Goal: Task Accomplishment & Management: Manage account settings

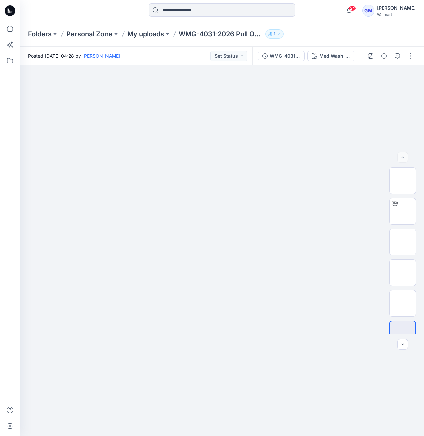
click at [340, 47] on div "WMG-4031-2026 Pull On Drawcord Wide Leg_Opt3_Full Colorway Med Wash_3A" at bounding box center [306, 56] width 107 height 19
click at [335, 54] on button "Med Wash_3A" at bounding box center [331, 56] width 47 height 11
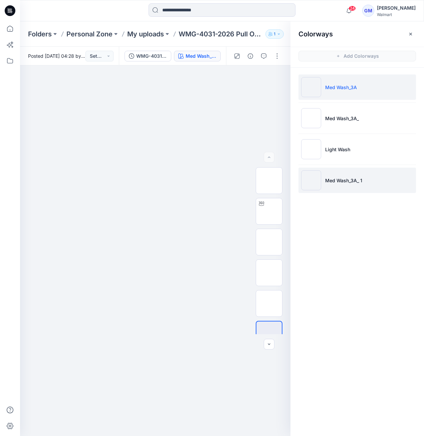
click at [316, 182] on img at bounding box center [311, 180] width 20 height 20
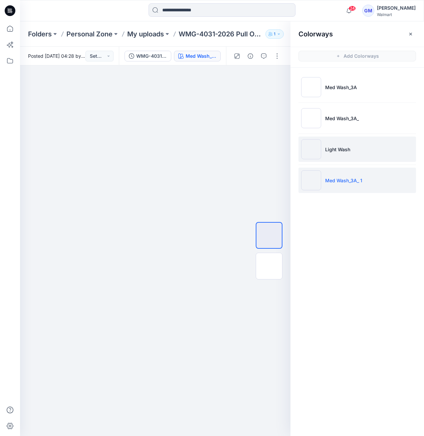
click at [318, 153] on img at bounding box center [311, 149] width 20 height 20
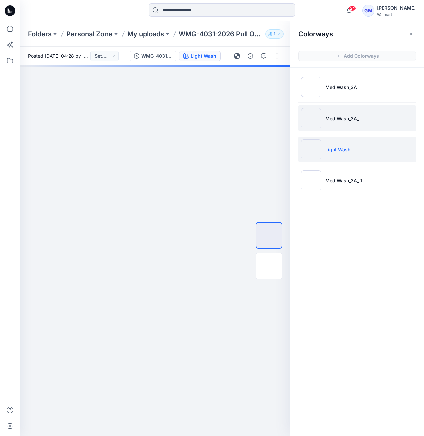
click at [311, 120] on img at bounding box center [311, 118] width 20 height 20
click at [306, 156] on img at bounding box center [311, 149] width 20 height 20
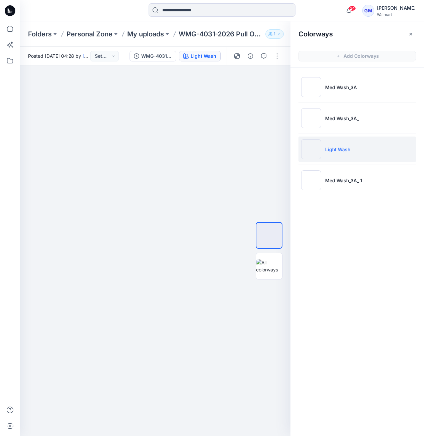
click at [310, 199] on div "Med Wash_3A Med Wash_3A_ Light Wash Med Wash_3A_ 1" at bounding box center [358, 136] width 134 height 137
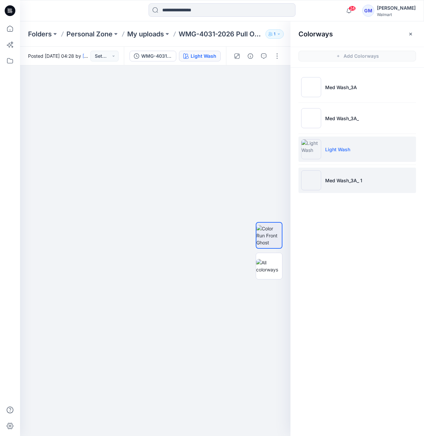
click at [313, 185] on img at bounding box center [311, 180] width 20 height 20
click at [359, 154] on li "Light Wash" at bounding box center [358, 149] width 118 height 25
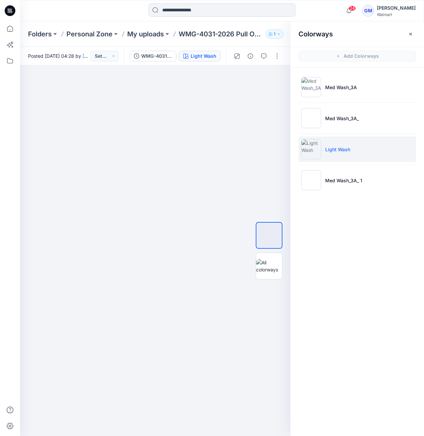
click at [343, 152] on p "Light Wash" at bounding box center [337, 149] width 25 height 7
click at [327, 151] on p "Light Wash" at bounding box center [337, 149] width 25 height 7
click at [308, 152] on img at bounding box center [311, 149] width 20 height 20
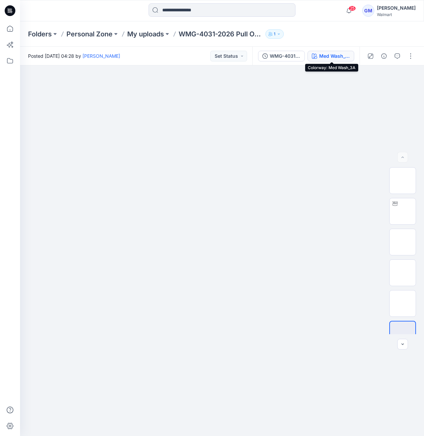
click at [330, 56] on div "Med Wash_3A" at bounding box center [334, 55] width 31 height 7
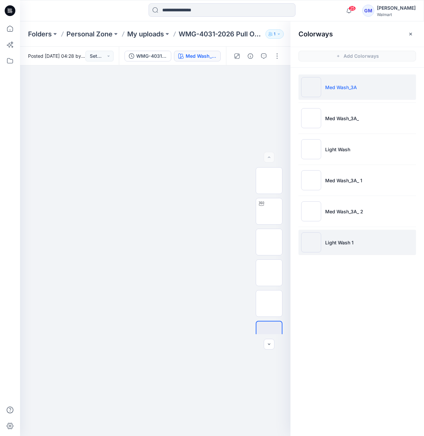
click at [314, 244] on img at bounding box center [311, 243] width 20 height 20
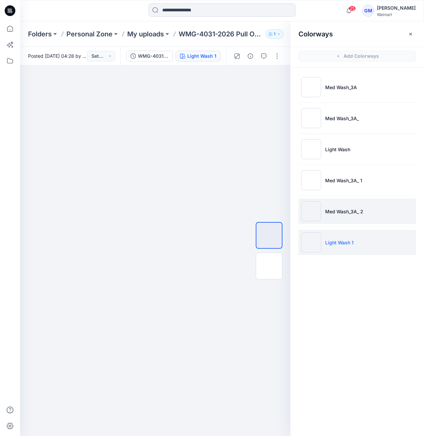
click at [310, 210] on img at bounding box center [311, 211] width 20 height 20
click at [313, 243] on img at bounding box center [311, 243] width 20 height 20
click at [309, 217] on img at bounding box center [311, 211] width 20 height 20
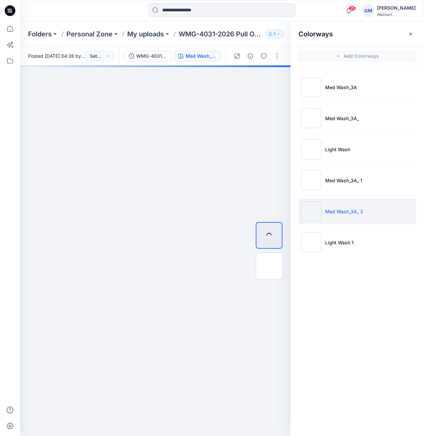
click at [312, 214] on img at bounding box center [311, 211] width 20 height 20
click at [278, 55] on button "button" at bounding box center [277, 56] width 11 height 11
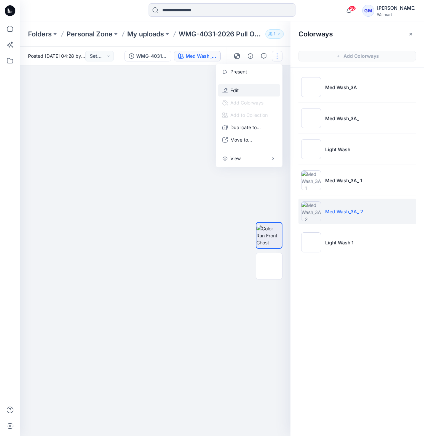
click at [253, 92] on button "Edit" at bounding box center [249, 90] width 61 height 12
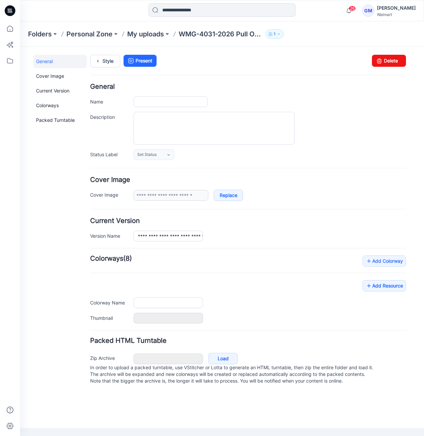
type input "**********"
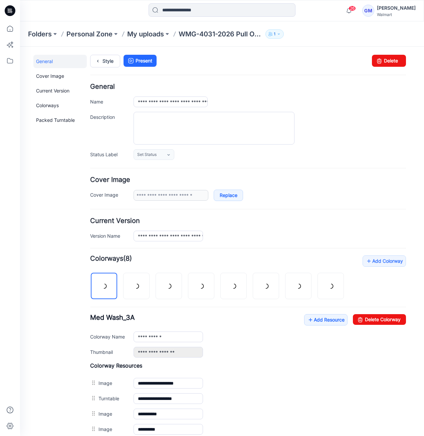
scroll to position [90, 0]
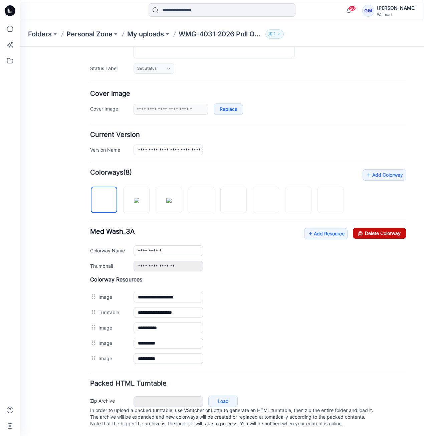
click at [380, 230] on link "Delete Colorway" at bounding box center [379, 233] width 53 height 11
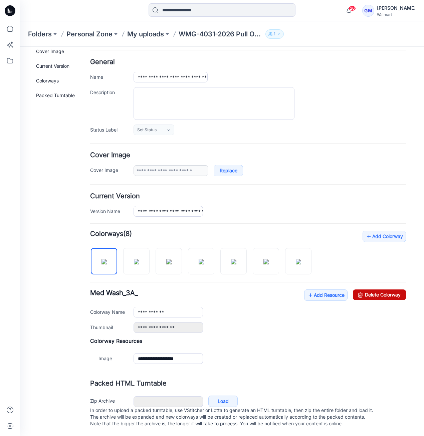
click at [360, 292] on link "Delete Colorway" at bounding box center [379, 295] width 53 height 11
click at [370, 290] on link "Delete Colorway" at bounding box center [379, 295] width 53 height 11
click at [139, 261] on img at bounding box center [136, 261] width 5 height 5
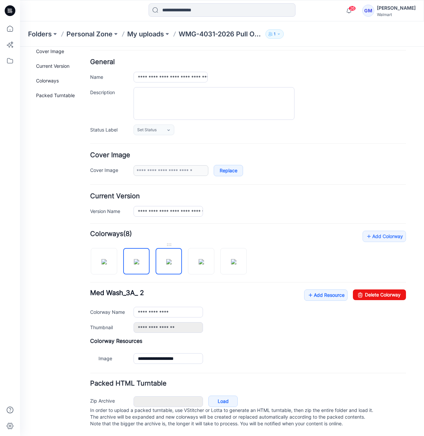
click at [168, 260] on img at bounding box center [168, 261] width 5 height 5
click at [199, 260] on img at bounding box center [201, 261] width 5 height 5
type input "**********"
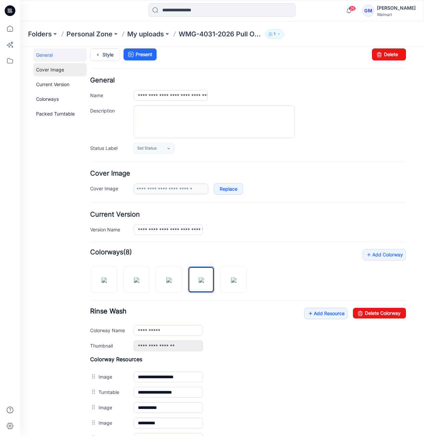
scroll to position [0, 0]
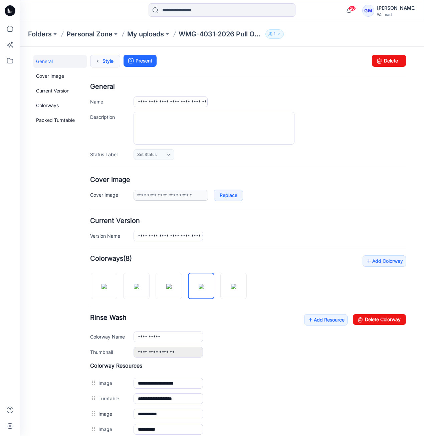
click at [102, 60] on icon at bounding box center [97, 61] width 9 height 12
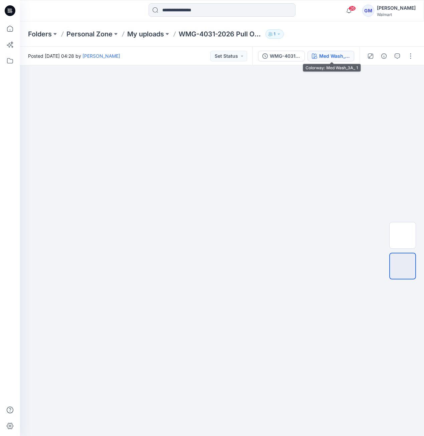
click at [331, 56] on div "Med Wash_3A_ 1" at bounding box center [334, 55] width 31 height 7
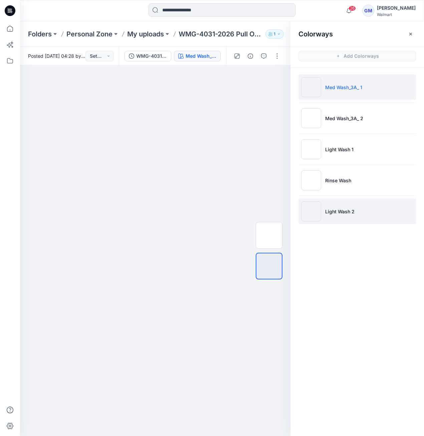
click at [306, 205] on img at bounding box center [311, 211] width 20 height 20
click at [311, 207] on img at bounding box center [311, 211] width 20 height 20
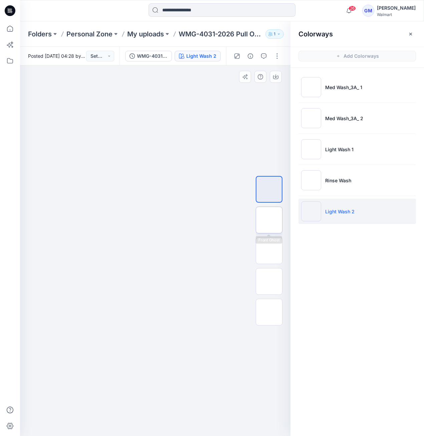
click at [269, 220] on img at bounding box center [269, 220] width 0 height 0
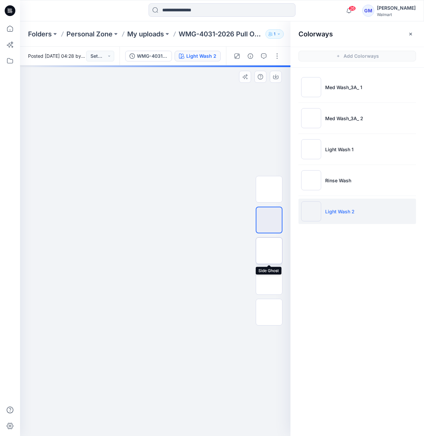
click at [269, 251] on img at bounding box center [269, 251] width 0 height 0
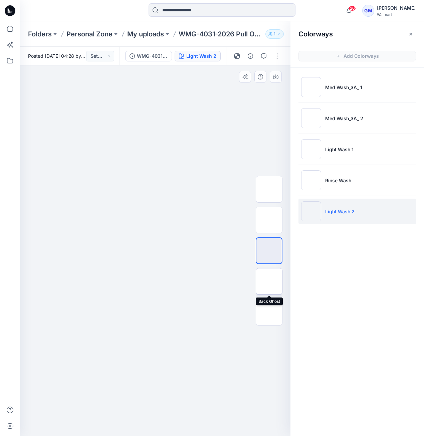
click at [269, 282] on img at bounding box center [269, 282] width 0 height 0
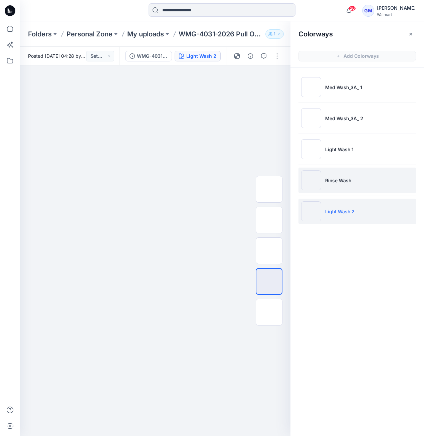
click at [350, 179] on p "Rinse Wash" at bounding box center [338, 180] width 26 height 7
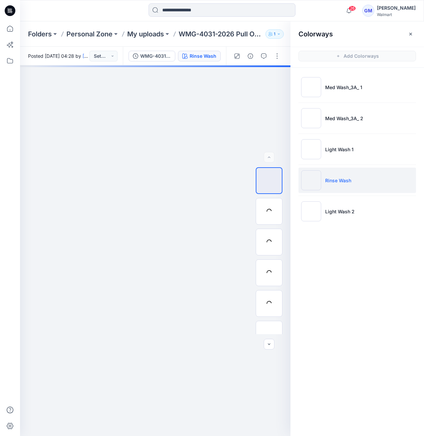
click at [341, 179] on p "Rinse Wash" at bounding box center [338, 180] width 26 height 7
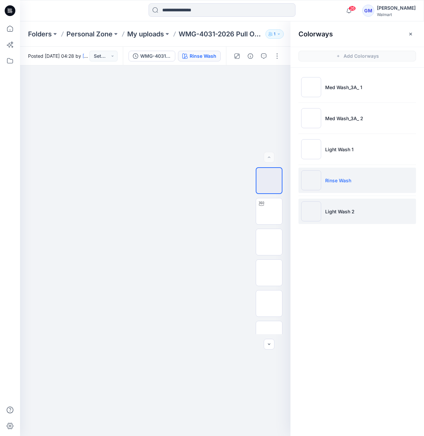
click at [304, 214] on img at bounding box center [311, 211] width 20 height 20
click at [314, 183] on img at bounding box center [311, 180] width 20 height 20
click at [269, 242] on img at bounding box center [269, 242] width 0 height 0
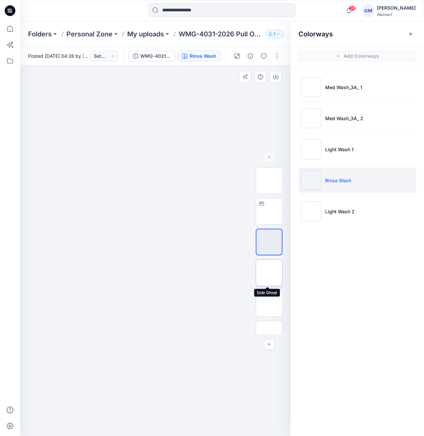
click at [269, 273] on img at bounding box center [269, 273] width 0 height 0
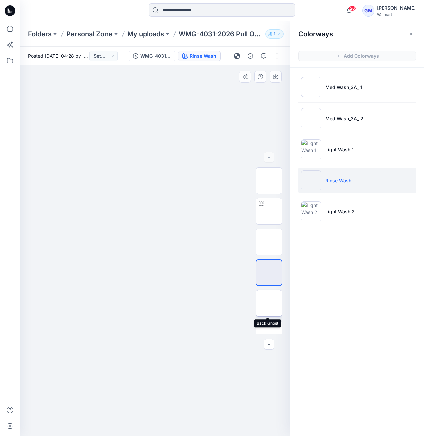
click at [269, 304] on img at bounding box center [269, 304] width 0 height 0
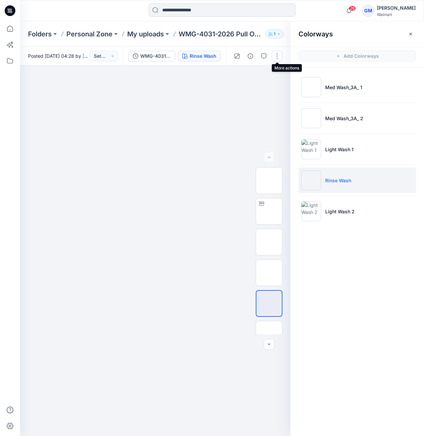
click at [278, 58] on button "button" at bounding box center [277, 56] width 11 height 11
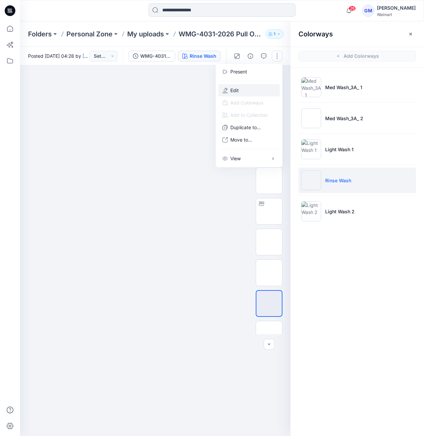
click at [247, 91] on button "Edit" at bounding box center [249, 90] width 61 height 12
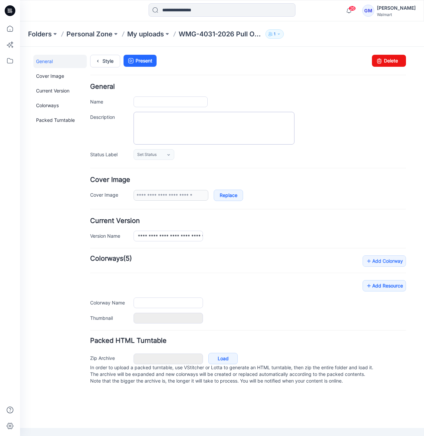
type input "**********"
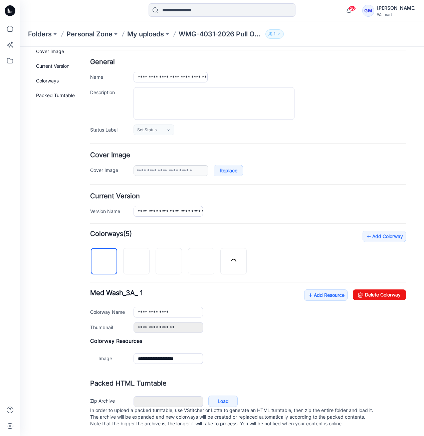
scroll to position [29, 0]
click at [188, 257] on div at bounding box center [171, 258] width 162 height 34
click at [201, 262] on img at bounding box center [201, 262] width 0 height 0
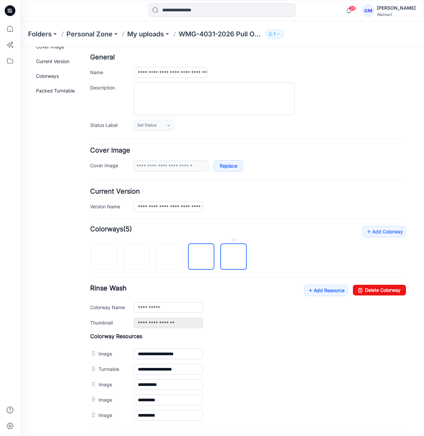
click at [234, 257] on img at bounding box center [234, 257] width 0 height 0
click at [169, 257] on img at bounding box center [169, 257] width 0 height 0
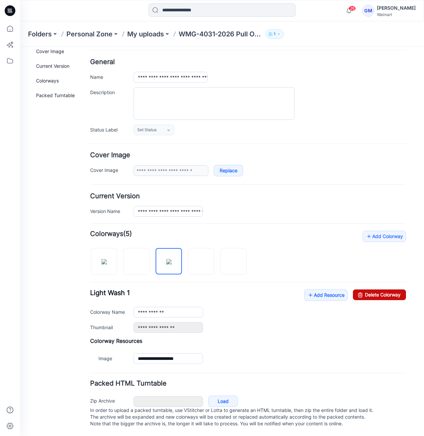
click at [377, 292] on link "Delete Colorway" at bounding box center [379, 295] width 53 height 11
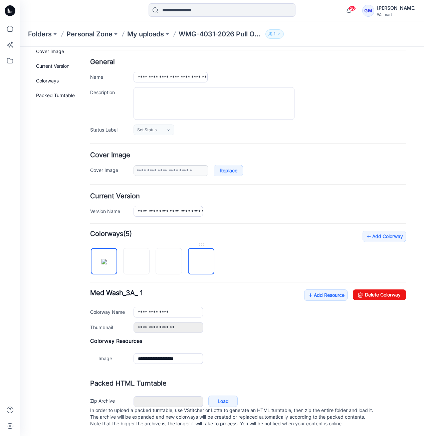
click at [201, 262] on img at bounding box center [201, 262] width 0 height 0
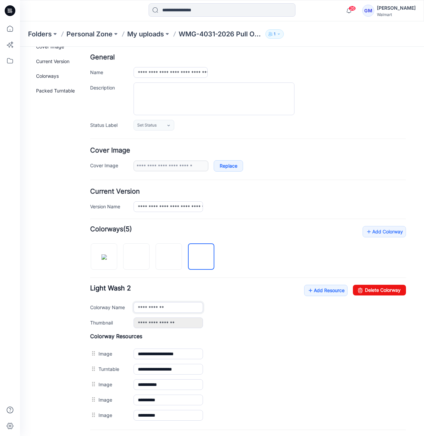
click at [176, 308] on input "**********" at bounding box center [169, 307] width 70 height 11
click at [169, 257] on img at bounding box center [169, 257] width 0 height 0
type input "**********"
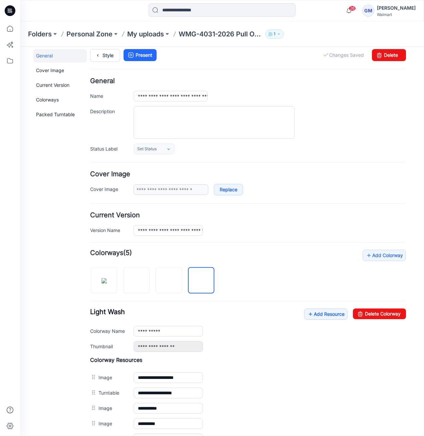
scroll to position [0, 0]
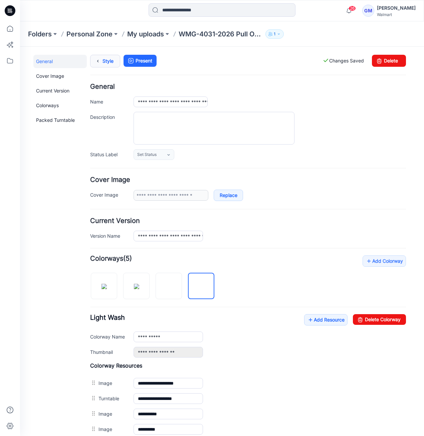
click at [106, 58] on link "Style" at bounding box center [105, 61] width 30 height 13
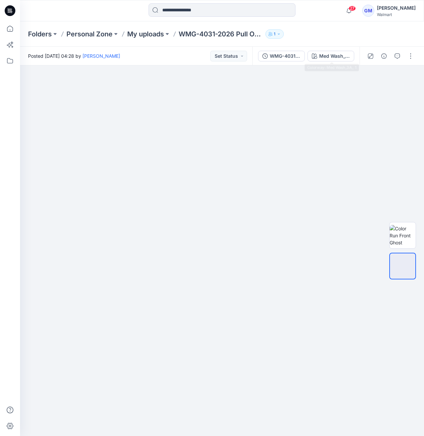
click at [321, 59] on div "Med Wash_3A_ 1" at bounding box center [334, 55] width 31 height 7
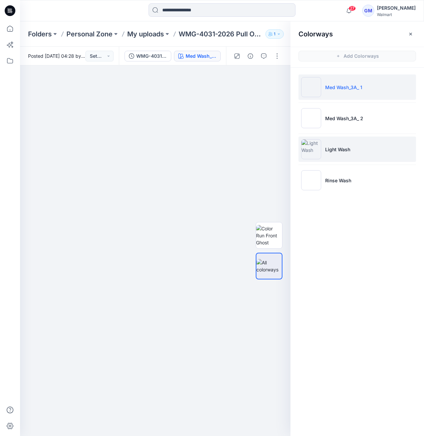
drag, startPoint x: 328, startPoint y: 143, endPoint x: 316, endPoint y: 151, distance: 14.7
click at [328, 144] on li "Light Wash" at bounding box center [358, 149] width 118 height 25
click at [316, 151] on img at bounding box center [311, 149] width 20 height 20
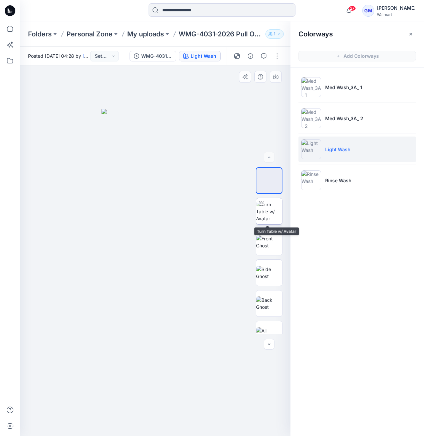
click at [264, 220] on img at bounding box center [269, 211] width 26 height 21
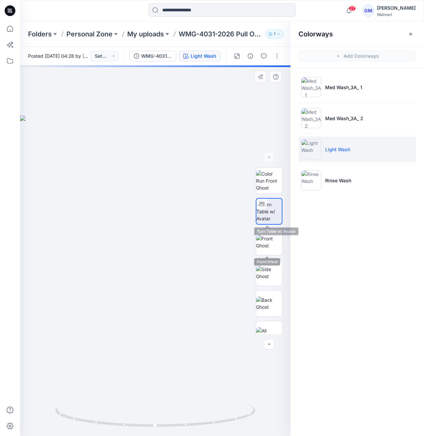
click at [276, 211] on img at bounding box center [269, 211] width 25 height 21
click at [263, 184] on img at bounding box center [269, 180] width 26 height 21
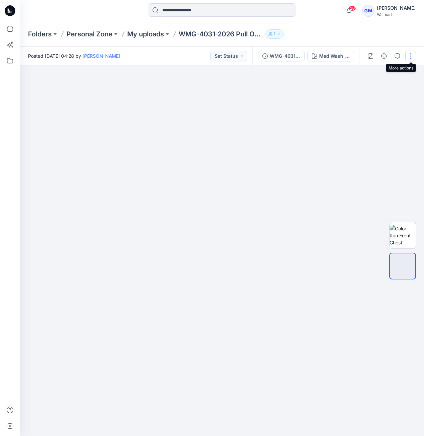
click at [412, 52] on button "button" at bounding box center [411, 56] width 11 height 11
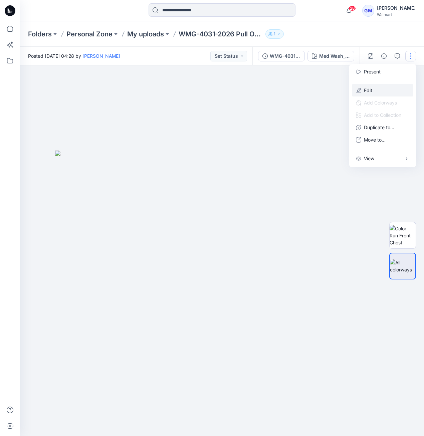
click at [397, 88] on button "Edit" at bounding box center [382, 90] width 61 height 12
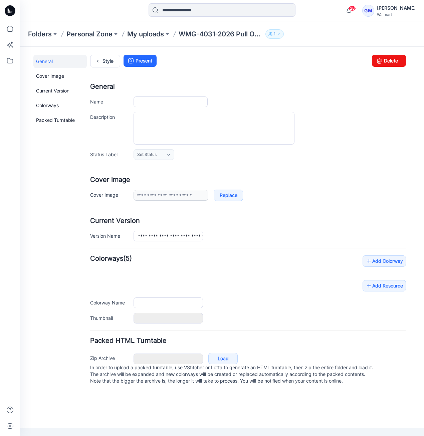
type input "**********"
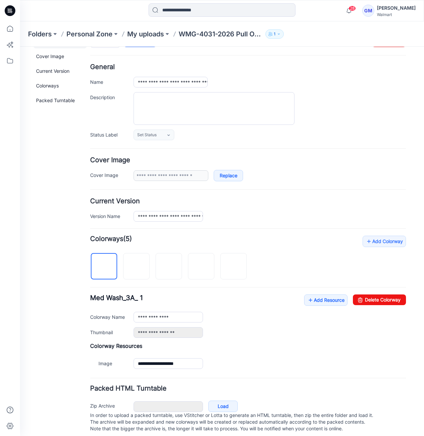
scroll to position [29, 0]
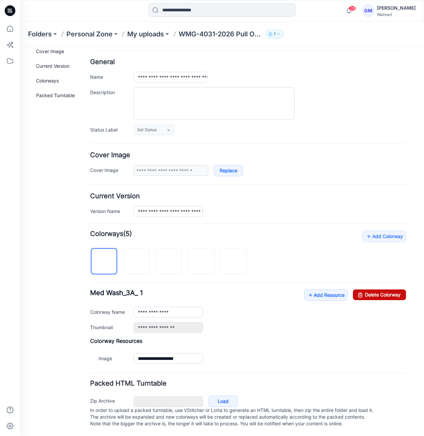
drag, startPoint x: 265, startPoint y: 78, endPoint x: 367, endPoint y: 288, distance: 233.6
click at [367, 290] on link "Delete Colorway" at bounding box center [379, 295] width 53 height 11
drag, startPoint x: 364, startPoint y: 291, endPoint x: 259, endPoint y: 80, distance: 235.4
click at [364, 291] on link "Delete Colorway" at bounding box center [379, 295] width 53 height 11
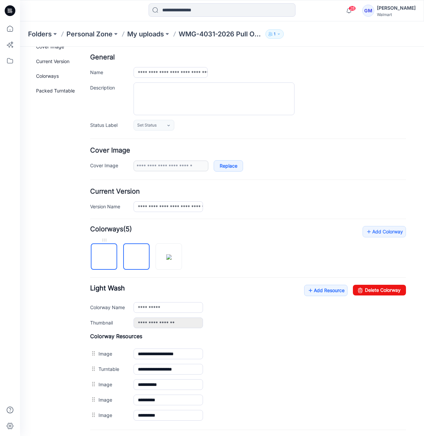
click at [104, 257] on img at bounding box center [104, 257] width 0 height 0
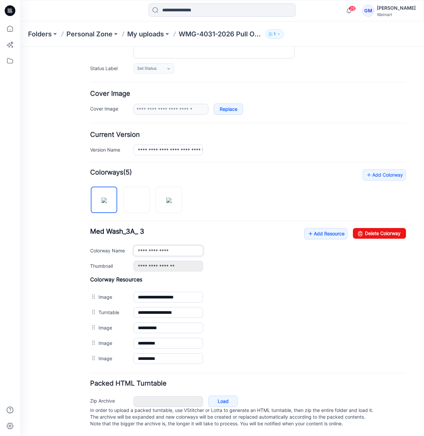
drag, startPoint x: 182, startPoint y: 244, endPoint x: 168, endPoint y: 245, distance: 14.0
click at [168, 246] on input "**********" at bounding box center [169, 251] width 70 height 11
click at [137, 200] on img at bounding box center [137, 200] width 0 height 0
click at [171, 198] on img at bounding box center [168, 200] width 5 height 5
click at [107, 198] on img at bounding box center [104, 200] width 5 height 5
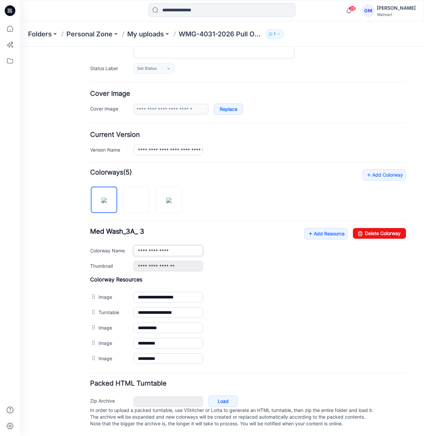
drag, startPoint x: 180, startPoint y: 248, endPoint x: 170, endPoint y: 248, distance: 10.0
click at [170, 248] on input "**********" at bounding box center [169, 251] width 70 height 11
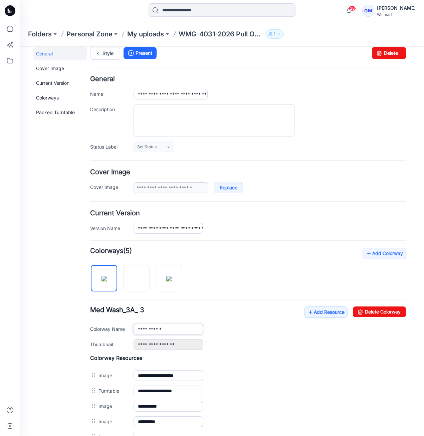
scroll to position [0, 0]
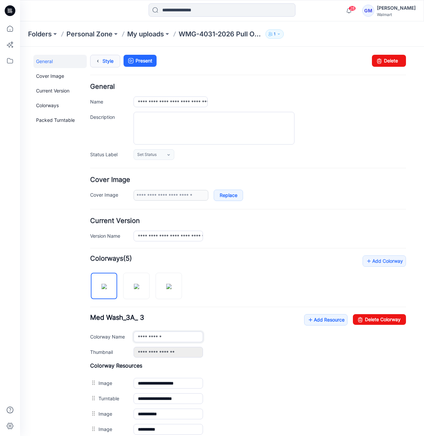
type input "**********"
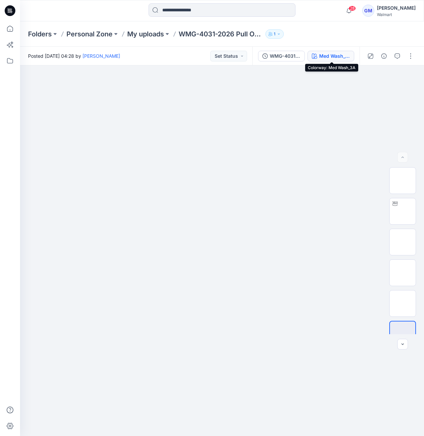
click at [321, 56] on div "Med Wash_3A" at bounding box center [334, 55] width 31 height 7
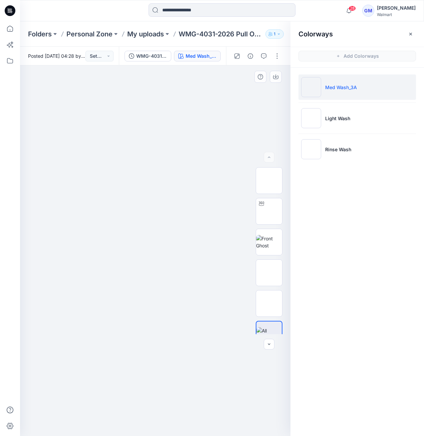
click at [207, 107] on div at bounding box center [155, 250] width 271 height 371
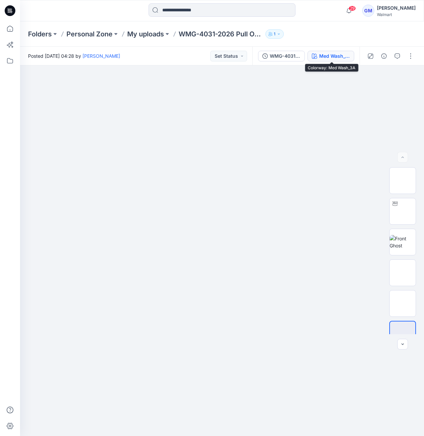
click at [345, 53] on div "Med Wash_3A" at bounding box center [334, 55] width 31 height 7
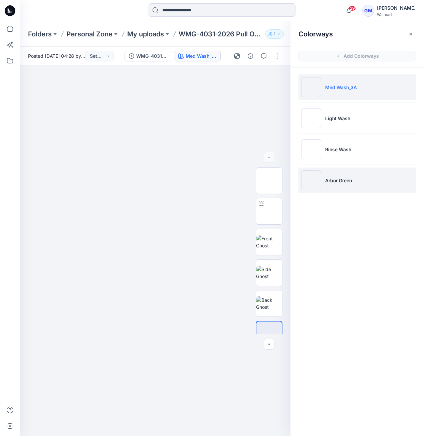
click at [311, 179] on img at bounding box center [311, 180] width 20 height 20
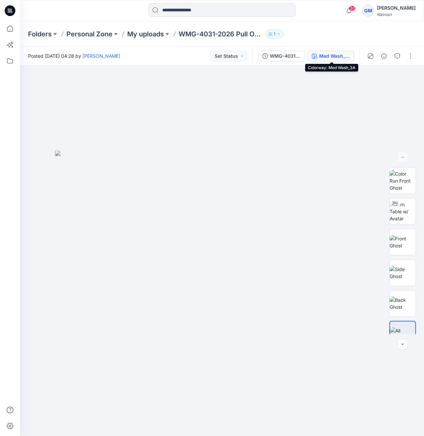
click at [339, 54] on div "Med Wash_3A" at bounding box center [334, 55] width 31 height 7
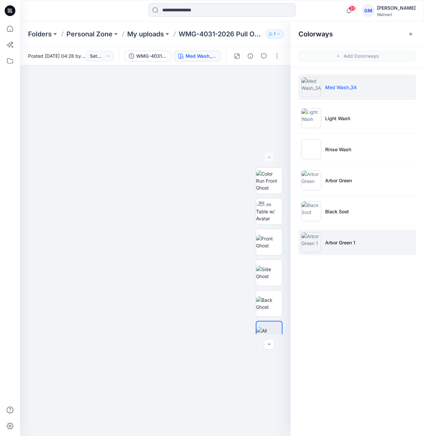
click at [312, 246] on img at bounding box center [311, 243] width 20 height 20
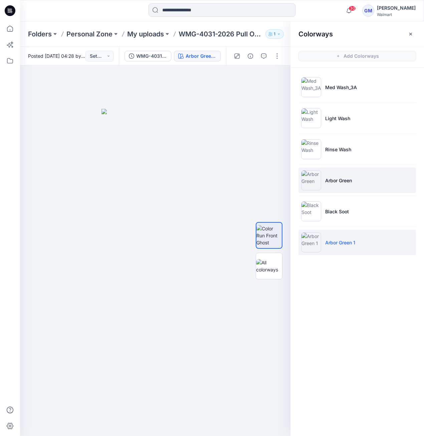
click at [325, 177] on li "Arbor Green" at bounding box center [358, 180] width 118 height 25
click at [304, 240] on img at bounding box center [311, 243] width 20 height 20
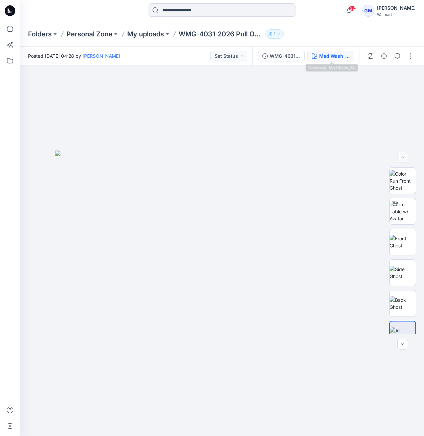
click at [351, 53] on button "Med Wash_3A" at bounding box center [331, 56] width 47 height 11
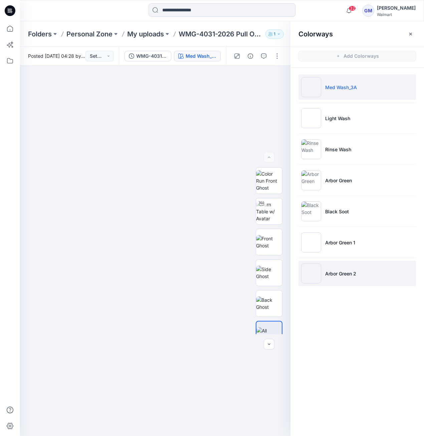
click at [319, 279] on img at bounding box center [311, 274] width 20 height 20
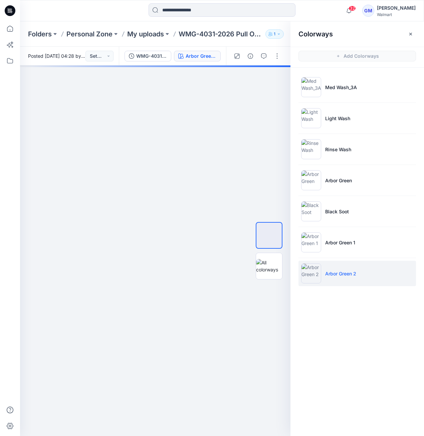
click at [308, 277] on img at bounding box center [311, 274] width 20 height 20
click at [222, 91] on div at bounding box center [155, 250] width 271 height 371
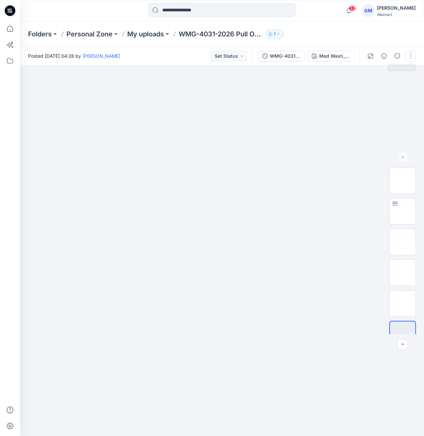
click at [408, 57] on button "button" at bounding box center [411, 56] width 11 height 11
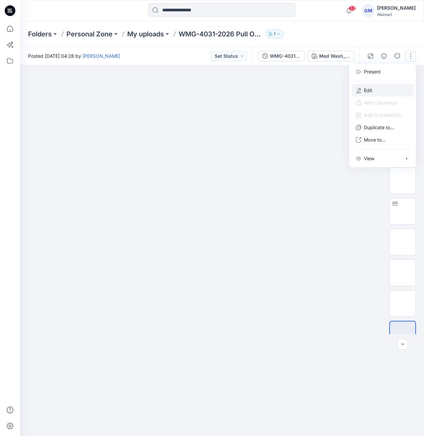
click at [372, 93] on p "Edit" at bounding box center [368, 90] width 8 height 7
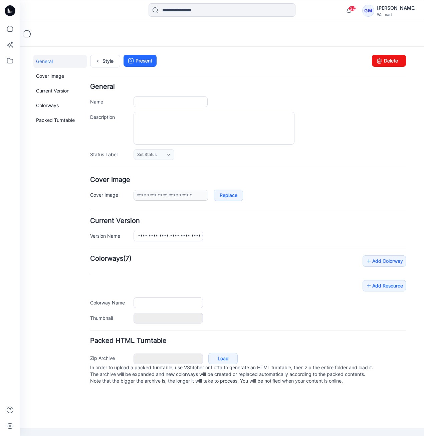
type input "**********"
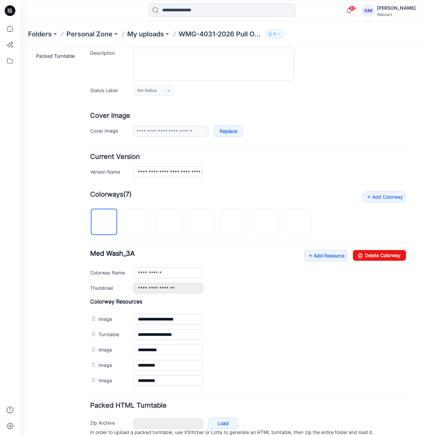
scroll to position [90, 0]
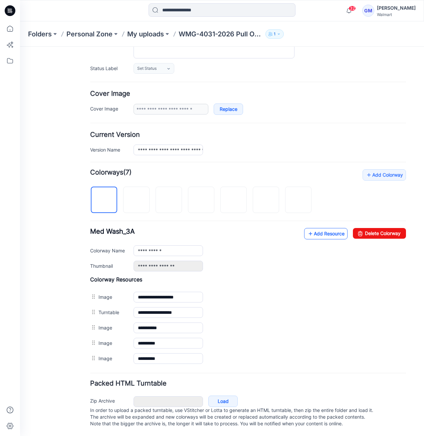
click at [329, 228] on link "Add Resource" at bounding box center [325, 233] width 43 height 11
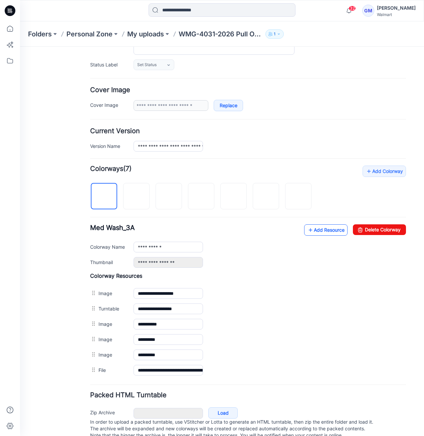
click at [330, 230] on link "Add Resource" at bounding box center [325, 230] width 43 height 11
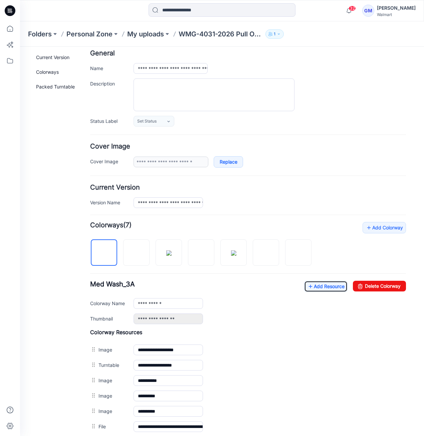
scroll to position [0, 0]
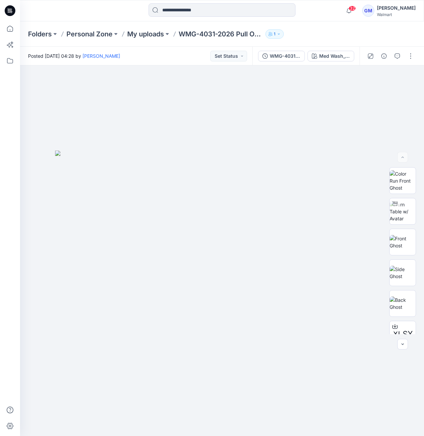
click at [336, 51] on button "Med Wash_3A" at bounding box center [331, 56] width 47 height 11
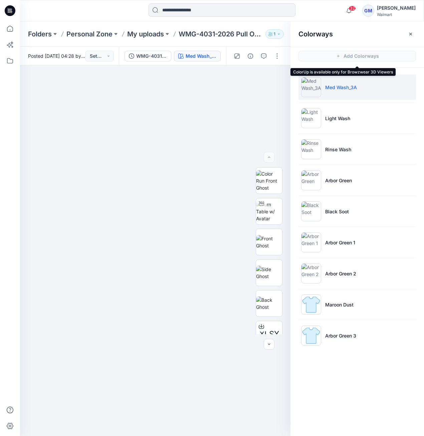
click at [336, 53] on span "Add Colorways" at bounding box center [358, 56] width 134 height 19
click at [319, 316] on ul "Med Wash_3A Light Wash Rinse Wash Arbor Green Black Soot Arbor Green 1 Arbor Gr…" at bounding box center [358, 211] width 134 height 287
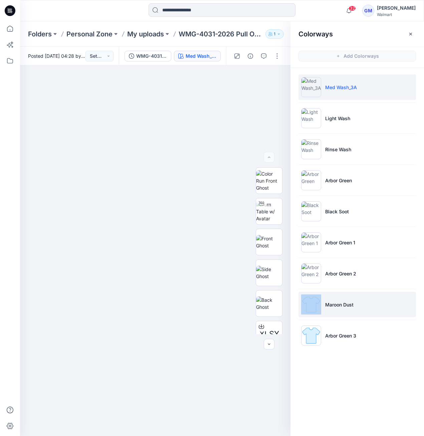
click at [325, 310] on li "Maroon Dust" at bounding box center [358, 304] width 118 height 25
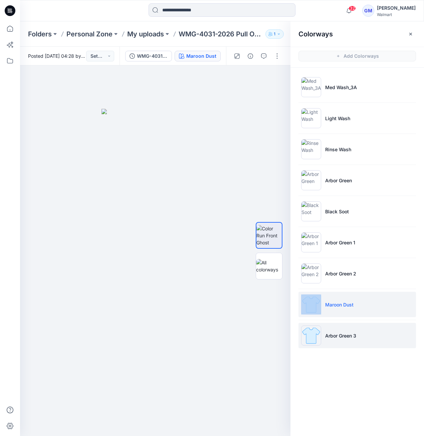
click at [309, 335] on img at bounding box center [311, 336] width 20 height 20
click at [347, 306] on p "Maroon Dust" at bounding box center [339, 304] width 28 height 7
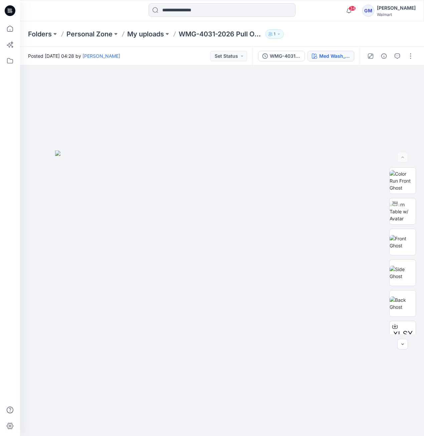
click at [337, 60] on button "Med Wash_3A" at bounding box center [331, 56] width 47 height 11
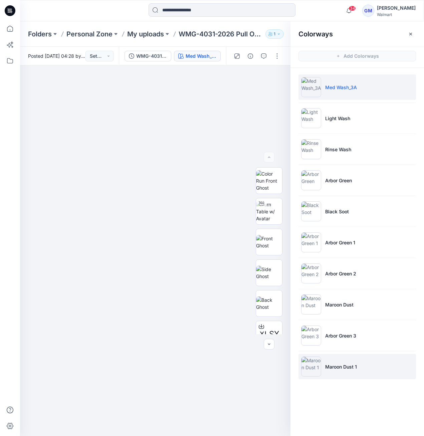
click at [310, 364] on img at bounding box center [311, 367] width 20 height 20
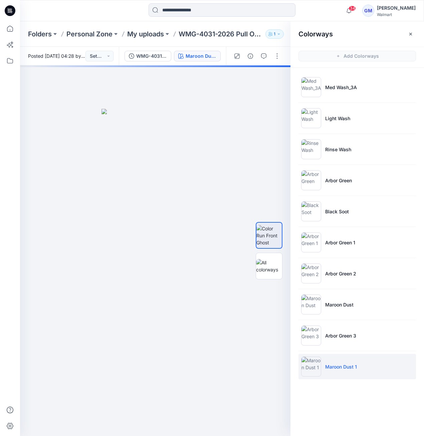
click at [310, 372] on img at bounding box center [311, 367] width 20 height 20
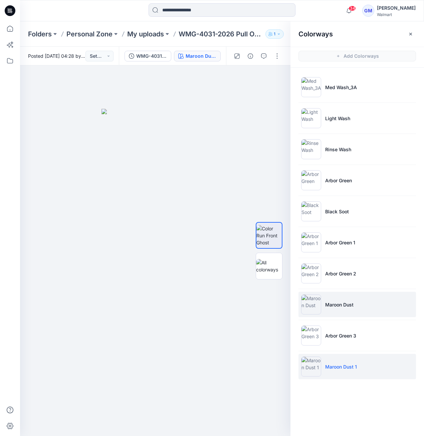
click at [310, 304] on img at bounding box center [311, 305] width 20 height 20
click at [311, 372] on img at bounding box center [311, 367] width 20 height 20
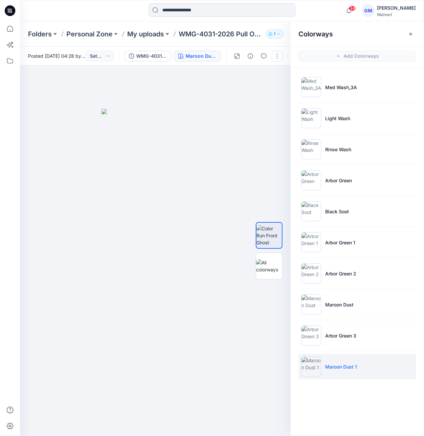
click at [276, 56] on button "button" at bounding box center [277, 56] width 11 height 11
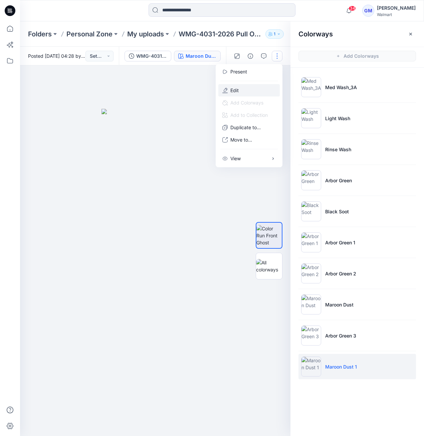
click at [263, 89] on button "Edit" at bounding box center [249, 90] width 61 height 12
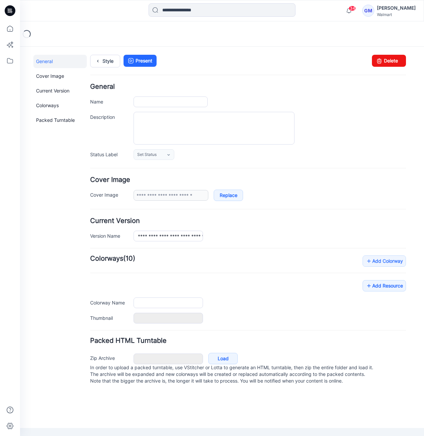
type input "**********"
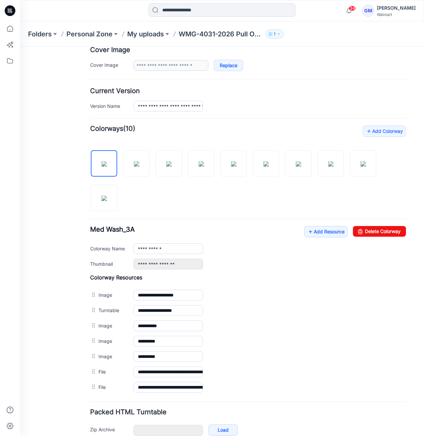
scroll to position [128, 0]
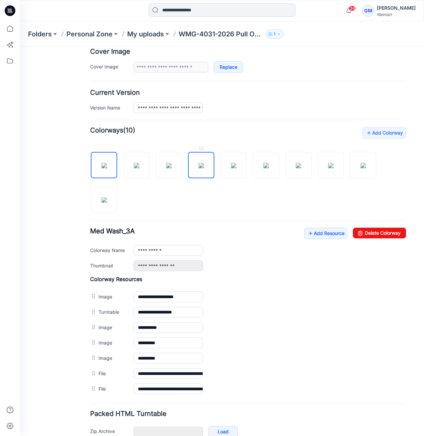
click at [204, 168] on img at bounding box center [201, 165] width 5 height 5
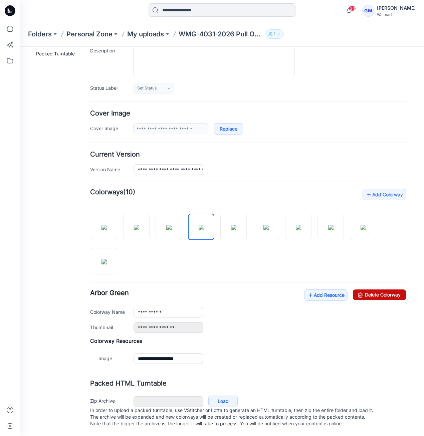
click at [380, 292] on link "Delete Colorway" at bounding box center [379, 295] width 53 height 11
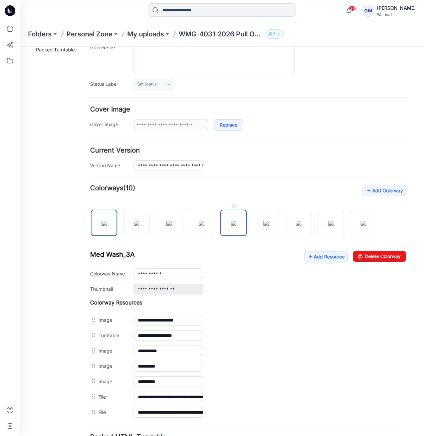
click at [237, 223] on img at bounding box center [233, 223] width 5 height 5
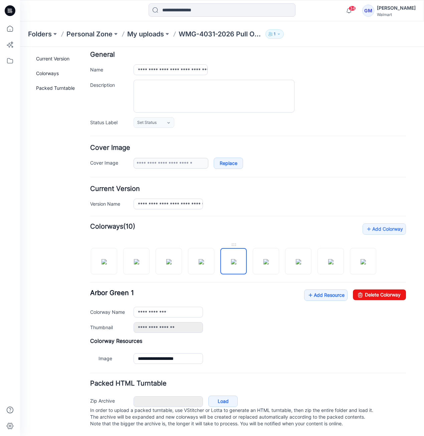
scroll to position [36, 0]
click at [372, 290] on link "Delete Colorway" at bounding box center [379, 295] width 53 height 11
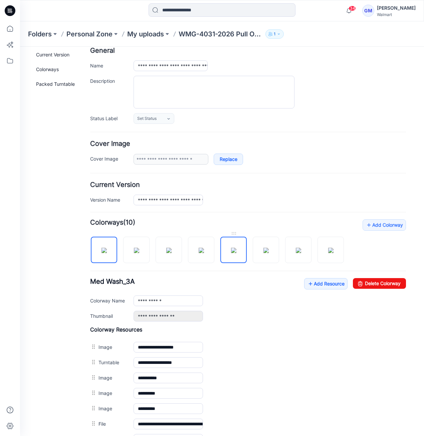
click at [237, 253] on img at bounding box center [233, 250] width 5 height 5
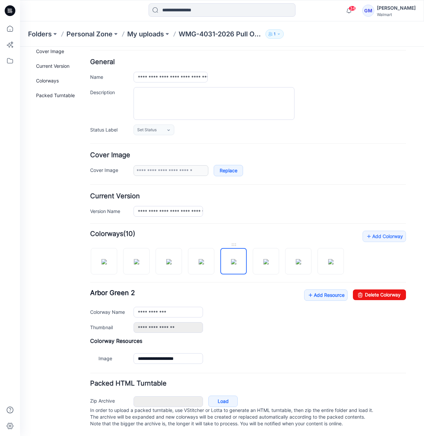
scroll to position [29, 0]
click at [362, 294] on link "Delete Colorway" at bounding box center [379, 295] width 53 height 11
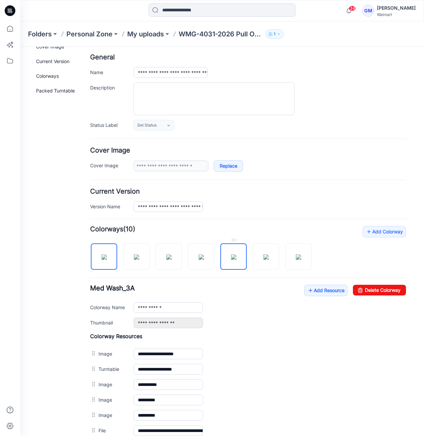
click at [231, 260] on img at bounding box center [233, 257] width 5 height 5
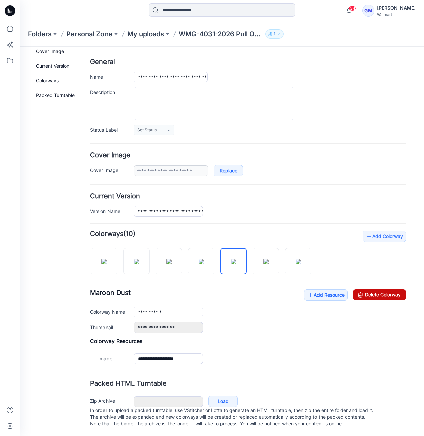
click at [363, 290] on link "Delete Colorway" at bounding box center [379, 295] width 53 height 11
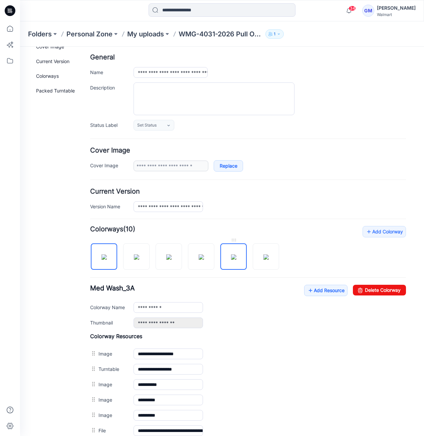
click at [236, 257] on img at bounding box center [233, 257] width 5 height 5
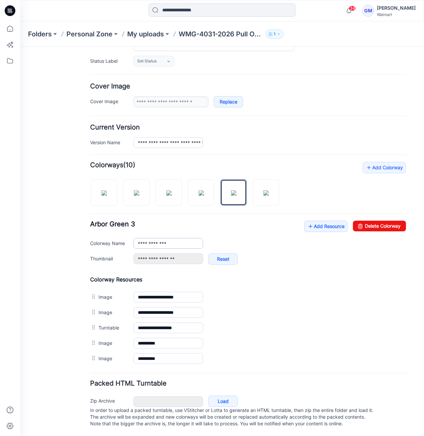
scroll to position [98, 0]
click at [177, 179] on link at bounding box center [169, 192] width 26 height 26
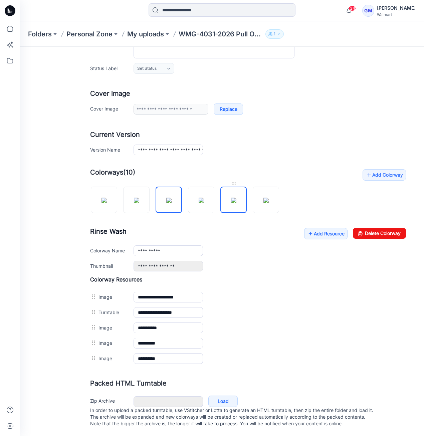
drag, startPoint x: 235, startPoint y: 191, endPoint x: 231, endPoint y: 194, distance: 5.0
click at [235, 198] on img at bounding box center [233, 200] width 5 height 5
type input "**********"
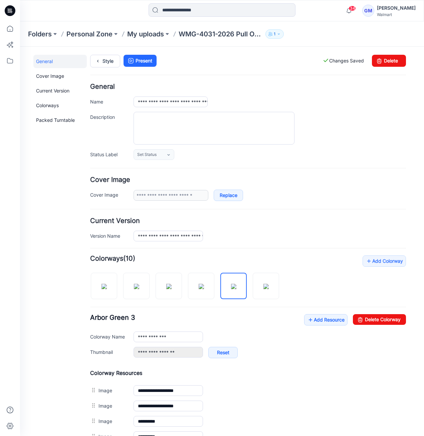
scroll to position [0, 0]
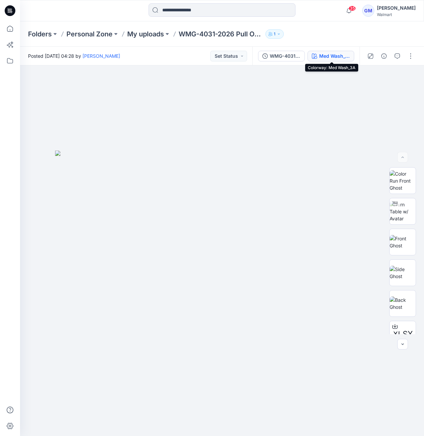
click at [332, 53] on div "Med Wash_3A" at bounding box center [334, 55] width 31 height 7
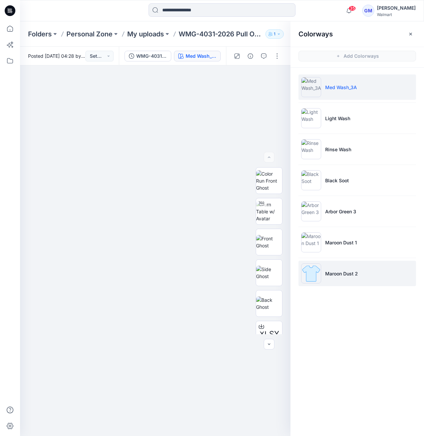
click at [336, 272] on p "Maroon Dust 2" at bounding box center [341, 273] width 33 height 7
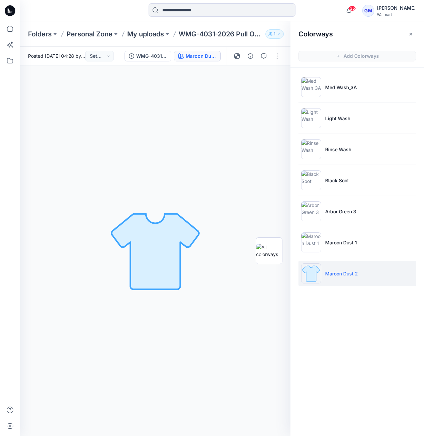
click at [312, 272] on img at bounding box center [311, 274] width 20 height 20
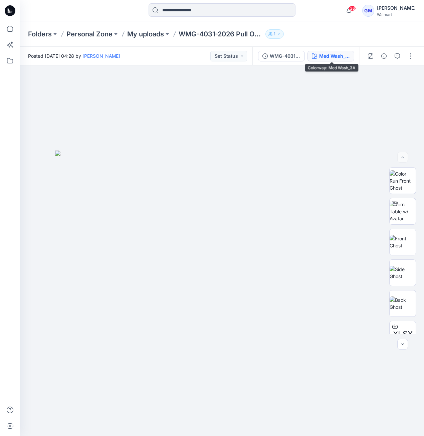
click at [325, 52] on div "Med Wash_3A" at bounding box center [334, 55] width 31 height 7
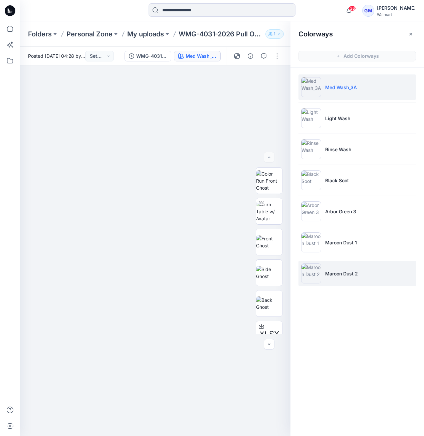
click at [328, 280] on li "Maroon Dust 2" at bounding box center [358, 273] width 118 height 25
click at [338, 280] on li "Maroon Dust 2" at bounding box center [358, 273] width 118 height 25
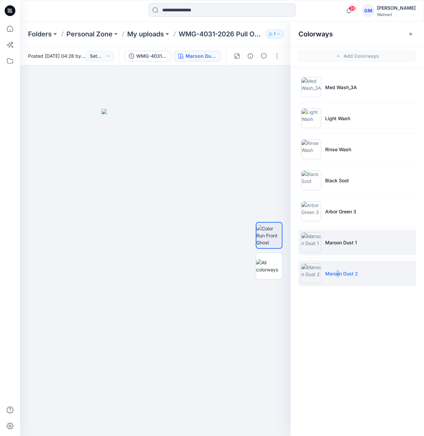
click at [313, 245] on img at bounding box center [311, 243] width 20 height 20
click at [307, 270] on img at bounding box center [311, 274] width 20 height 20
click at [308, 270] on img at bounding box center [311, 274] width 20 height 20
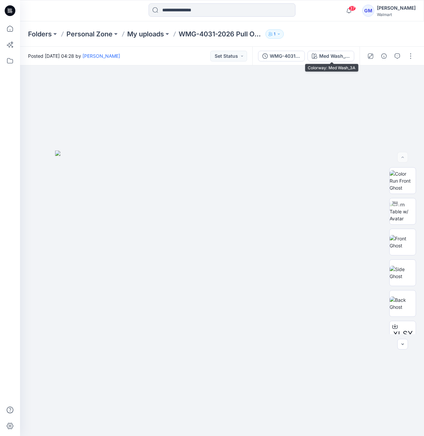
drag, startPoint x: 346, startPoint y: 52, endPoint x: 346, endPoint y: 66, distance: 14.7
click at [346, 52] on button "Med Wash_3A" at bounding box center [331, 56] width 47 height 11
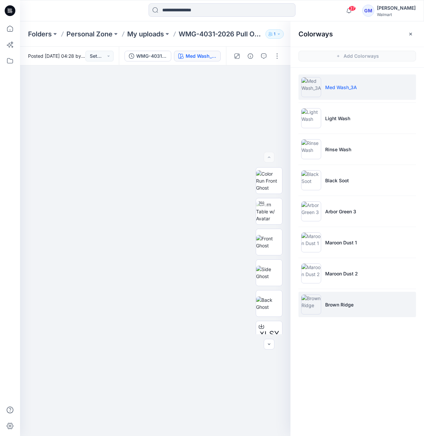
click at [311, 313] on img at bounding box center [311, 305] width 20 height 20
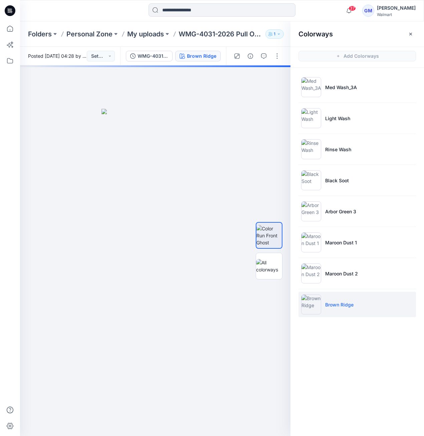
click at [311, 307] on img at bounding box center [311, 305] width 20 height 20
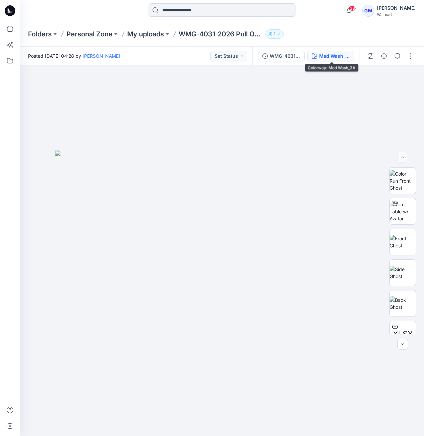
click at [319, 54] on button "Med Wash_3A" at bounding box center [331, 56] width 47 height 11
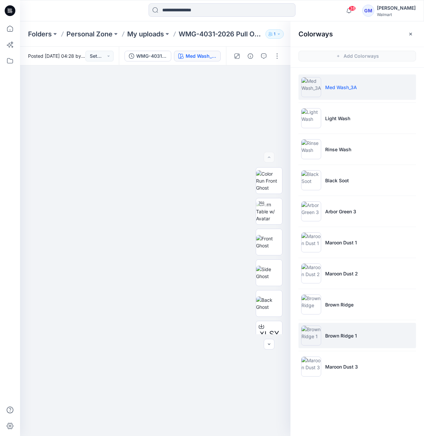
click at [337, 336] on p "Brown Ridge 1" at bounding box center [341, 335] width 32 height 7
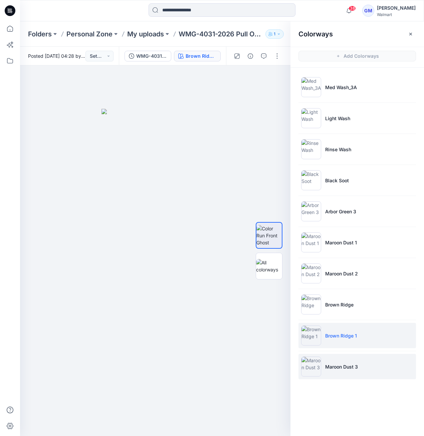
click at [367, 371] on li "Maroon Dust 3" at bounding box center [358, 366] width 118 height 25
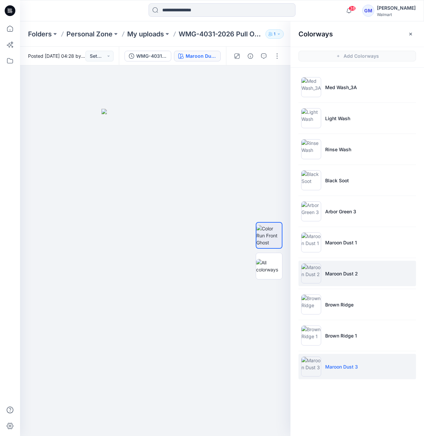
click at [323, 273] on li "Maroon Dust 2" at bounding box center [358, 273] width 118 height 25
click at [341, 373] on li "Maroon Dust 3" at bounding box center [358, 366] width 118 height 25
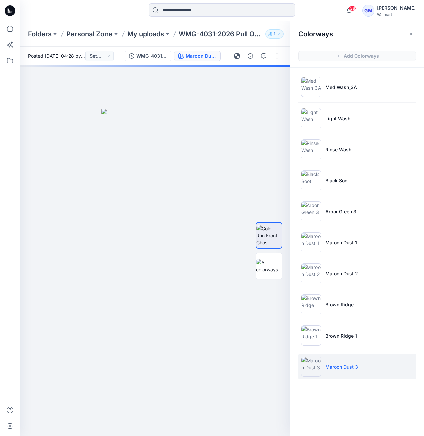
click at [349, 364] on p "Maroon Dust 3" at bounding box center [341, 367] width 33 height 7
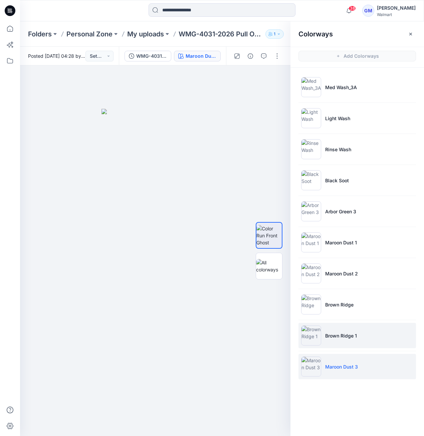
click at [325, 338] on li "Brown Ridge 1" at bounding box center [358, 335] width 118 height 25
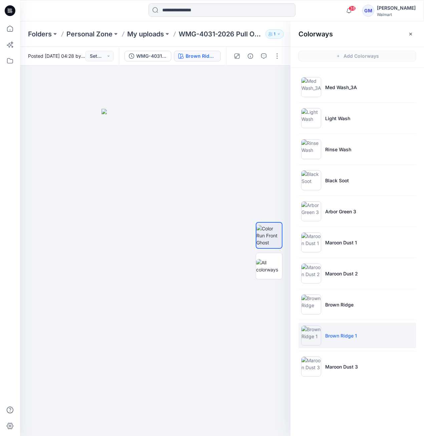
click at [311, 338] on img at bounding box center [311, 336] width 20 height 20
click at [275, 59] on button "button" at bounding box center [277, 56] width 11 height 11
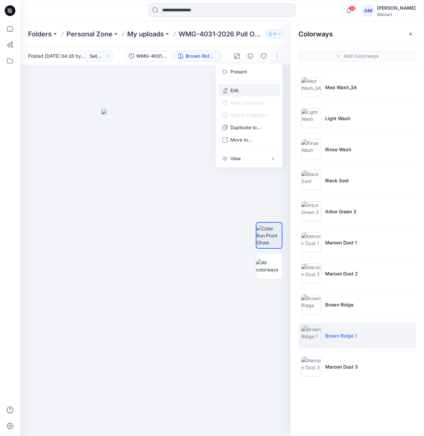
click at [240, 89] on button "Edit" at bounding box center [249, 90] width 61 height 12
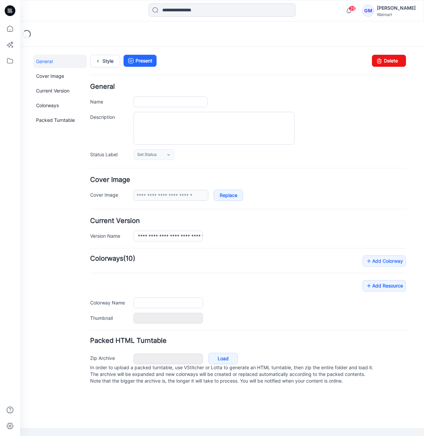
type input "**********"
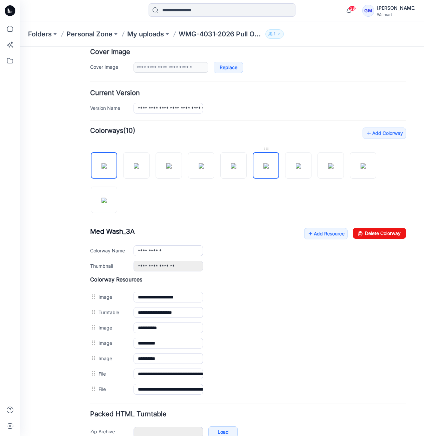
click at [267, 169] on img at bounding box center [266, 165] width 5 height 5
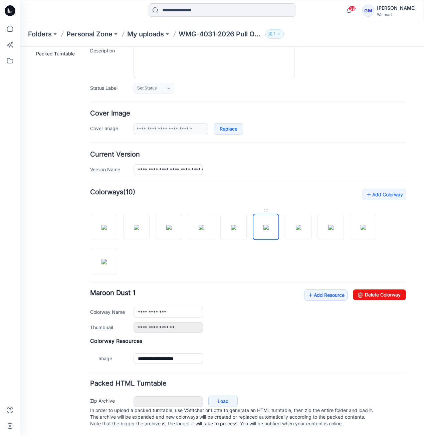
scroll to position [71, 0]
click at [369, 290] on link "Delete Colorway" at bounding box center [379, 295] width 53 height 11
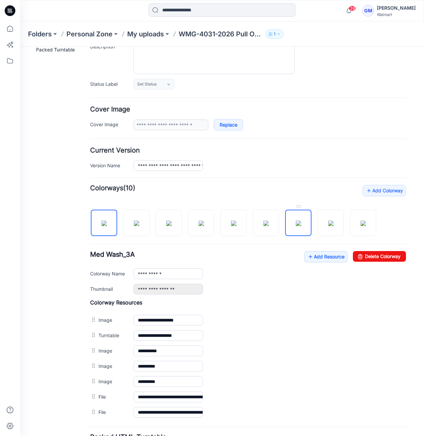
click at [296, 224] on img at bounding box center [298, 223] width 5 height 5
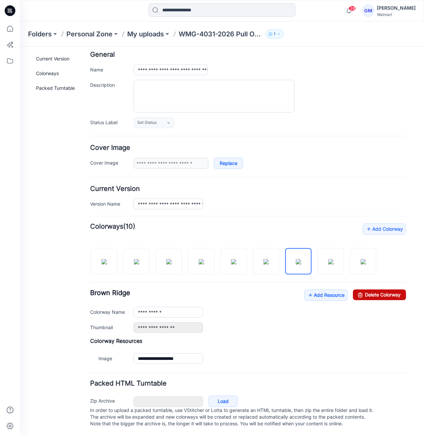
click at [372, 294] on link "Delete Colorway" at bounding box center [379, 295] width 53 height 11
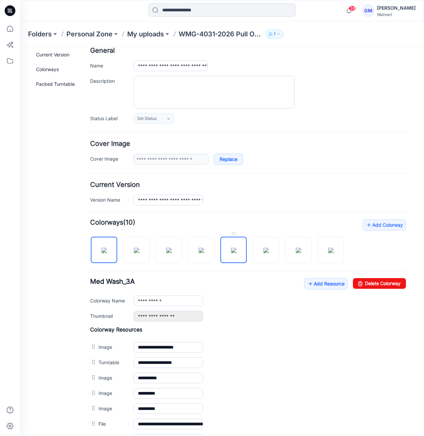
click at [235, 253] on img at bounding box center [233, 250] width 5 height 5
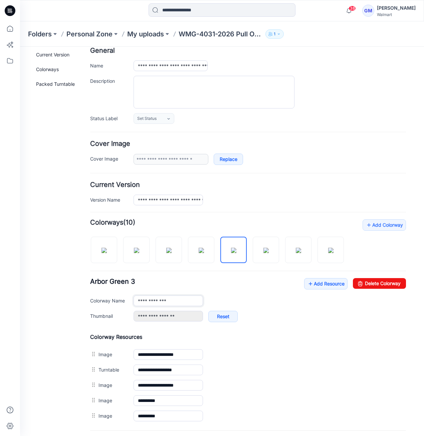
click at [192, 297] on input "**********" at bounding box center [169, 301] width 70 height 11
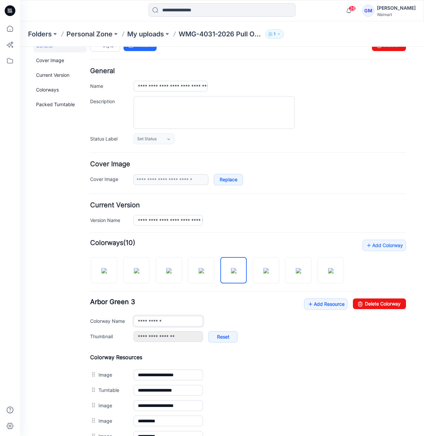
scroll to position [0, 0]
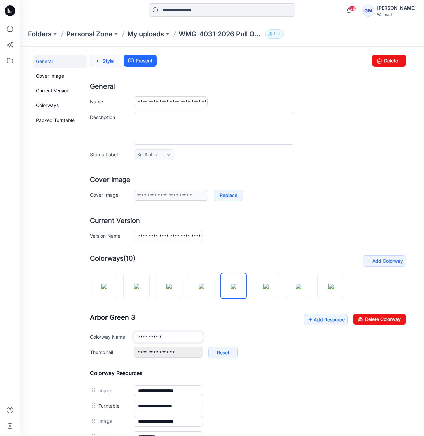
type input "**********"
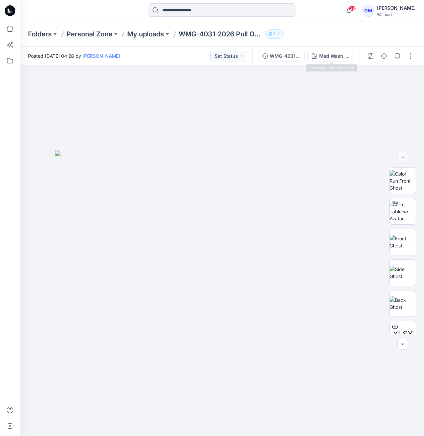
click at [340, 56] on div "Med Wash_3A" at bounding box center [334, 55] width 31 height 7
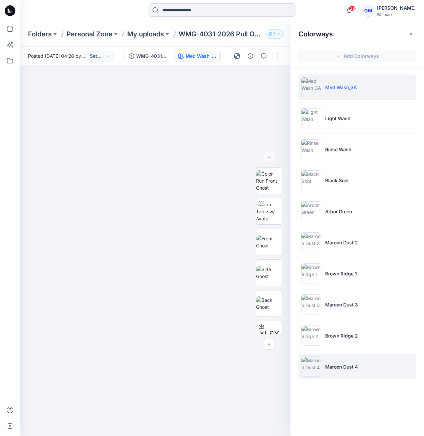
click at [308, 366] on img at bounding box center [311, 367] width 20 height 20
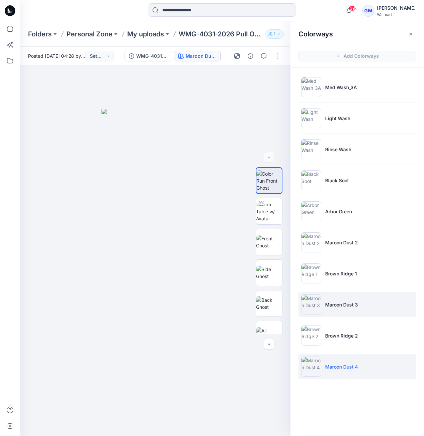
click at [312, 313] on img at bounding box center [311, 305] width 20 height 20
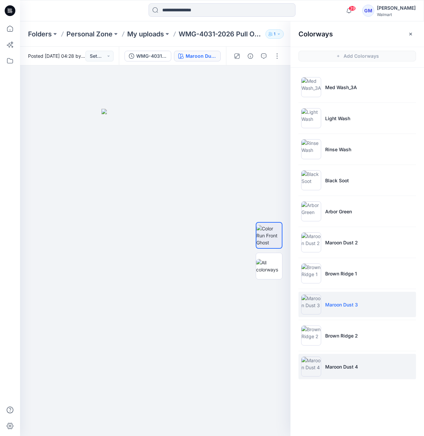
click at [314, 363] on img at bounding box center [311, 367] width 20 height 20
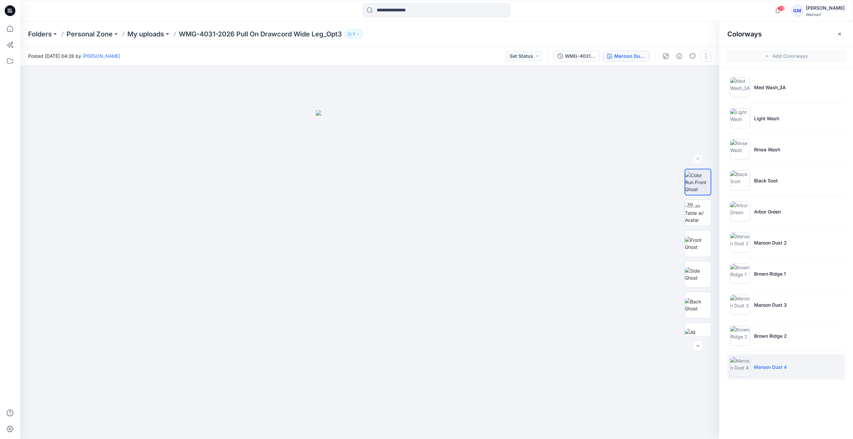
click at [424, 56] on button "button" at bounding box center [705, 56] width 11 height 11
click at [424, 91] on button "Edit" at bounding box center [677, 90] width 61 height 12
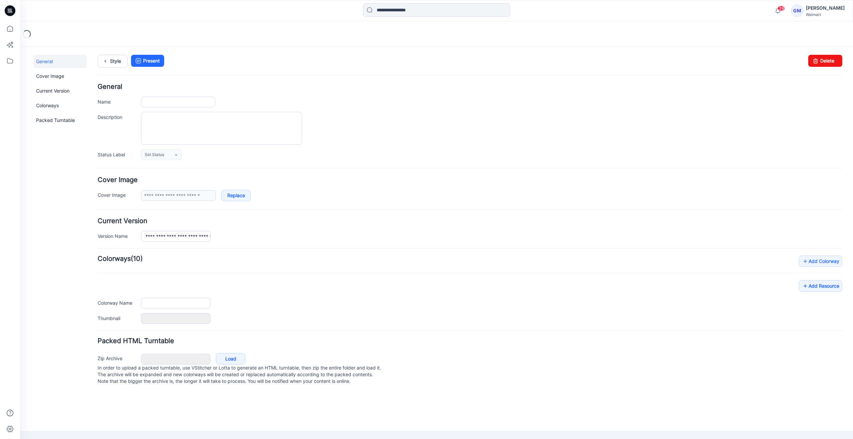
type input "**********"
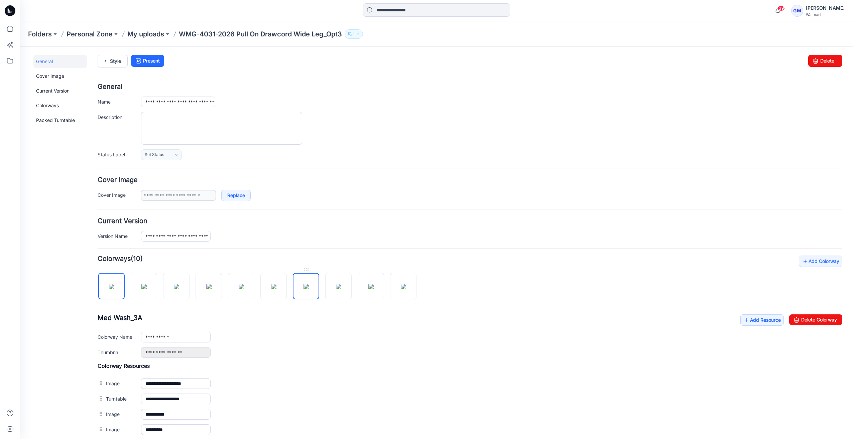
click at [303, 289] on img at bounding box center [305, 286] width 5 height 5
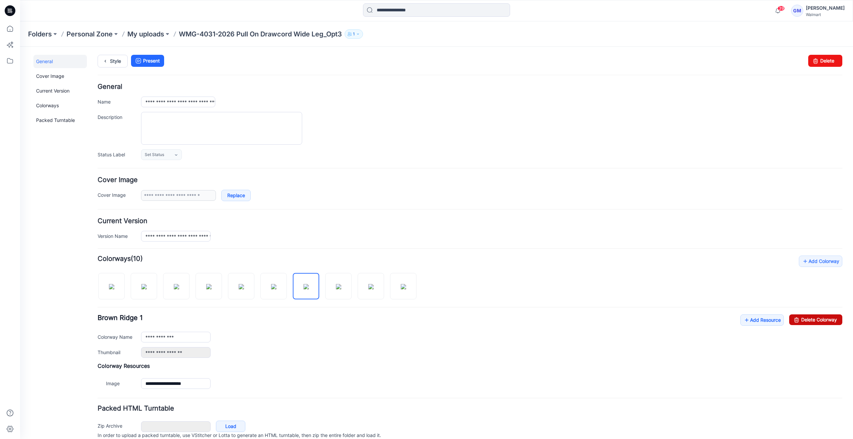
click at [813, 311] on div "**********" at bounding box center [470, 324] width 744 height 136
click at [811, 322] on link "Delete Colorway" at bounding box center [815, 319] width 53 height 11
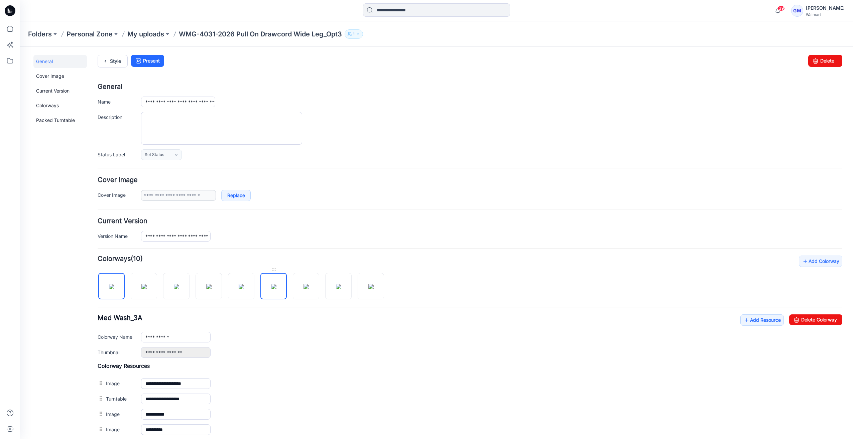
click at [274, 284] on img at bounding box center [273, 286] width 5 height 5
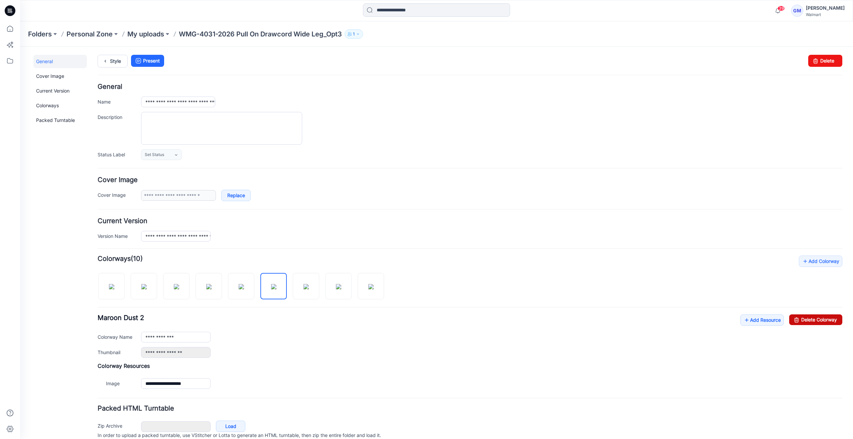
click at [826, 319] on link "Delete Colorway" at bounding box center [815, 319] width 53 height 11
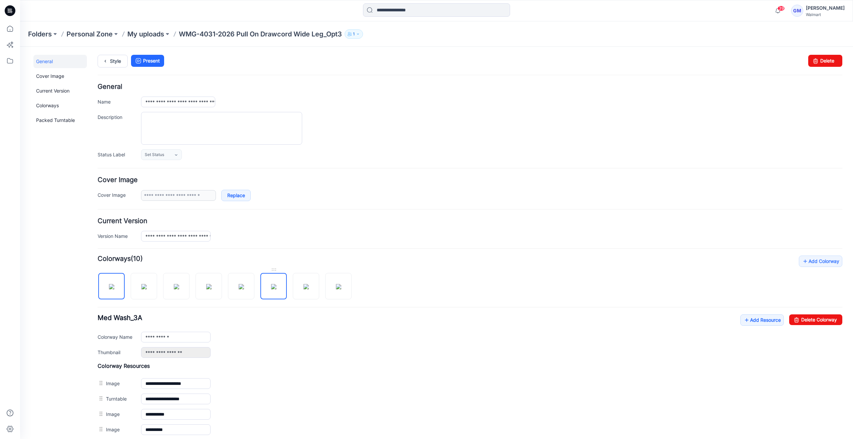
click at [273, 286] on img at bounding box center [273, 286] width 5 height 5
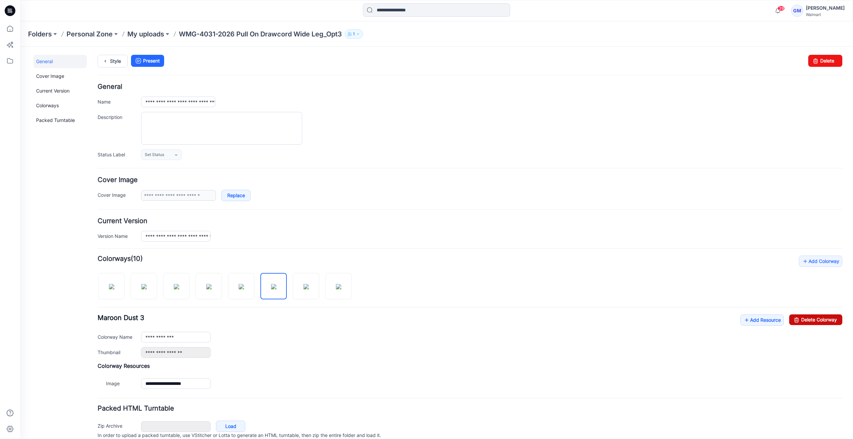
click at [800, 314] on link "Delete Colorway" at bounding box center [815, 319] width 53 height 11
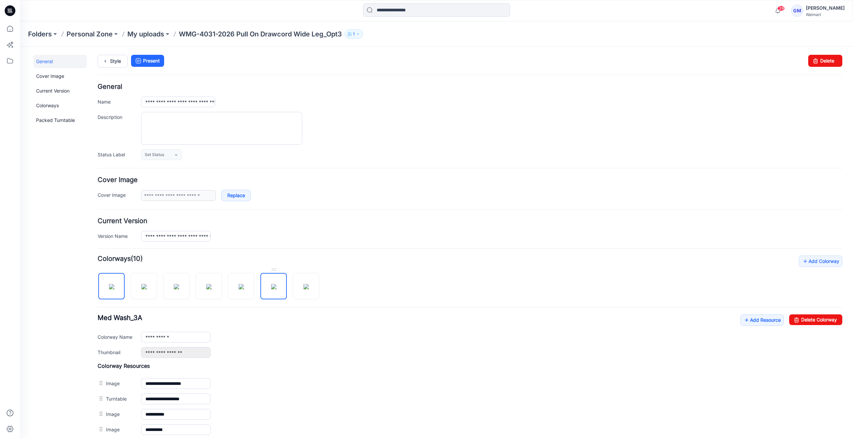
click at [271, 286] on img at bounding box center [273, 286] width 5 height 5
click at [186, 336] on input "**********" at bounding box center [176, 337] width 70 height 11
click at [305, 289] on img at bounding box center [305, 286] width 5 height 5
click at [190, 336] on input "**********" at bounding box center [176, 337] width 70 height 11
type input "**********"
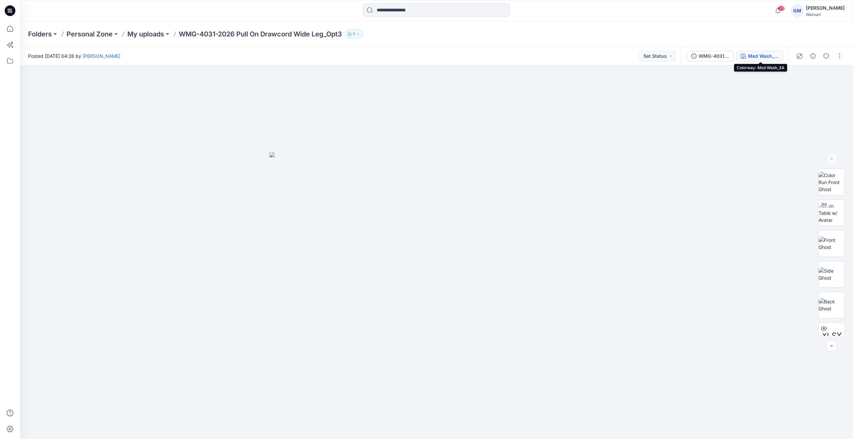
click at [771, 60] on button "Med Wash_3A" at bounding box center [759, 56] width 47 height 11
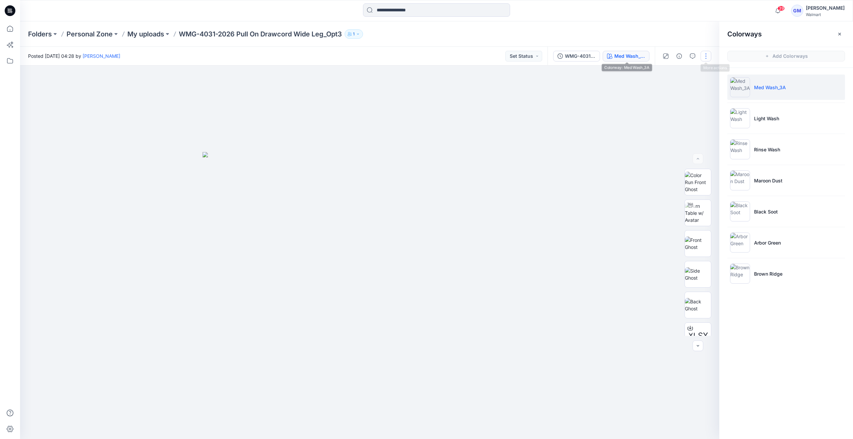
click at [702, 55] on button "button" at bounding box center [705, 56] width 11 height 11
click at [683, 88] on button "Edit" at bounding box center [677, 90] width 61 height 12
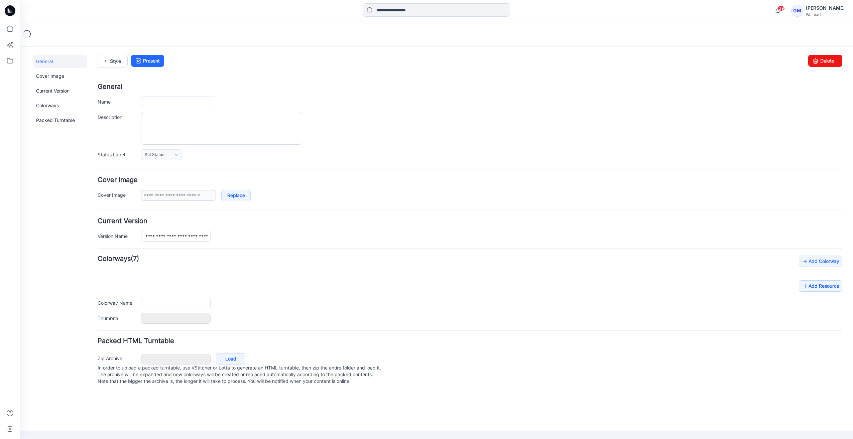
type input "**********"
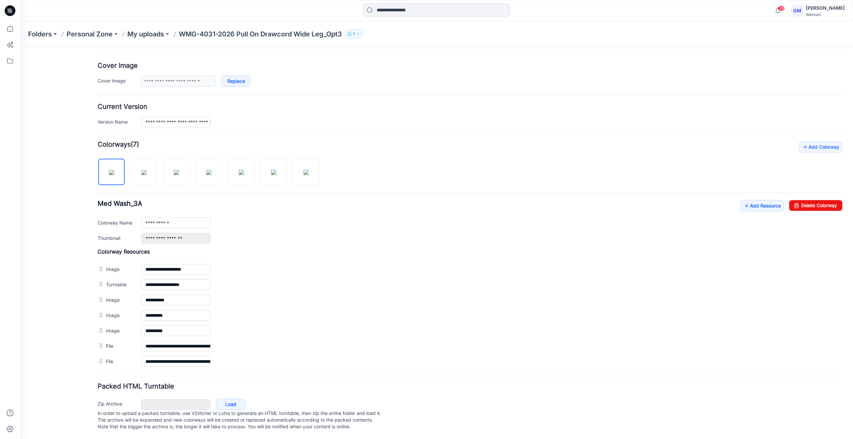
scroll to position [118, 0]
click at [749, 200] on link "Add Resource" at bounding box center [761, 205] width 43 height 11
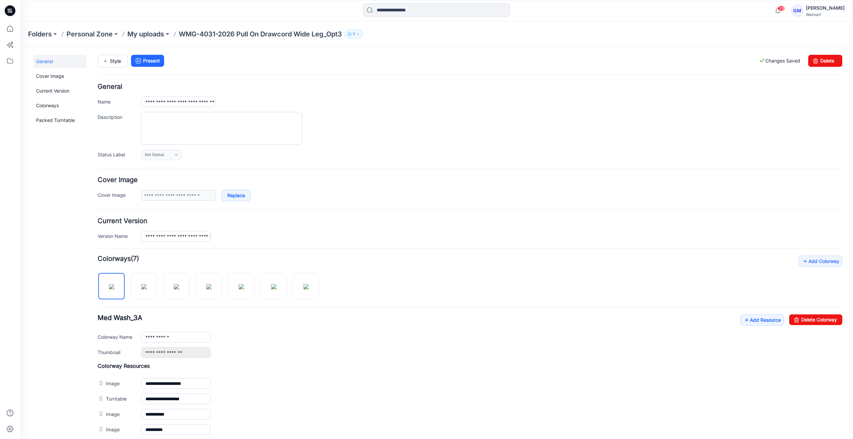
scroll to position [0, 0]
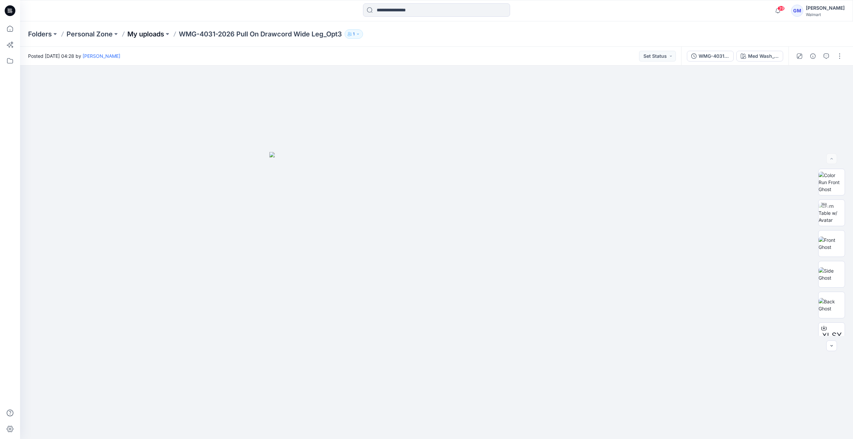
click at [158, 34] on p "My uploads" at bounding box center [145, 33] width 37 height 9
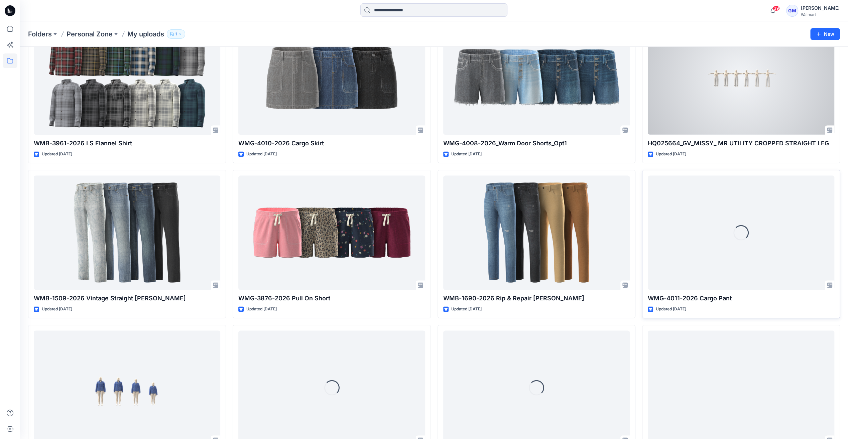
scroll to position [858, 0]
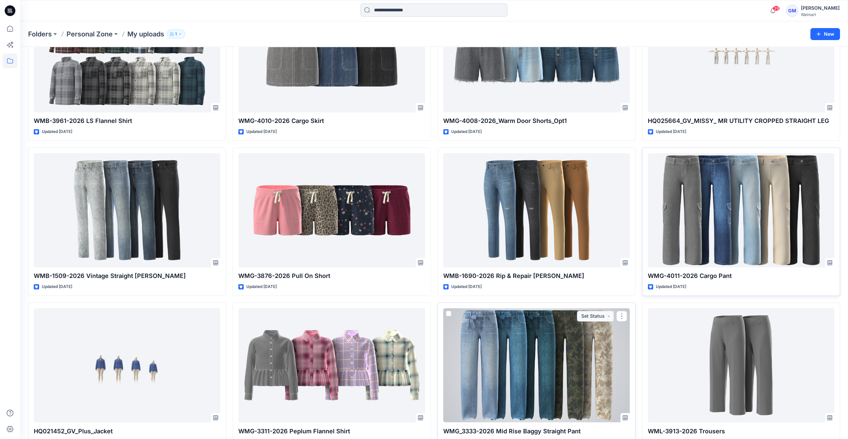
click at [573, 354] on div at bounding box center [536, 365] width 186 height 114
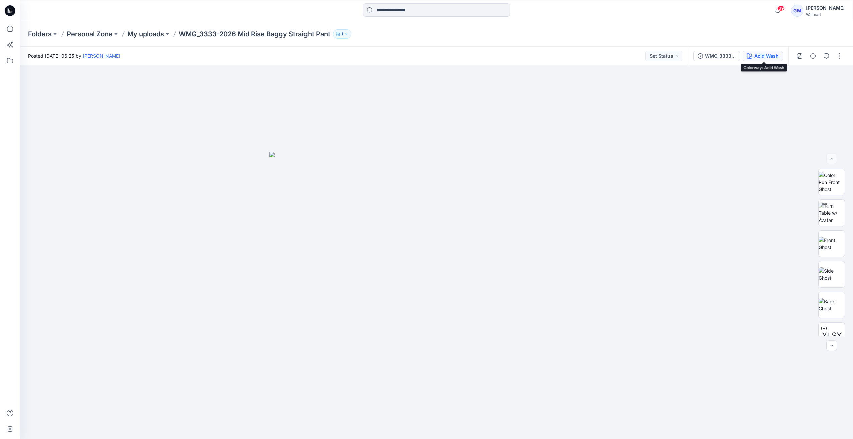
click at [768, 58] on div "Acid Wash" at bounding box center [766, 55] width 24 height 7
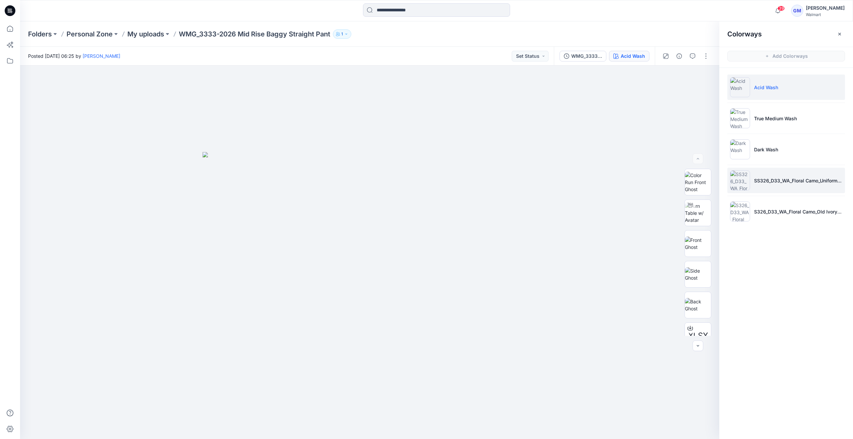
click at [734, 186] on img at bounding box center [740, 180] width 20 height 20
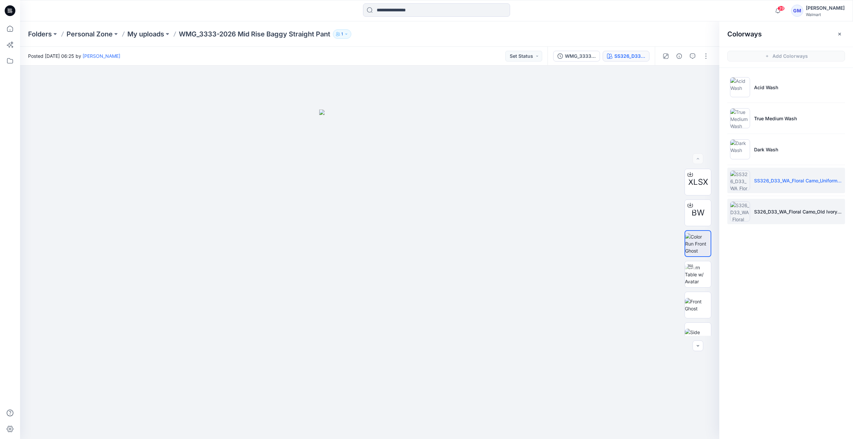
click at [740, 216] on img at bounding box center [740, 211] width 20 height 20
click at [695, 312] on img at bounding box center [698, 305] width 26 height 14
click at [704, 332] on img at bounding box center [698, 336] width 26 height 14
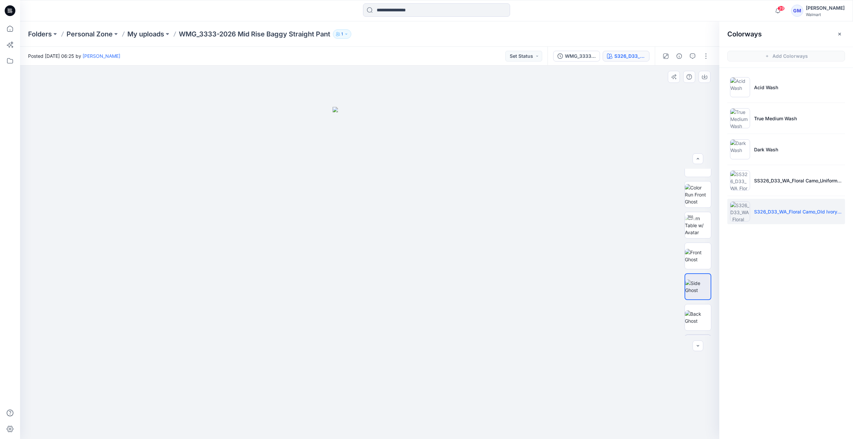
scroll to position [75, 0]
click at [701, 299] on img at bounding box center [698, 292] width 26 height 14
click at [690, 203] on img at bounding box center [698, 199] width 26 height 21
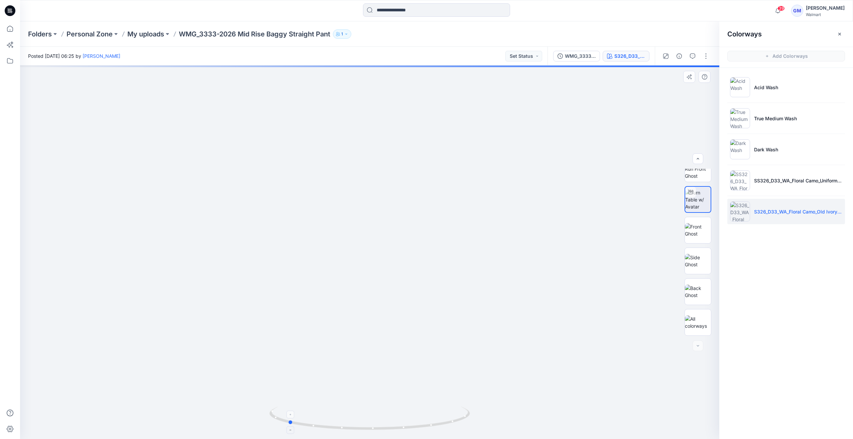
drag, startPoint x: 384, startPoint y: 433, endPoint x: 302, endPoint y: 424, distance: 82.4
click at [302, 424] on div at bounding box center [369, 422] width 200 height 33
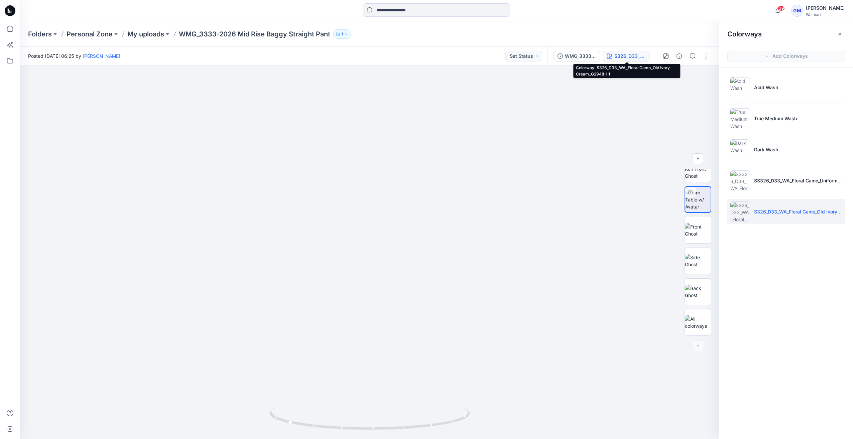
click at [619, 52] on div "S326_D33_WA_Floral Camo_Old Ivory Cream_G2948H 1" at bounding box center [629, 55] width 31 height 7
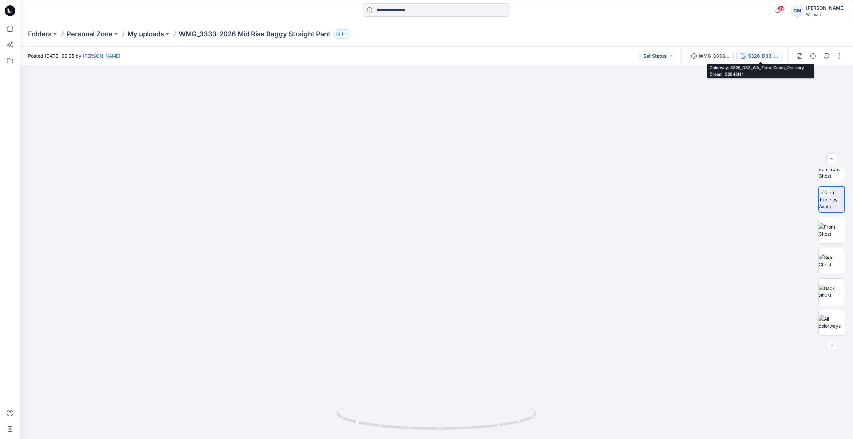
click at [776, 58] on div "S326_D33_WA_Floral Camo_Old Ivory Cream_G2948H 1" at bounding box center [763, 55] width 31 height 7
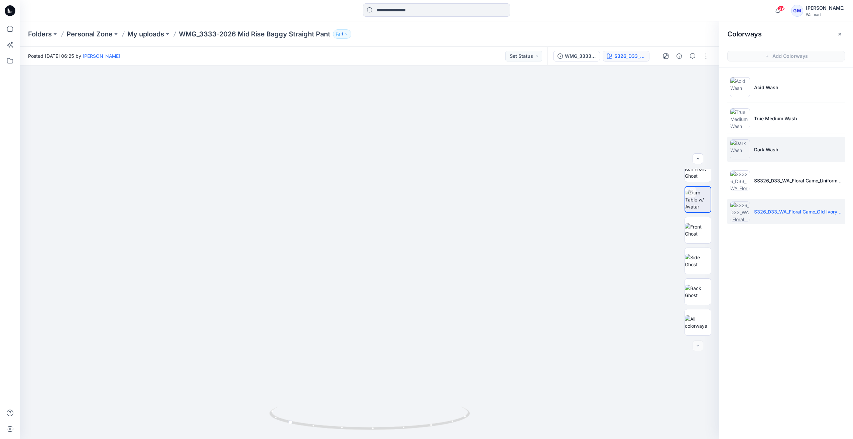
drag, startPoint x: 780, startPoint y: 135, endPoint x: 779, endPoint y: 145, distance: 10.0
click at [780, 137] on ul "Acid Wash True Medium Wash Dark Wash SS326_D33_WA_Floral Camo_Uniform Green_G29…" at bounding box center [786, 149] width 134 height 163
click at [779, 149] on li "Dark Wash" at bounding box center [786, 149] width 118 height 25
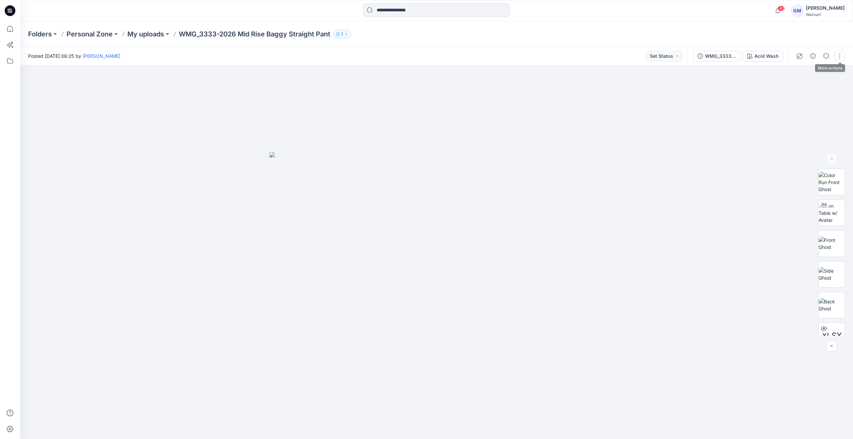
click at [839, 56] on button "button" at bounding box center [839, 56] width 11 height 11
click at [797, 88] on p "Edit" at bounding box center [797, 90] width 8 height 7
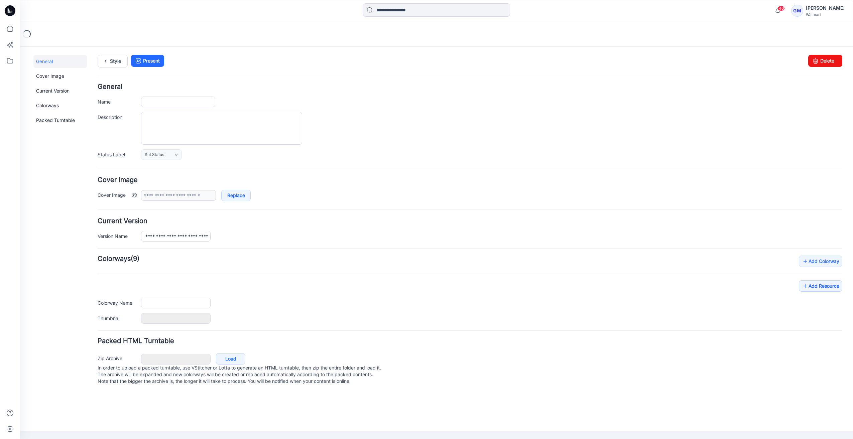
type input "**********"
type input "*********"
type input "**********"
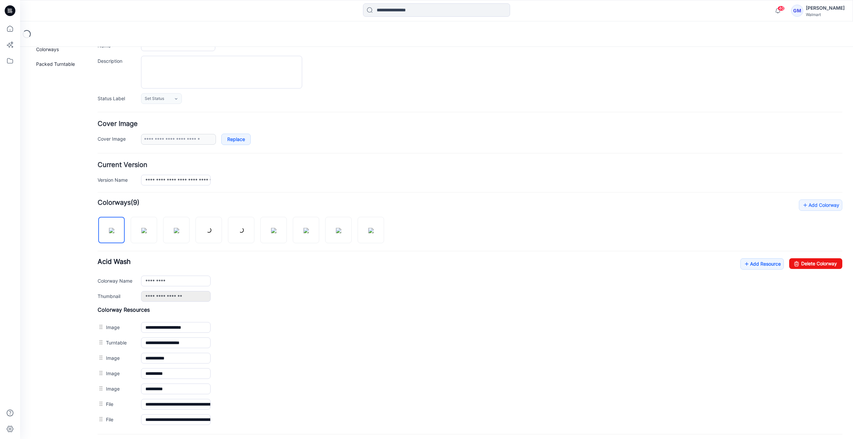
scroll to position [118, 0]
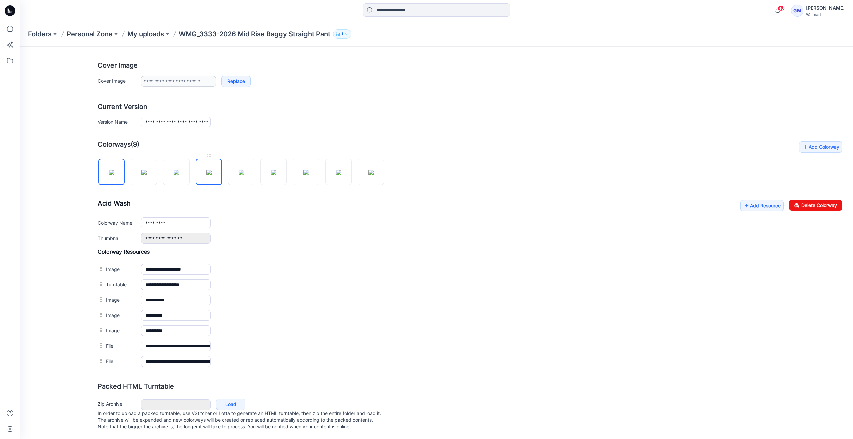
click at [209, 170] on img at bounding box center [208, 172] width 5 height 5
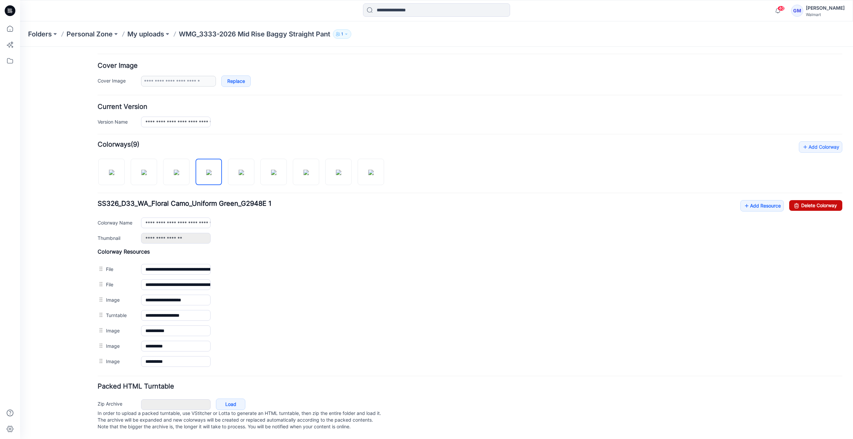
click at [802, 200] on link "Delete Colorway" at bounding box center [815, 205] width 53 height 11
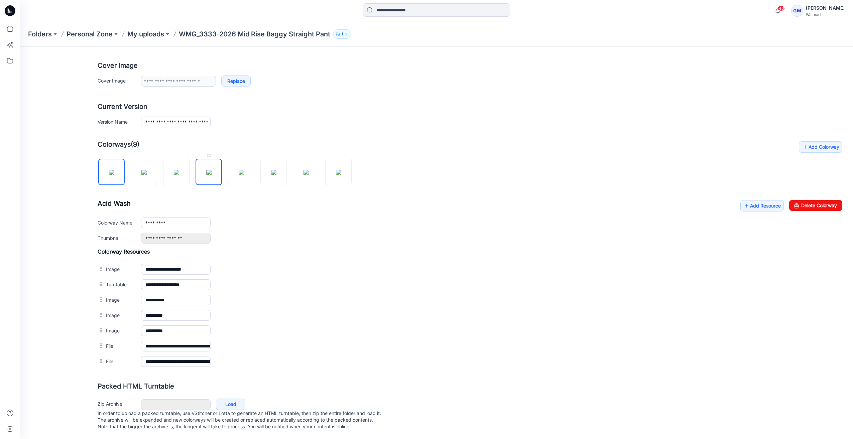
click at [206, 170] on img at bounding box center [208, 172] width 5 height 5
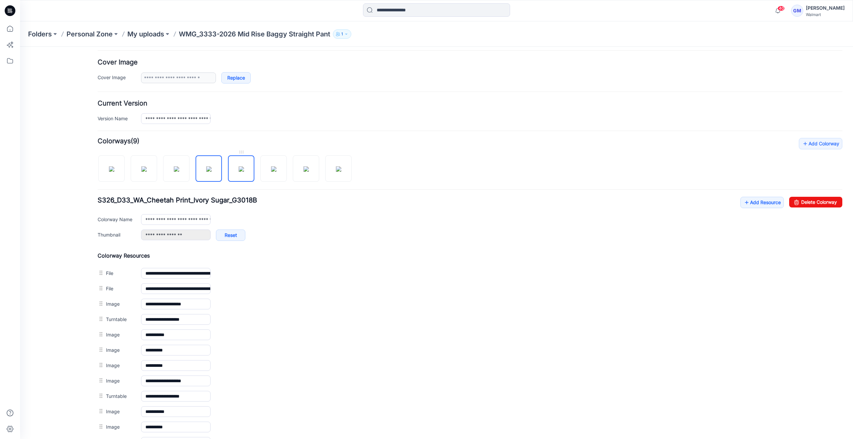
click at [243, 172] on img at bounding box center [241, 168] width 5 height 5
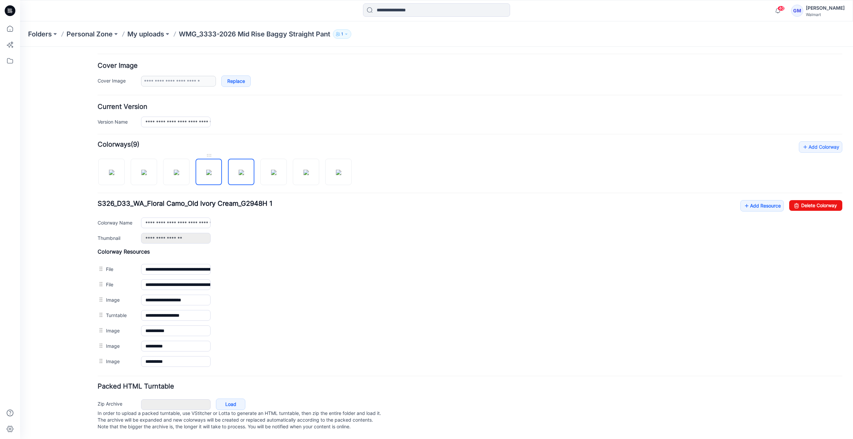
click at [210, 175] on img at bounding box center [208, 172] width 5 height 5
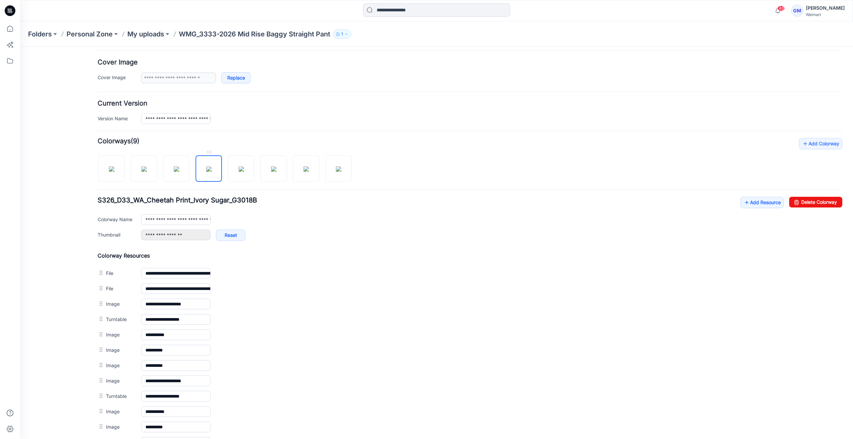
click at [211, 172] on img at bounding box center [208, 168] width 5 height 5
click at [804, 201] on link "Delete Colorway" at bounding box center [815, 202] width 53 height 11
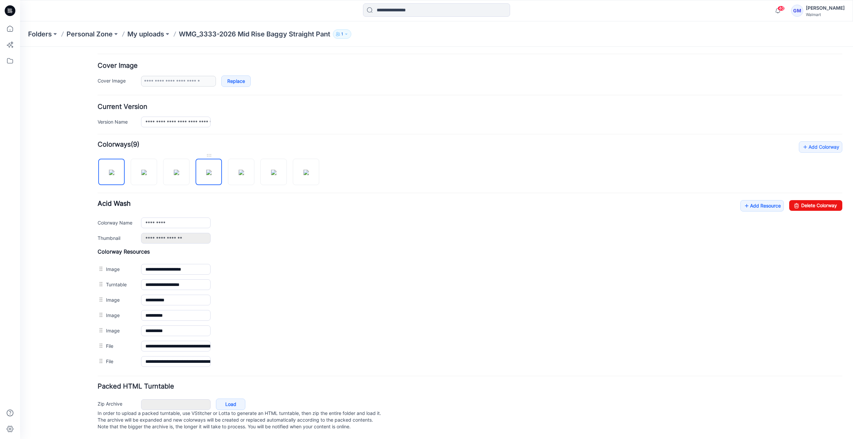
click at [206, 170] on img at bounding box center [208, 172] width 5 height 5
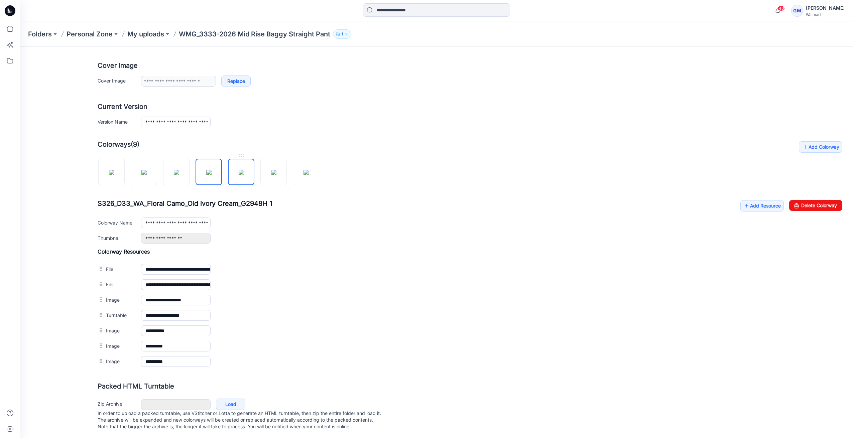
click at [239, 170] on img at bounding box center [241, 172] width 5 height 5
click at [271, 170] on img at bounding box center [273, 172] width 5 height 5
click at [206, 173] on img at bounding box center [208, 172] width 5 height 5
drag, startPoint x: 195, startPoint y: 217, endPoint x: 297, endPoint y: 217, distance: 101.6
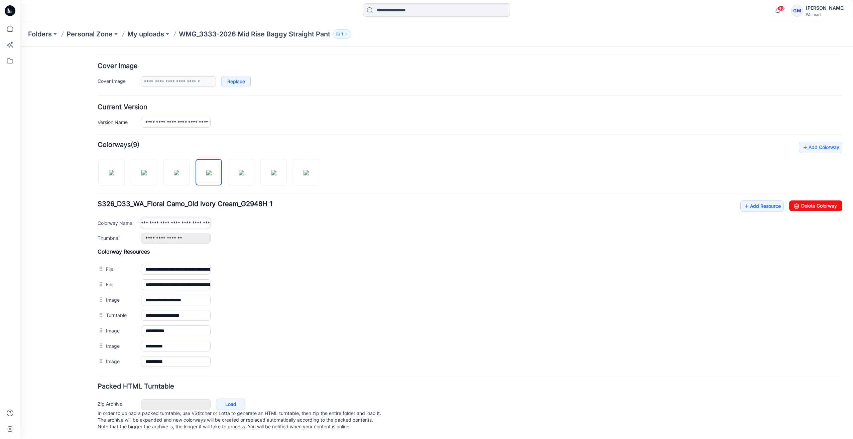
click at [297, 218] on div "**********" at bounding box center [491, 223] width 701 height 10
click at [209, 221] on input "**********" at bounding box center [175, 223] width 69 height 10
drag, startPoint x: 206, startPoint y: 219, endPoint x: 244, endPoint y: 218, distance: 38.1
click at [241, 219] on div "**********" at bounding box center [491, 223] width 701 height 10
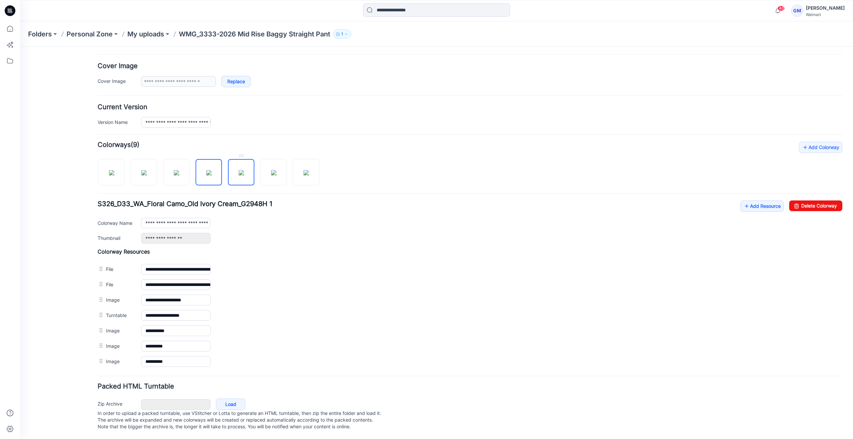
click at [239, 174] on img at bounding box center [241, 172] width 5 height 5
drag, startPoint x: 192, startPoint y: 215, endPoint x: 317, endPoint y: 218, distance: 125.7
click at [317, 218] on div "**********" at bounding box center [491, 223] width 701 height 10
click at [209, 220] on input "**********" at bounding box center [175, 223] width 69 height 10
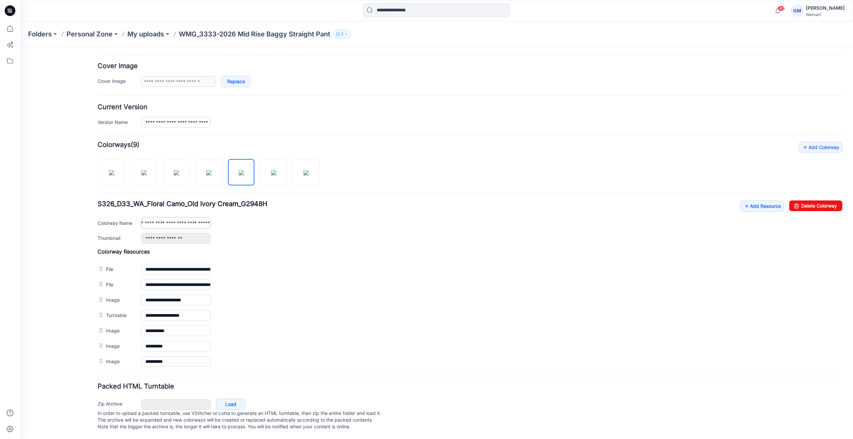
drag, startPoint x: 206, startPoint y: 217, endPoint x: 280, endPoint y: 211, distance: 74.4
click at [270, 218] on div "**********" at bounding box center [491, 223] width 701 height 10
click at [303, 175] on img at bounding box center [305, 172] width 5 height 5
click at [174, 173] on img at bounding box center [176, 172] width 5 height 5
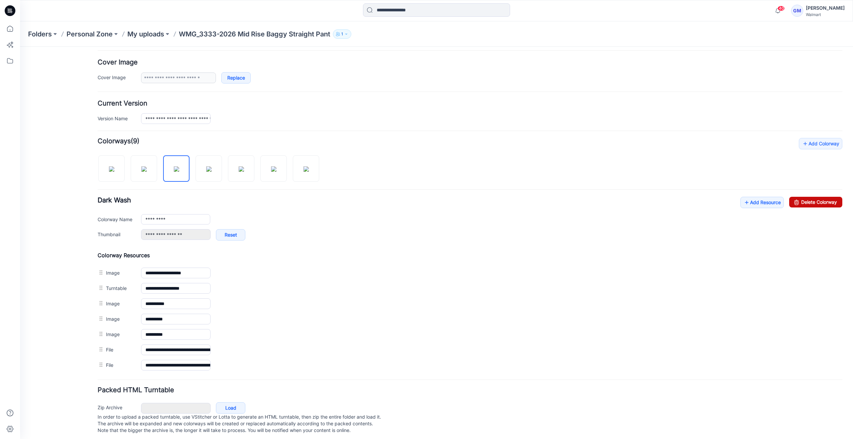
click at [792, 198] on icon at bounding box center [796, 202] width 9 height 11
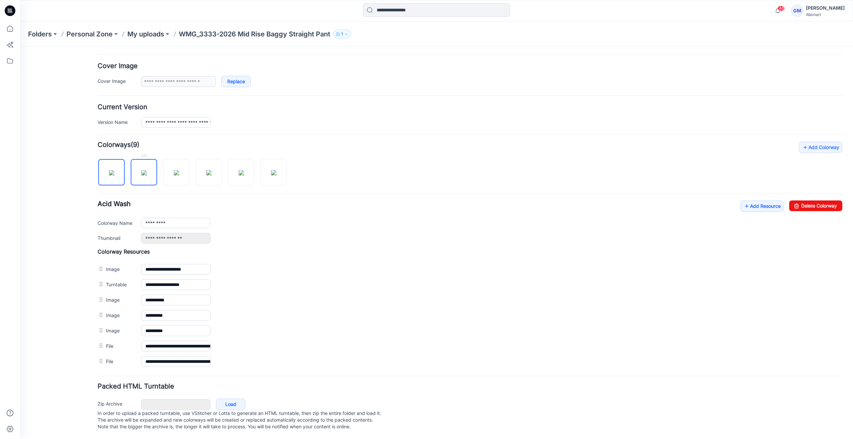
click at [141, 170] on img at bounding box center [143, 172] width 5 height 5
type input "**********"
click at [145, 170] on img at bounding box center [143, 172] width 5 height 5
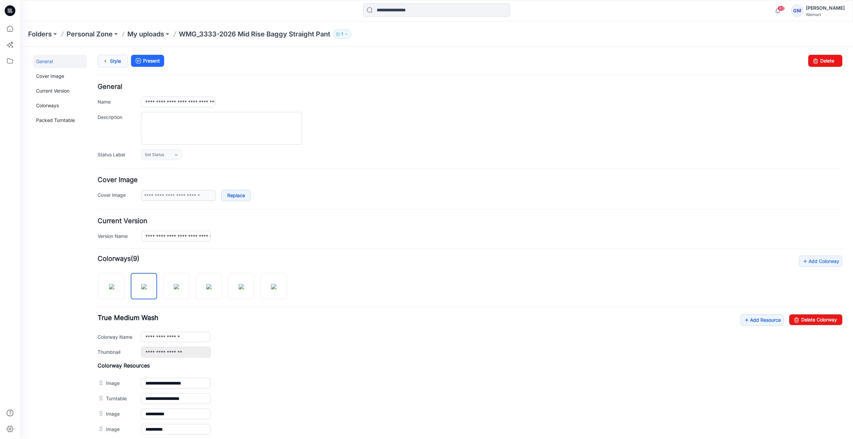
click at [114, 58] on link "Style" at bounding box center [113, 61] width 30 height 13
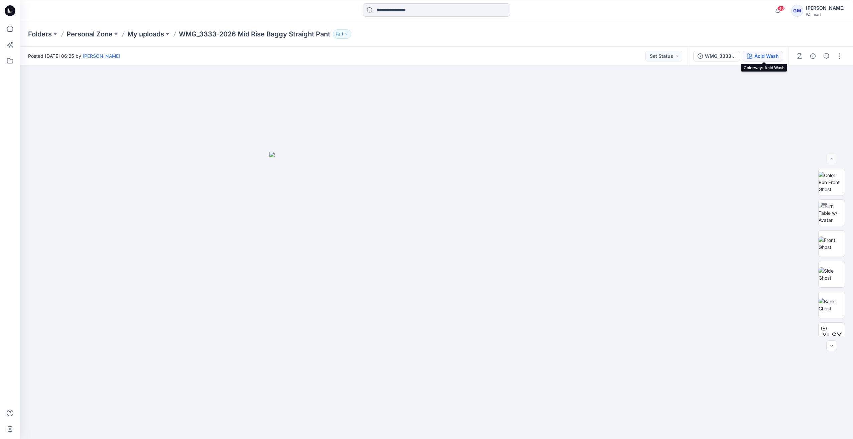
click at [767, 54] on div "Acid Wash" at bounding box center [766, 55] width 24 height 7
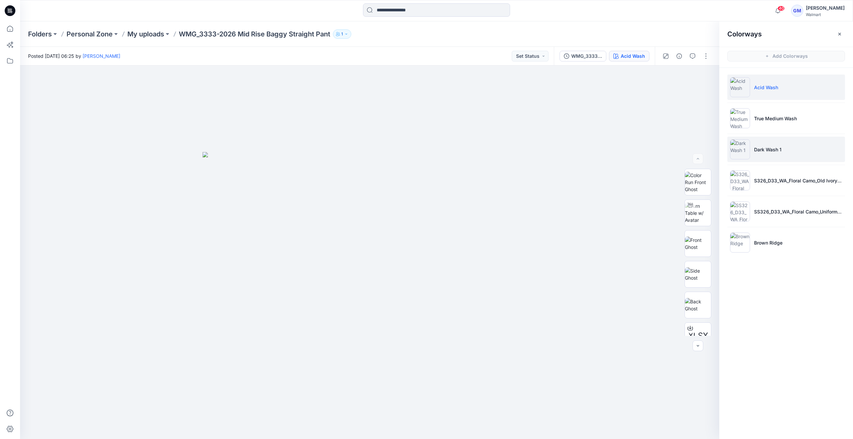
click at [747, 150] on img at bounding box center [740, 149] width 20 height 20
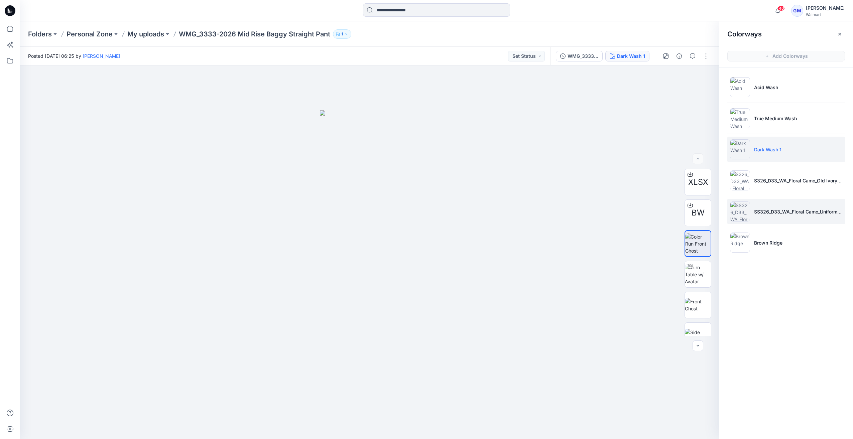
click at [734, 217] on img at bounding box center [740, 211] width 20 height 20
click at [728, 176] on li "S326_D33_WA_Floral Camo_Old Ivory Cream_G2948H" at bounding box center [786, 180] width 118 height 25
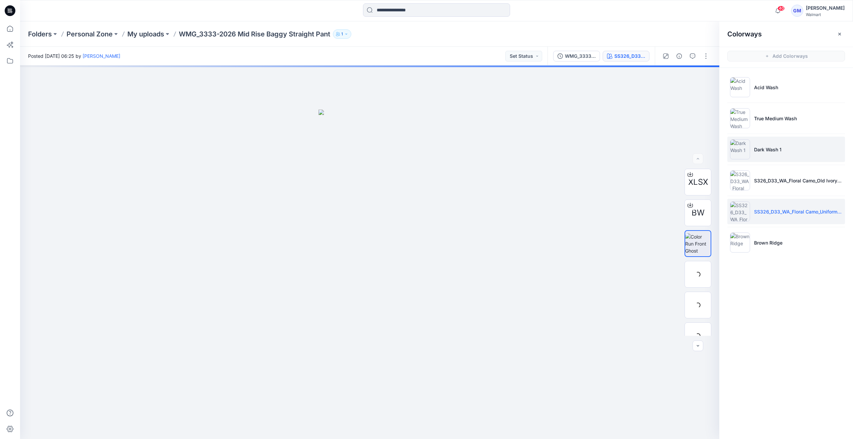
click at [736, 149] on img at bounding box center [740, 149] width 20 height 20
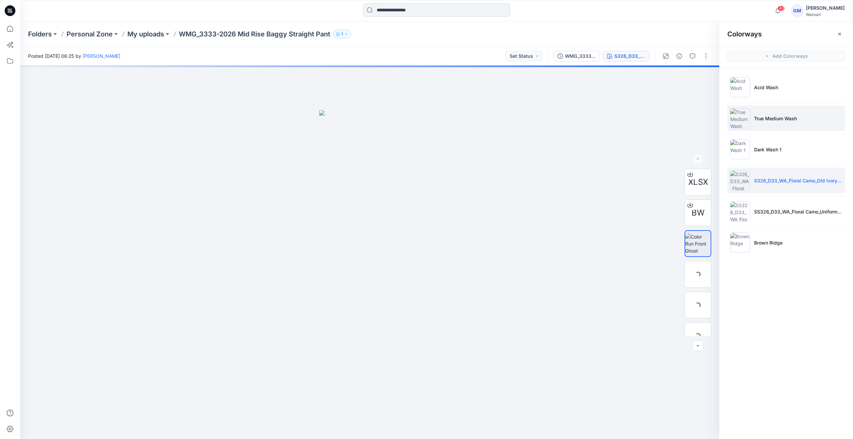
click at [739, 116] on img at bounding box center [740, 118] width 20 height 20
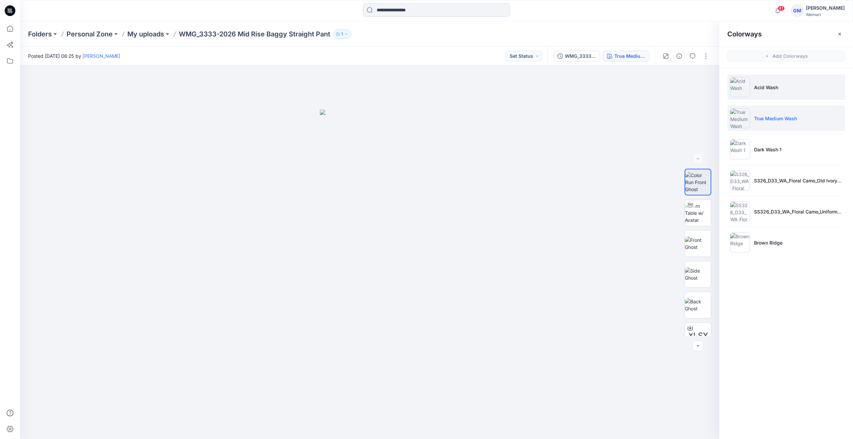
click at [736, 91] on img at bounding box center [740, 87] width 20 height 20
click at [761, 124] on li "True Medium Wash" at bounding box center [786, 118] width 118 height 25
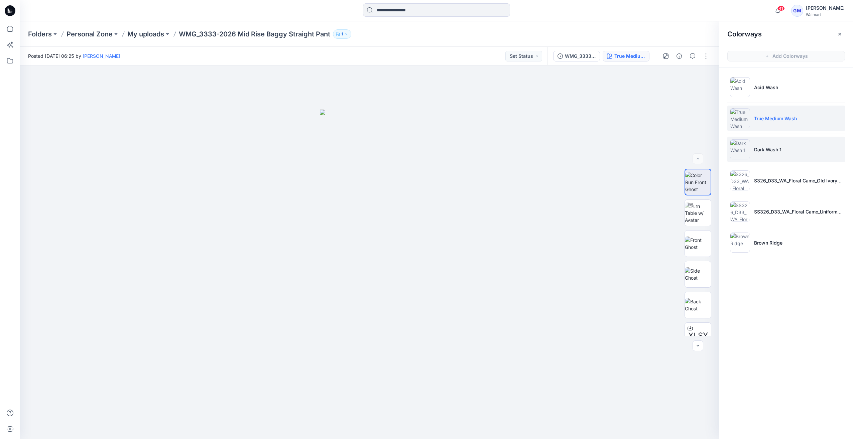
click at [761, 148] on p "Dark Wash 1" at bounding box center [767, 149] width 27 height 7
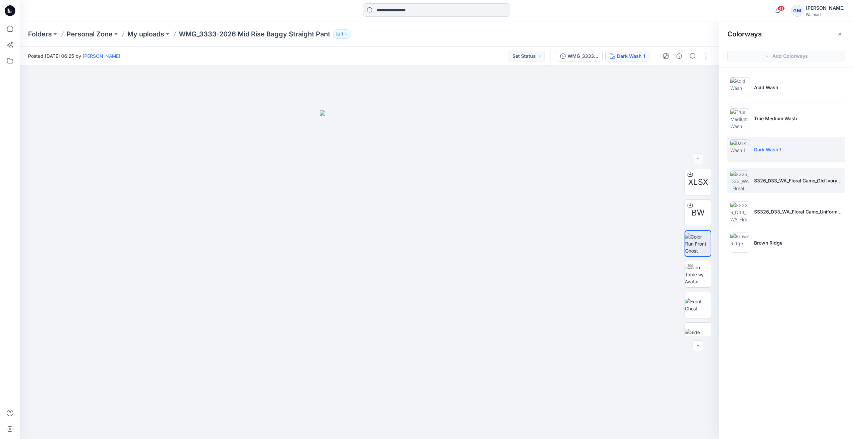
click at [744, 180] on img at bounding box center [740, 180] width 20 height 20
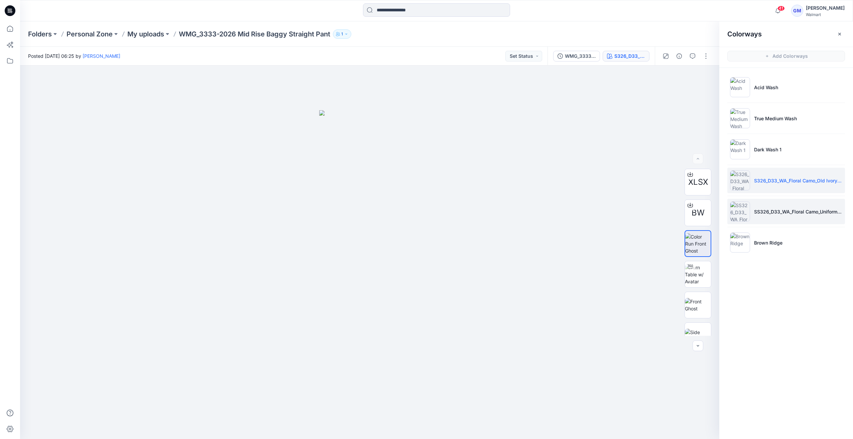
click at [759, 205] on li "SS326_D33_WA_Floral Camo_Uniform Green_G2948E" at bounding box center [786, 211] width 118 height 25
click at [749, 237] on img at bounding box center [740, 243] width 20 height 20
click at [746, 208] on li "SS326_D33_WA_Floral Camo_Uniform Green_G2948E" at bounding box center [786, 211] width 118 height 25
click at [758, 185] on li "S326_D33_WA_Floral Camo_Old Ivory Cream_G2948H" at bounding box center [786, 180] width 118 height 25
click at [768, 119] on p "True Medium Wash" at bounding box center [775, 118] width 43 height 7
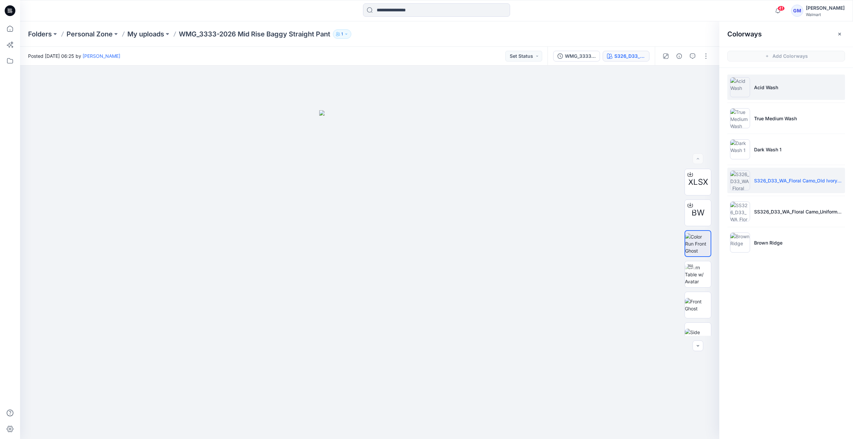
click at [768, 82] on li "Acid Wash" at bounding box center [786, 87] width 118 height 25
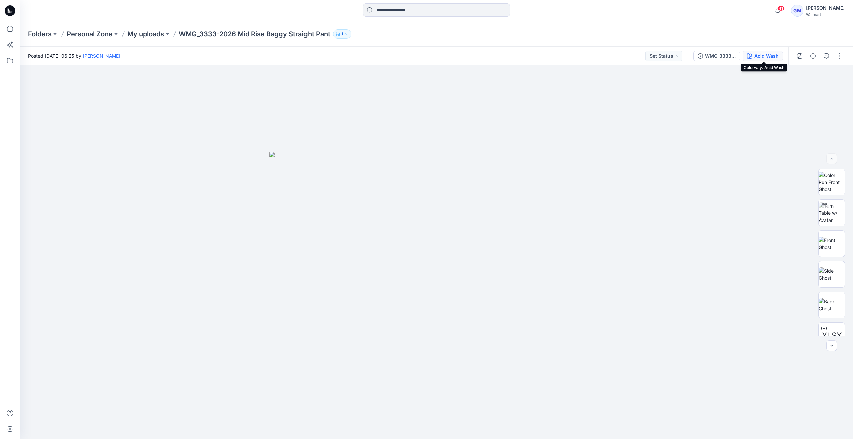
click at [765, 55] on div "Acid Wash" at bounding box center [766, 55] width 24 height 7
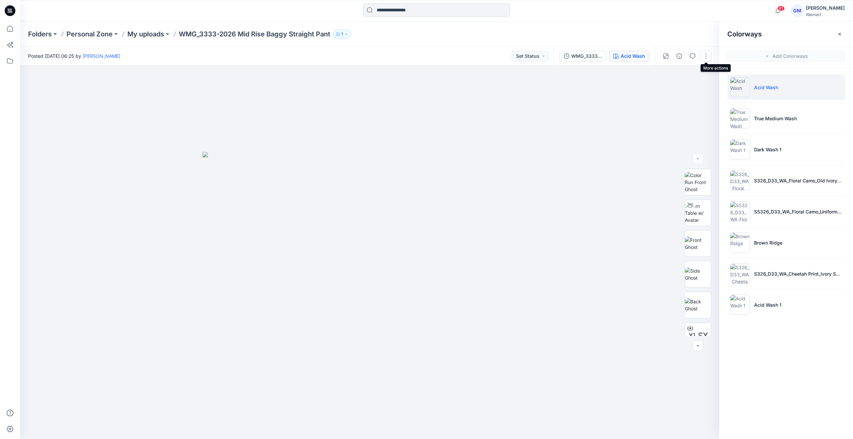
click at [706, 53] on button "button" at bounding box center [705, 56] width 11 height 11
click at [670, 93] on button "Edit" at bounding box center [677, 90] width 61 height 12
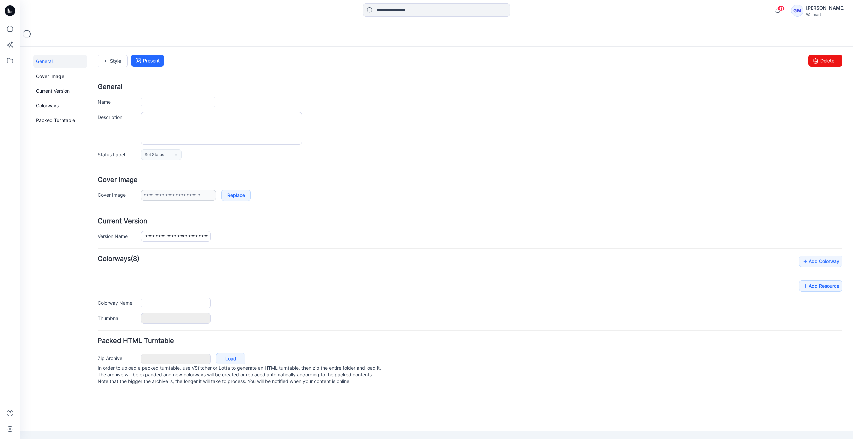
type input "**********"
type input "*********"
type input "**********"
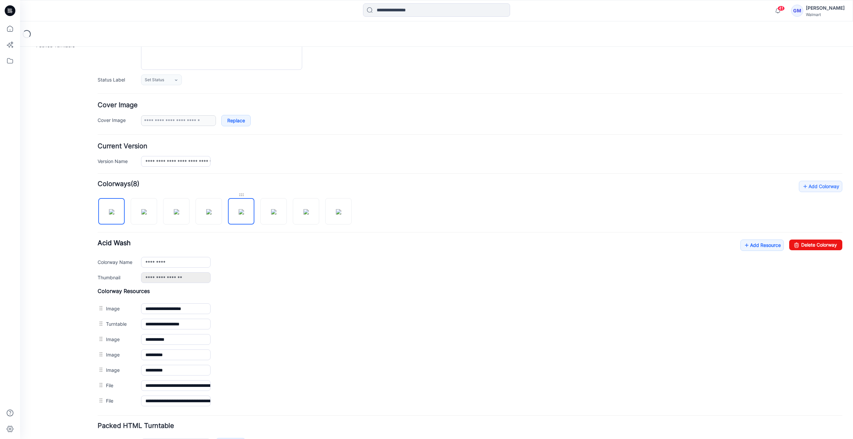
scroll to position [118, 0]
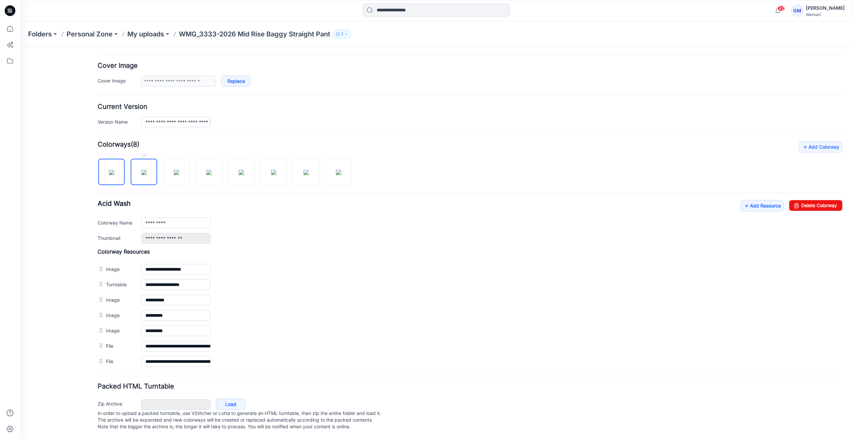
click at [147, 170] on img at bounding box center [143, 172] width 5 height 5
click at [174, 174] on img at bounding box center [176, 172] width 5 height 5
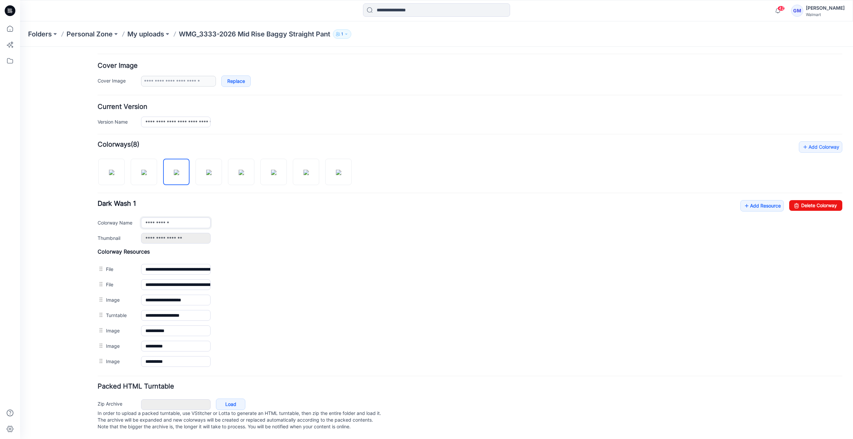
click at [184, 218] on input "**********" at bounding box center [176, 223] width 70 height 11
click at [212, 175] on img at bounding box center [208, 172] width 5 height 5
drag, startPoint x: 195, startPoint y: 219, endPoint x: 261, endPoint y: 221, distance: 66.2
click at [312, 220] on div "**********" at bounding box center [491, 223] width 701 height 10
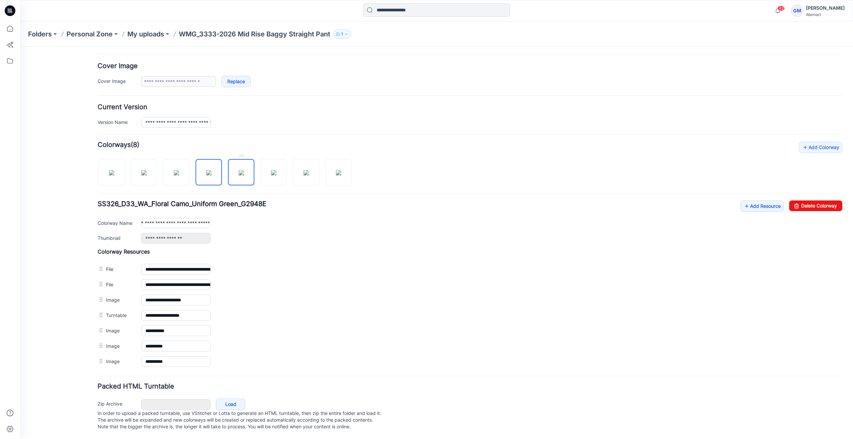
drag, startPoint x: 257, startPoint y: 158, endPoint x: 243, endPoint y: 167, distance: 16.5
click at [249, 164] on div at bounding box center [227, 169] width 259 height 34
click at [243, 170] on img at bounding box center [241, 172] width 5 height 5
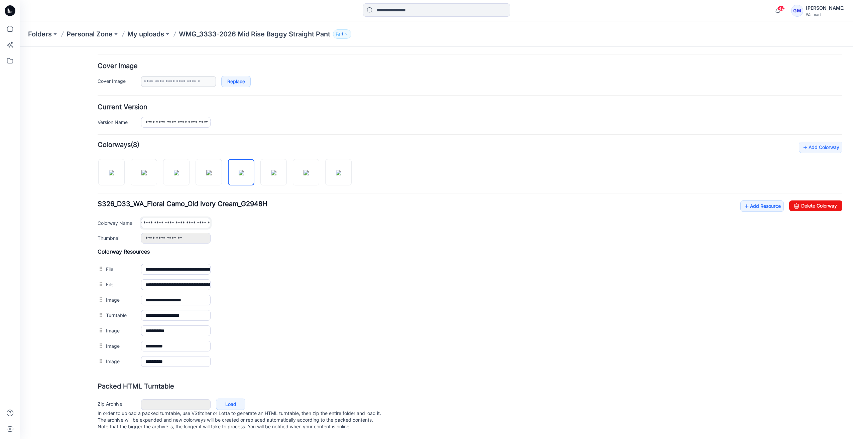
drag, startPoint x: 198, startPoint y: 219, endPoint x: 282, endPoint y: 227, distance: 84.5
click at [282, 227] on div "**********" at bounding box center [470, 221] width 744 height 43
click at [272, 170] on img at bounding box center [273, 172] width 5 height 5
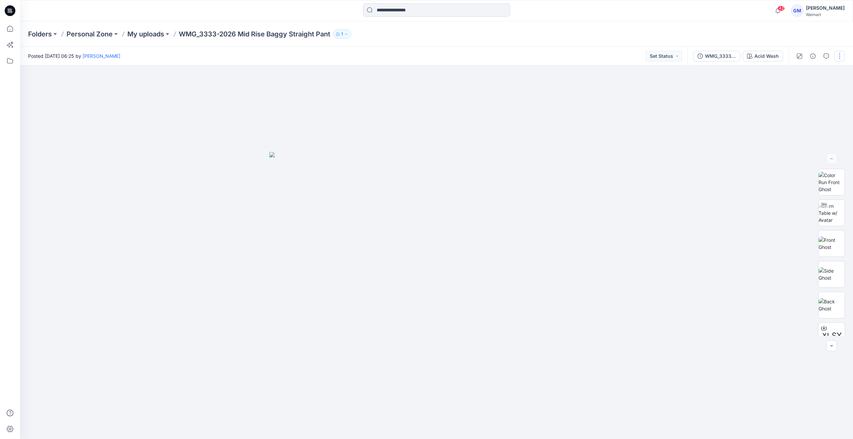
click at [835, 55] on button "button" at bounding box center [839, 56] width 11 height 11
click at [795, 90] on p "Edit" at bounding box center [797, 90] width 8 height 7
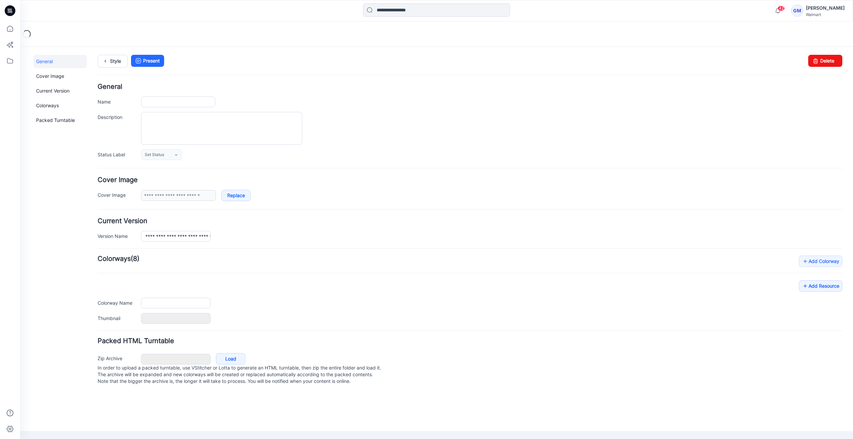
type input "**********"
type input "*********"
type input "**********"
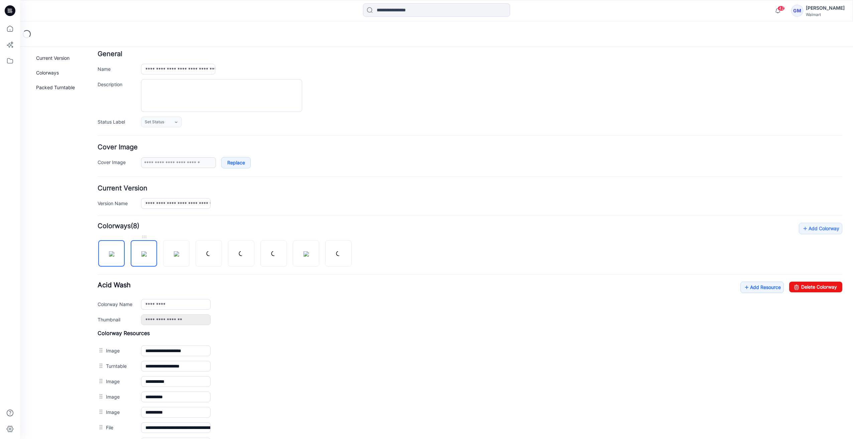
scroll to position [33, 0]
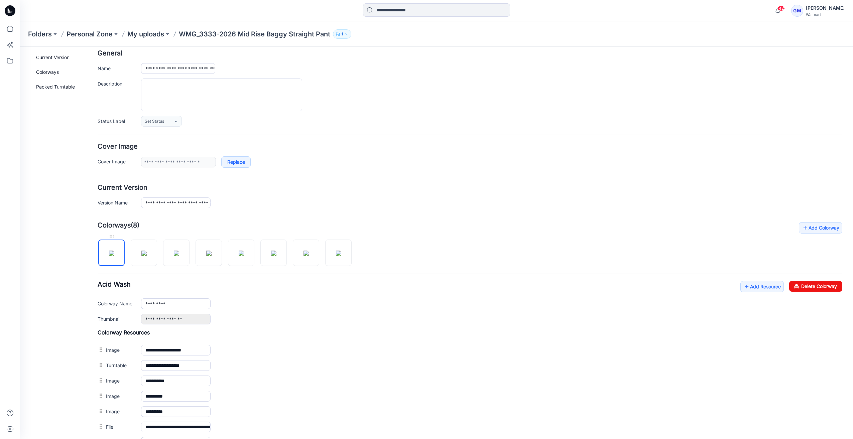
click at [114, 251] on img at bounding box center [111, 253] width 5 height 5
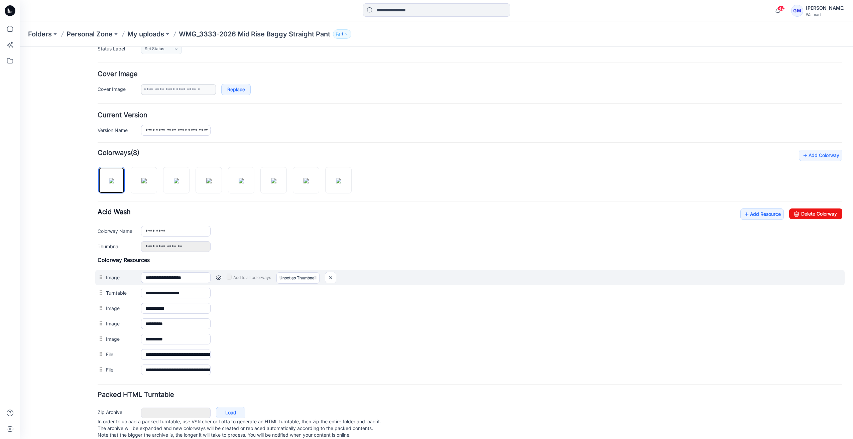
scroll to position [118, 0]
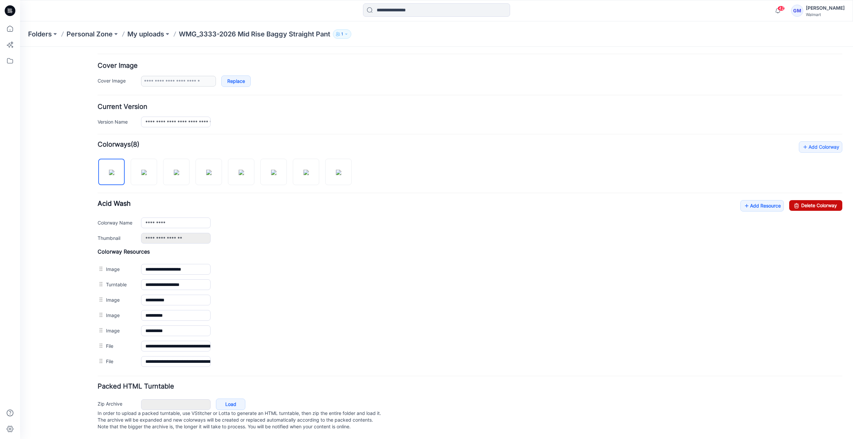
drag, startPoint x: 814, startPoint y: 199, endPoint x: 470, endPoint y: 77, distance: 364.9
click at [814, 200] on link "Delete Colorway" at bounding box center [815, 205] width 53 height 11
click at [109, 175] on img at bounding box center [111, 172] width 5 height 5
click at [147, 170] on img at bounding box center [143, 172] width 5 height 5
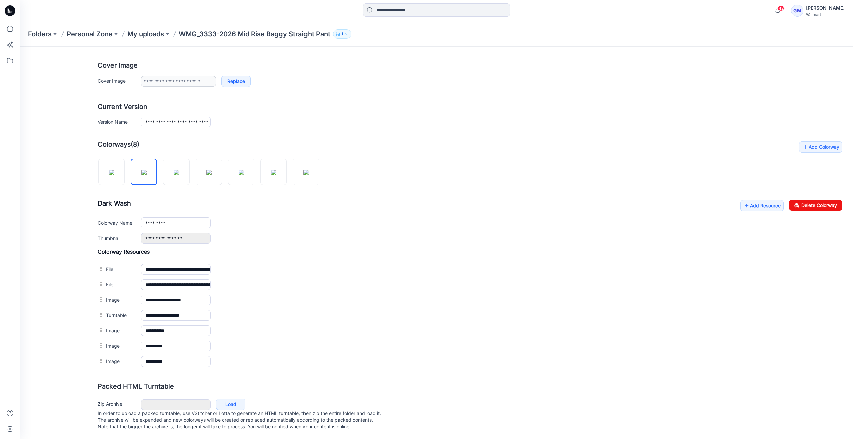
click at [125, 173] on div at bounding box center [211, 168] width 227 height 34
click at [109, 175] on img at bounding box center [111, 172] width 5 height 5
click at [141, 172] on img at bounding box center [143, 172] width 5 height 5
click at [111, 175] on img at bounding box center [111, 172] width 5 height 5
click at [147, 175] on img at bounding box center [143, 172] width 5 height 5
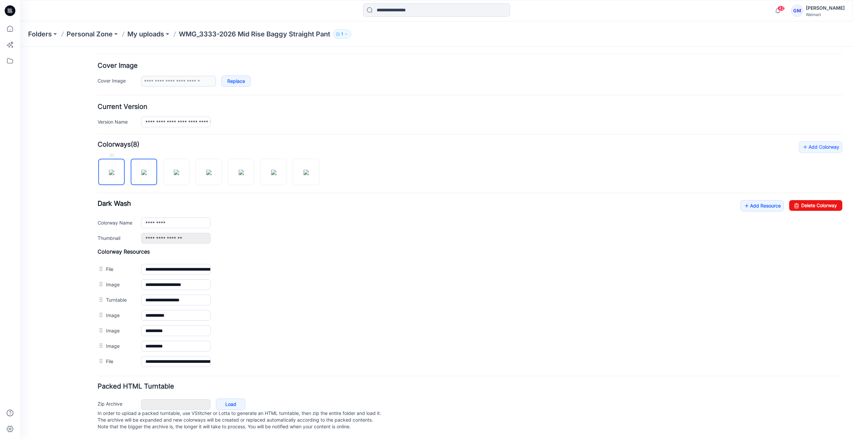
click at [114, 175] on img at bounding box center [111, 172] width 5 height 5
click at [141, 172] on img at bounding box center [143, 172] width 5 height 5
click at [178, 175] on img at bounding box center [176, 172] width 5 height 5
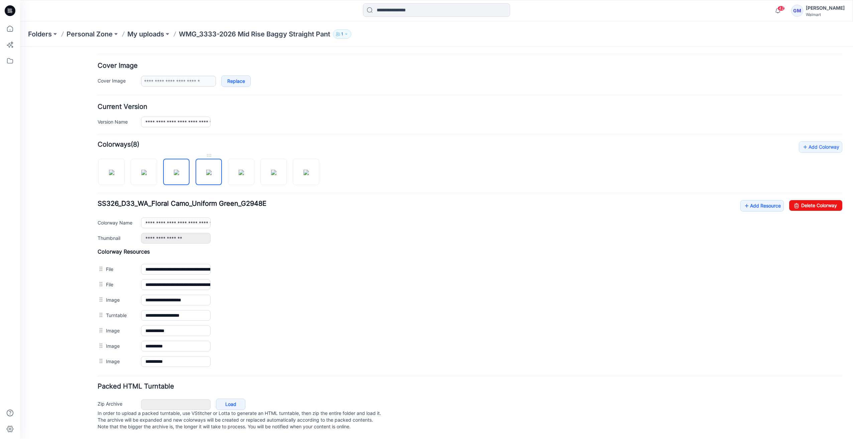
click at [209, 172] on img at bounding box center [208, 172] width 5 height 5
click at [244, 170] on img at bounding box center [241, 172] width 5 height 5
click at [276, 170] on img at bounding box center [273, 172] width 5 height 5
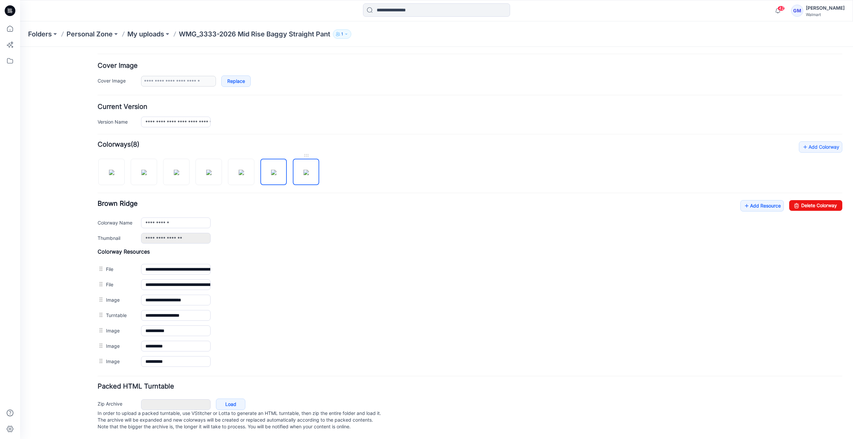
click at [303, 170] on img at bounding box center [305, 172] width 5 height 5
click at [187, 218] on input "**********" at bounding box center [176, 223] width 70 height 11
click at [112, 170] on img at bounding box center [111, 172] width 5 height 5
click at [303, 174] on img at bounding box center [305, 172] width 5 height 5
drag, startPoint x: 171, startPoint y: 218, endPoint x: 93, endPoint y: 220, distance: 77.9
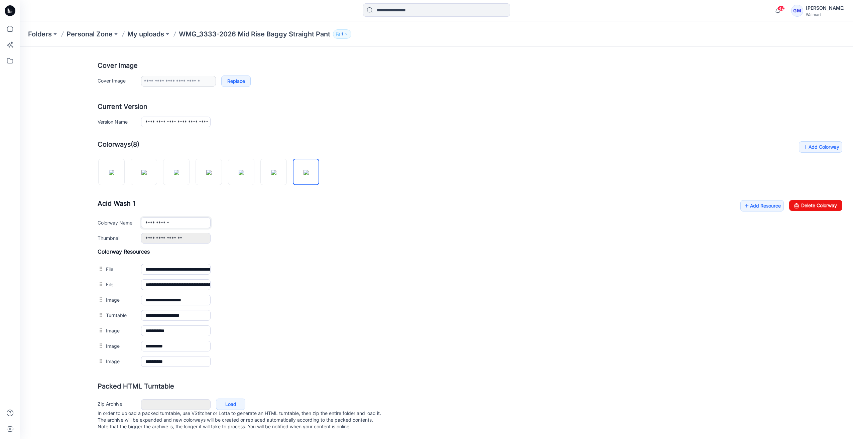
click at [95, 219] on div "**********" at bounding box center [432, 186] width 825 height 507
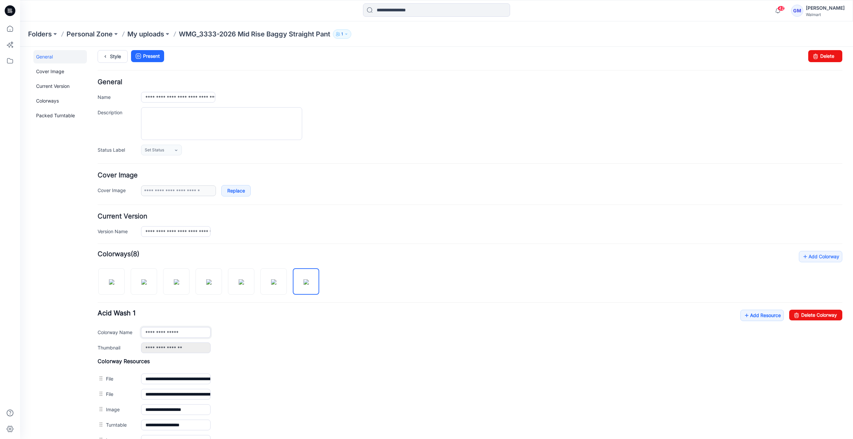
scroll to position [0, 0]
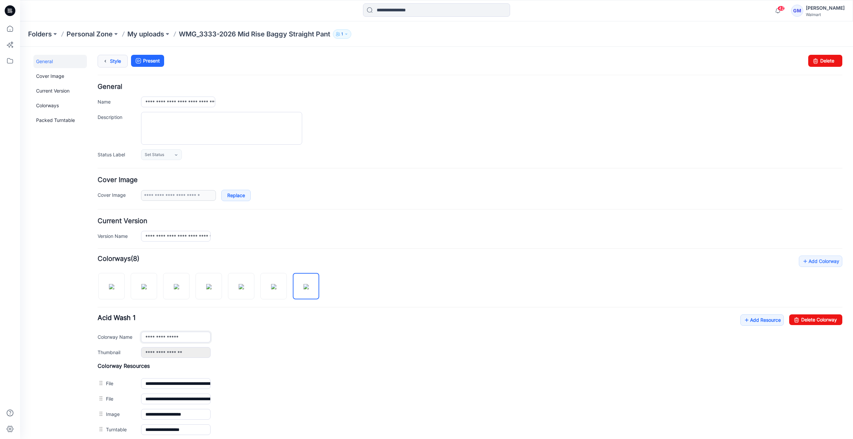
type input "**********"
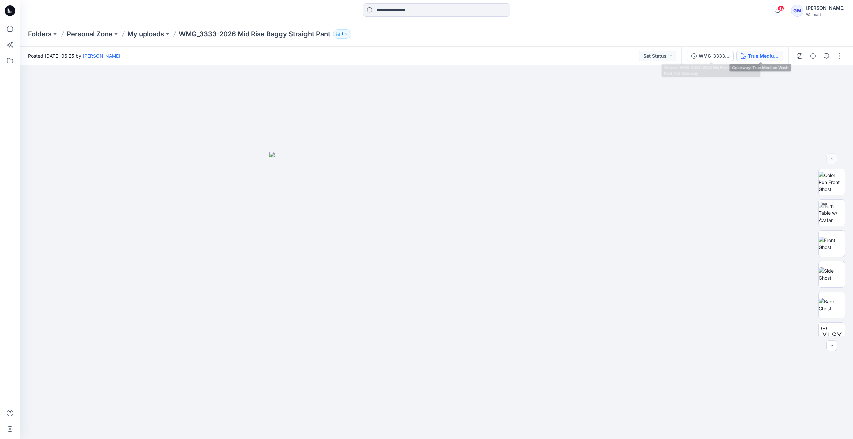
click at [753, 55] on div "True Medium Wash" at bounding box center [763, 55] width 31 height 7
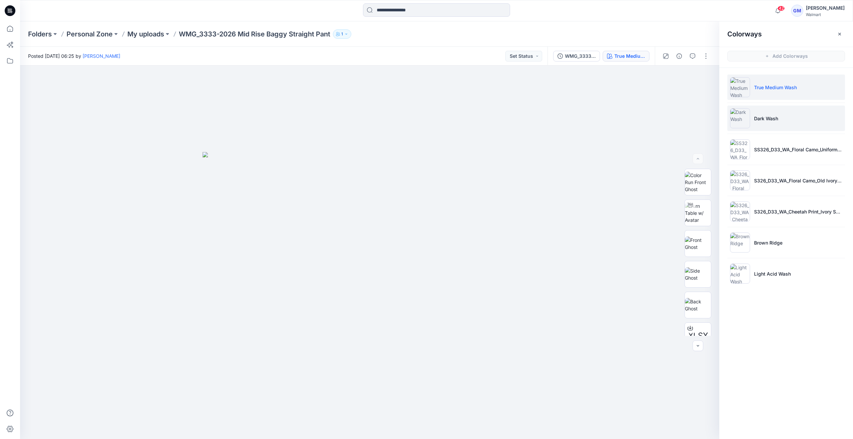
click at [742, 118] on img at bounding box center [740, 118] width 20 height 20
click at [743, 90] on img at bounding box center [740, 87] width 20 height 20
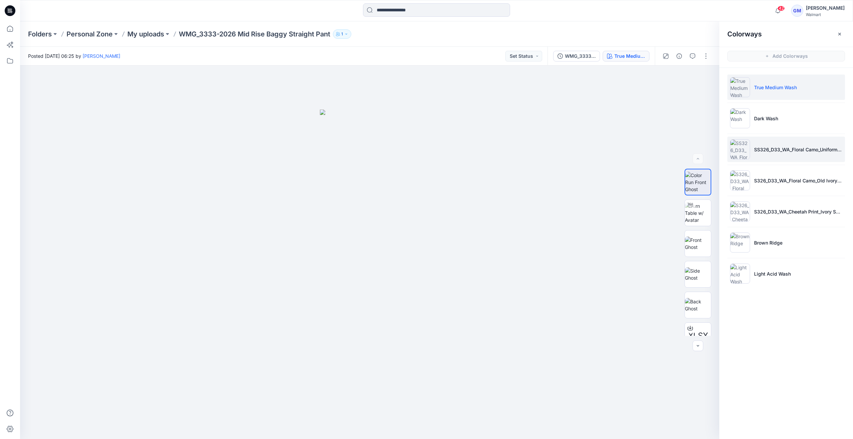
click at [735, 153] on img at bounding box center [740, 149] width 20 height 20
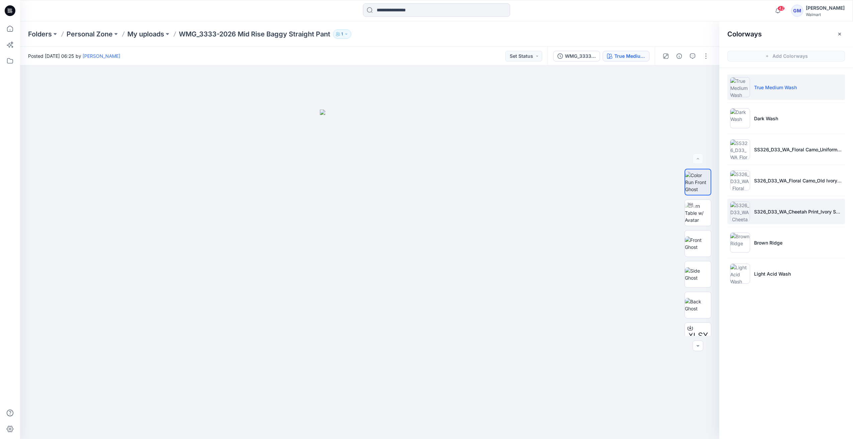
drag, startPoint x: 738, startPoint y: 176, endPoint x: 738, endPoint y: 209, distance: 32.4
click at [737, 178] on img at bounding box center [740, 180] width 20 height 20
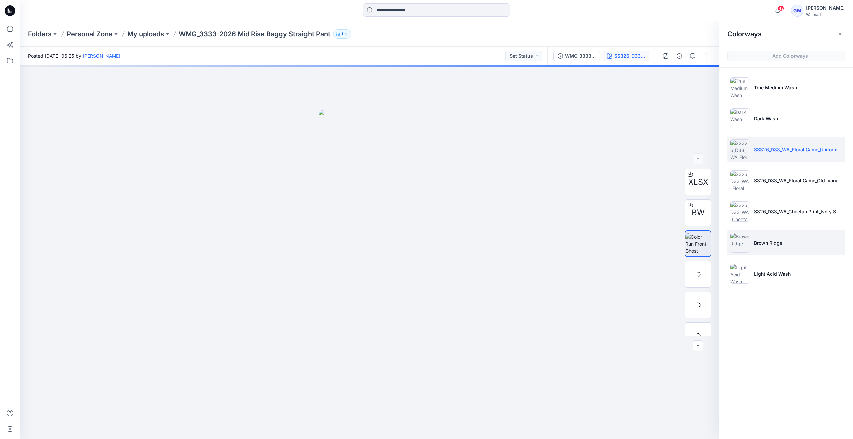
drag, startPoint x: 738, startPoint y: 214, endPoint x: 740, endPoint y: 243, distance: 29.8
click at [738, 215] on img at bounding box center [740, 211] width 20 height 20
click at [740, 244] on img at bounding box center [740, 243] width 20 height 20
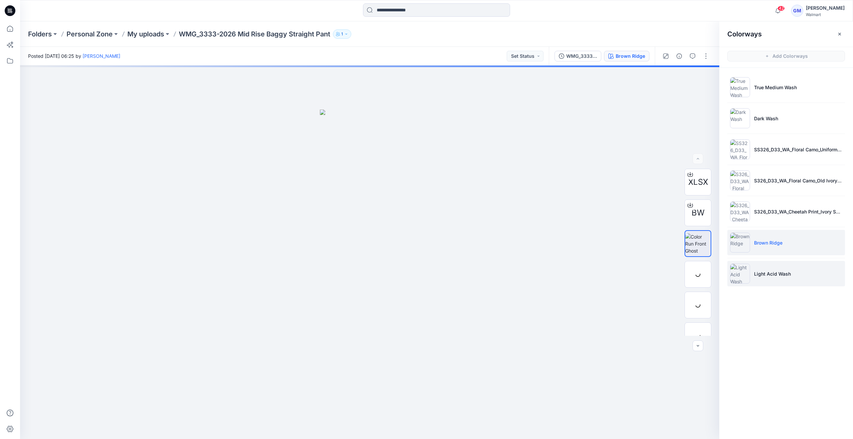
click at [747, 272] on img at bounding box center [740, 274] width 20 height 20
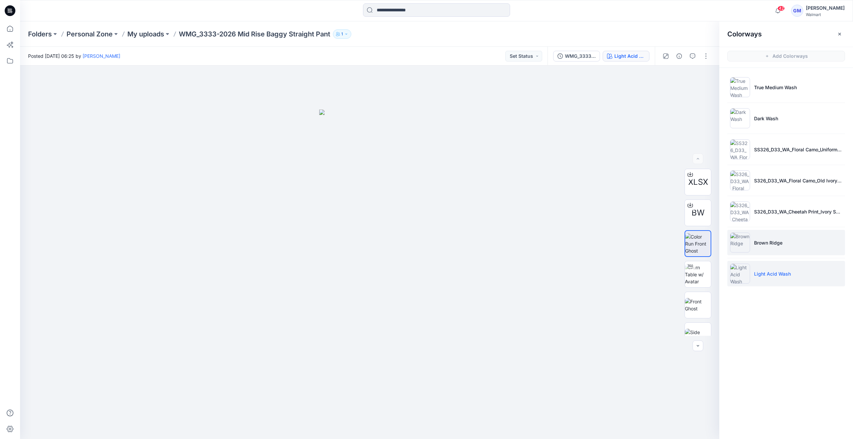
click at [745, 243] on img at bounding box center [740, 243] width 20 height 20
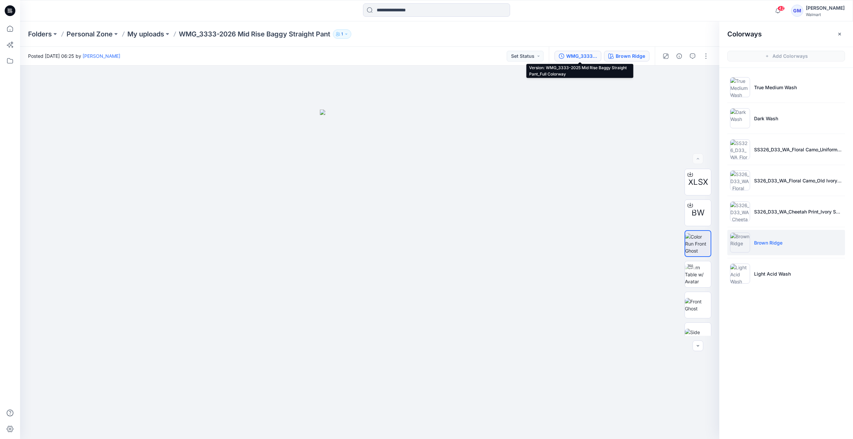
click at [588, 54] on div "WMG_3333-2025 Mid Rise Baggy Straight Pant_Full Colorway" at bounding box center [581, 55] width 31 height 7
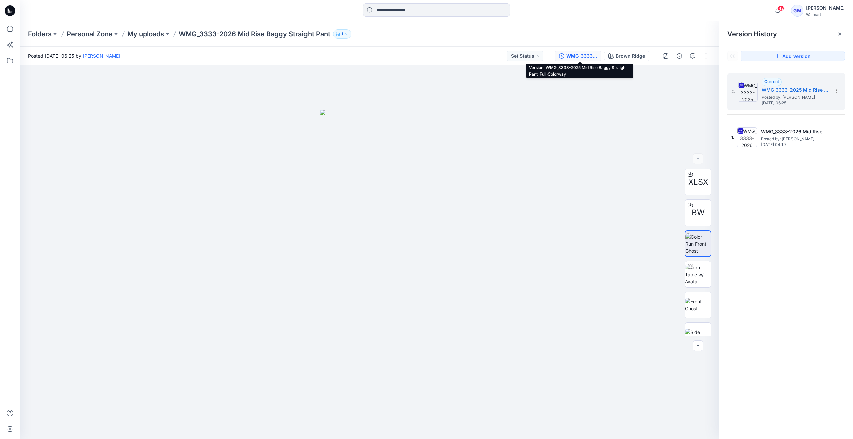
click at [584, 55] on div "WMG_3333-2025 Mid Rise Baggy Straight Pant_Full Colorway" at bounding box center [581, 55] width 31 height 7
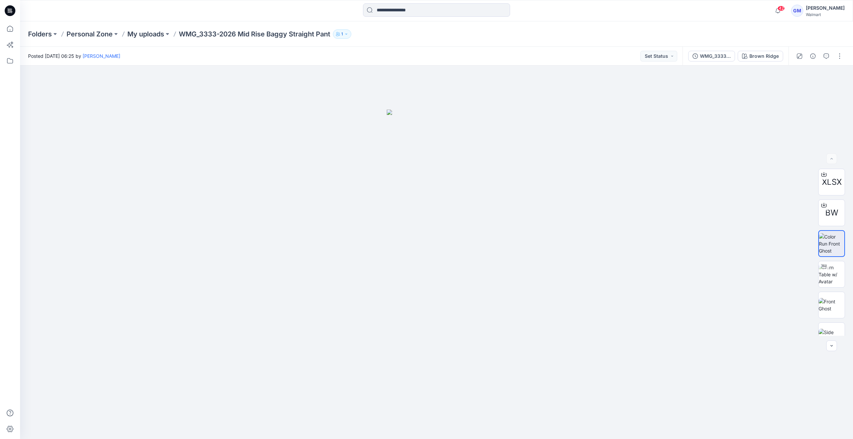
click at [723, 62] on div "WMG_3333-2025 Mid Rise Baggy Straight Pant_Full Colorway Brown Ridge" at bounding box center [735, 56] width 106 height 19
click at [723, 56] on div "WMG_3333-2025 Mid Rise Baggy Straight Pant_Full Colorway" at bounding box center [715, 55] width 31 height 7
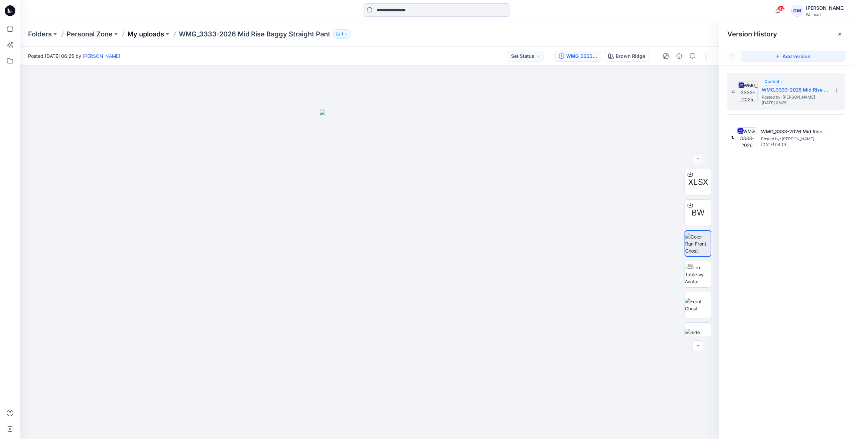
click at [153, 28] on div "Folders Personal Zone My uploads WMG_3333-2026 Mid Rise Baggy Straight Pant 1" at bounding box center [436, 33] width 833 height 25
drag, startPoint x: 148, startPoint y: 40, endPoint x: 155, endPoint y: 35, distance: 8.8
click at [148, 40] on div "Folders Personal Zone My uploads WMG_3333-2026 Mid Rise Baggy Straight Pant 1" at bounding box center [436, 33] width 833 height 25
click at [156, 35] on p "My uploads" at bounding box center [145, 33] width 37 height 9
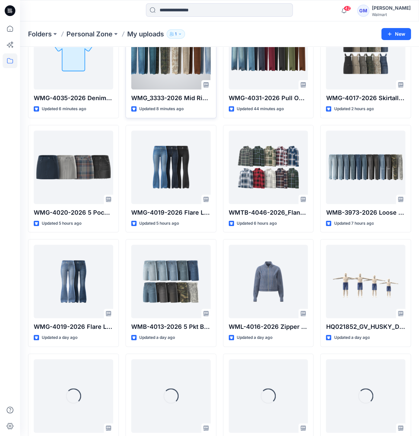
scroll to position [67, 0]
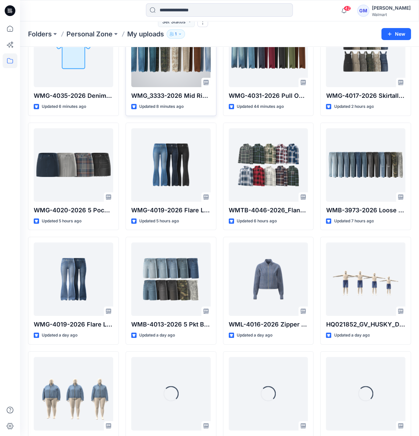
click at [183, 87] on div at bounding box center [171, 51] width 80 height 74
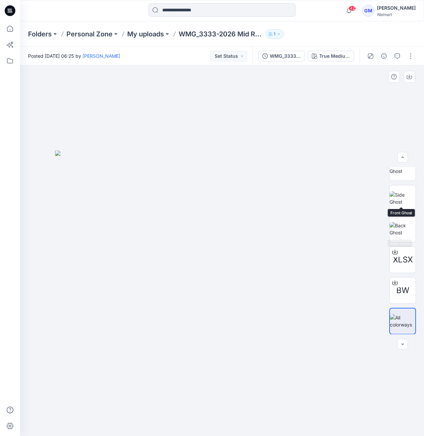
scroll to position [75, 0]
click at [411, 54] on button "button" at bounding box center [411, 56] width 11 height 11
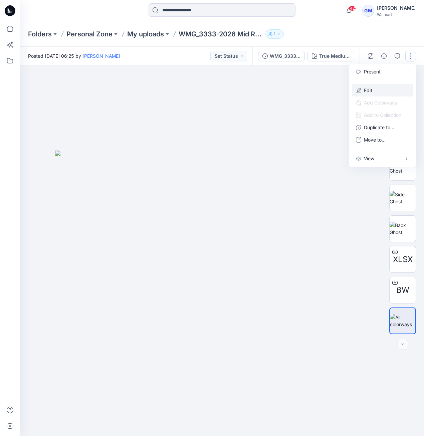
click at [377, 90] on button "Edit" at bounding box center [382, 90] width 61 height 12
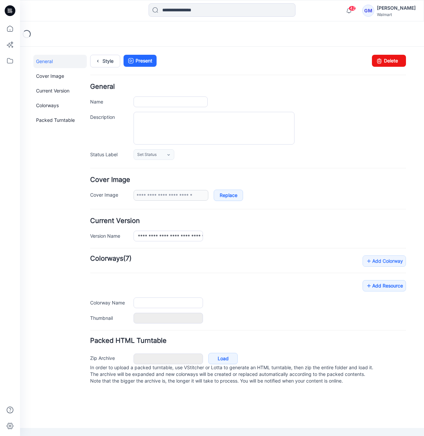
type input "**********"
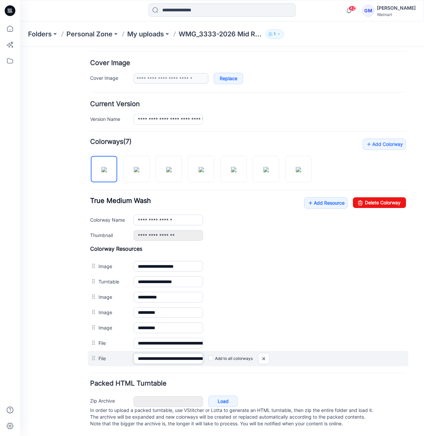
scroll to position [0, 40]
drag, startPoint x: 157, startPoint y: 353, endPoint x: 300, endPoint y: 357, distance: 143.4
click at [300, 357] on div "**********" at bounding box center [248, 358] width 321 height 15
drag, startPoint x: 265, startPoint y: 352, endPoint x: 269, endPoint y: 82, distance: 270.0
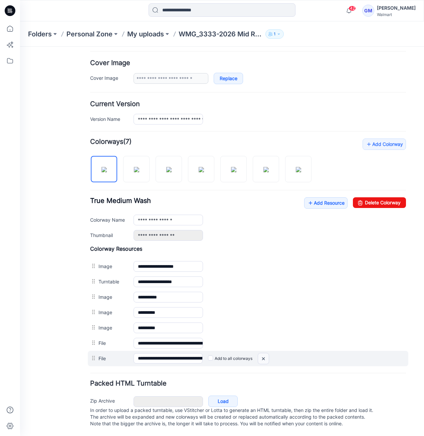
click at [265, 354] on img at bounding box center [263, 359] width 11 height 11
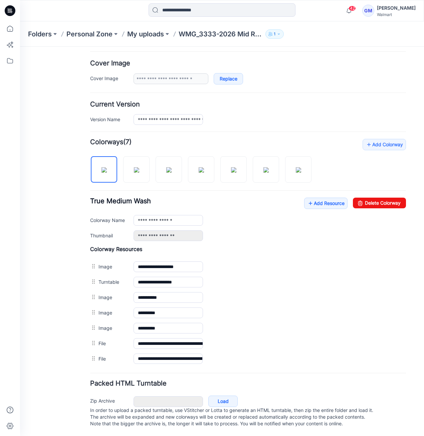
scroll to position [105, 0]
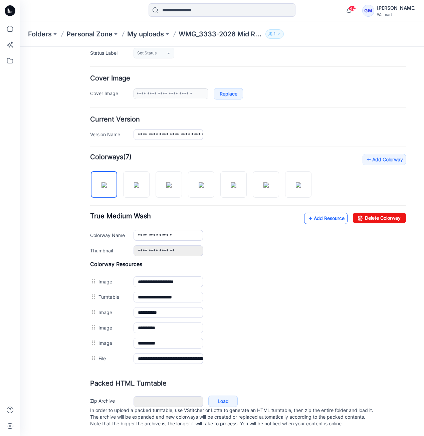
click at [316, 215] on link "Add Resource" at bounding box center [325, 218] width 43 height 11
click at [322, 215] on link "Add Resource" at bounding box center [325, 218] width 43 height 11
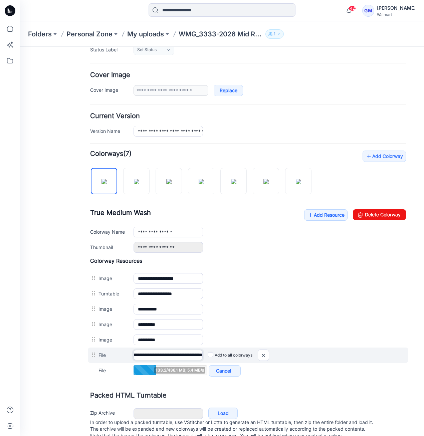
scroll to position [0, 108]
drag, startPoint x: 181, startPoint y: 355, endPoint x: 254, endPoint y: 358, distance: 73.2
click at [258, 358] on div "**********" at bounding box center [248, 355] width 321 height 15
click at [197, 352] on input "**********" at bounding box center [168, 355] width 69 height 10
drag, startPoint x: 186, startPoint y: 351, endPoint x: 279, endPoint y: 353, distance: 93.2
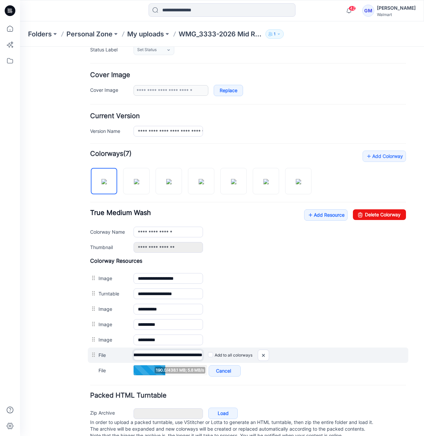
click at [285, 351] on div "**********" at bounding box center [248, 355] width 321 height 15
click at [146, 352] on input "**********" at bounding box center [168, 355] width 69 height 10
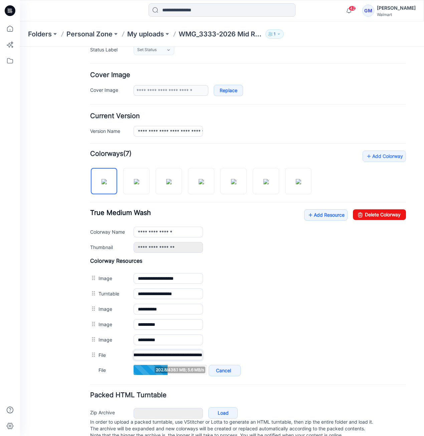
scroll to position [0, 0]
drag, startPoint x: 181, startPoint y: 353, endPoint x: 45, endPoint y: 347, distance: 136.5
click at [45, 347] on div "**********" at bounding box center [218, 195] width 396 height 506
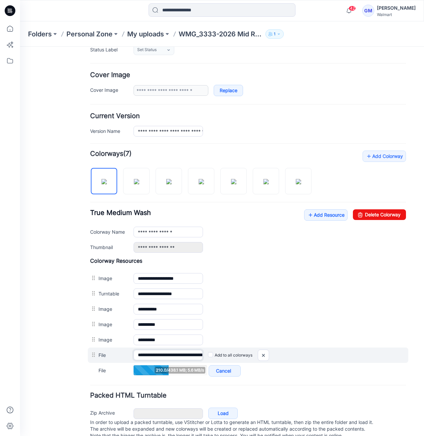
click at [172, 353] on input "**********" at bounding box center [168, 355] width 69 height 10
drag, startPoint x: 164, startPoint y: 351, endPoint x: 274, endPoint y: 351, distance: 109.9
click at [274, 351] on div "**********" at bounding box center [248, 355] width 321 height 15
click at [194, 353] on input "**********" at bounding box center [168, 355] width 69 height 10
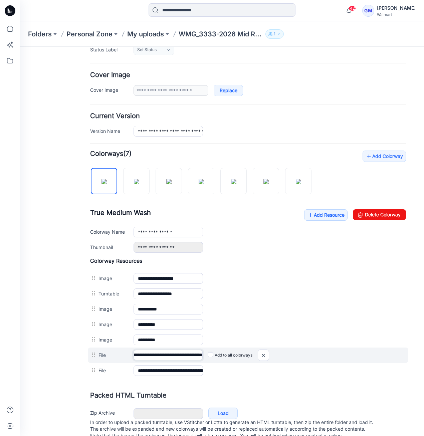
drag, startPoint x: 171, startPoint y: 351, endPoint x: 285, endPoint y: 349, distance: 114.0
click at [285, 349] on div "**********" at bounding box center [248, 355] width 321 height 15
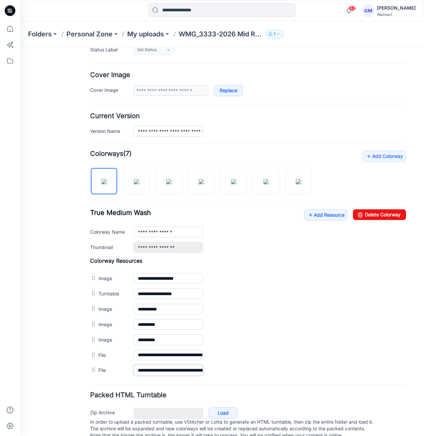
scroll to position [0, 40]
drag, startPoint x: 167, startPoint y: 367, endPoint x: 422, endPoint y: 370, distance: 255.6
click at [422, 370] on html "< Back 42 Gayan Mahawithanalage Profile Gayan Mahawithanalage Personal Settings…" at bounding box center [222, 195] width 404 height 506
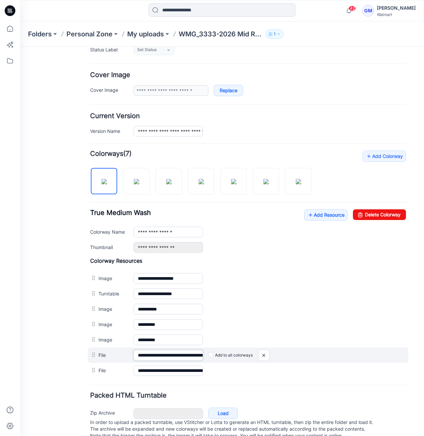
scroll to position [0, 108]
drag, startPoint x: 188, startPoint y: 353, endPoint x: 308, endPoint y: 359, distance: 119.8
click at [311, 359] on div "**********" at bounding box center [248, 355] width 321 height 15
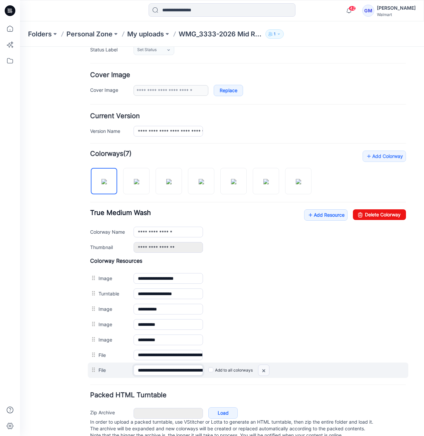
scroll to position [0, 40]
drag, startPoint x: 184, startPoint y: 367, endPoint x: 264, endPoint y: 371, distance: 79.9
click at [274, 371] on div "**********" at bounding box center [248, 370] width 321 height 15
click at [152, 370] on input "**********" at bounding box center [168, 370] width 69 height 10
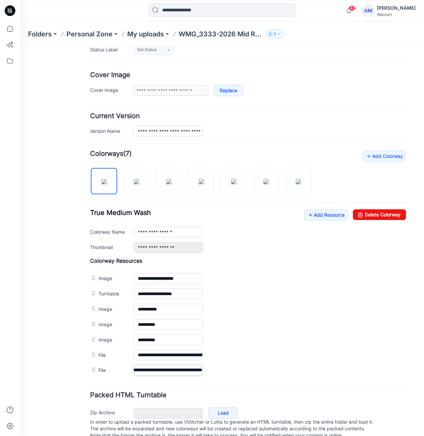
scroll to position [0, 0]
drag, startPoint x: 155, startPoint y: 369, endPoint x: 35, endPoint y: 365, distance: 120.0
click at [29, 365] on div "**********" at bounding box center [218, 195] width 396 height 506
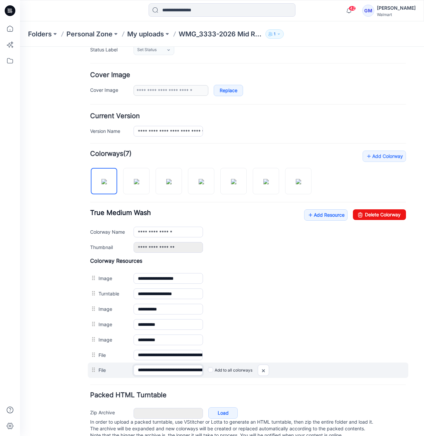
click at [137, 367] on input "**********" at bounding box center [168, 370] width 69 height 10
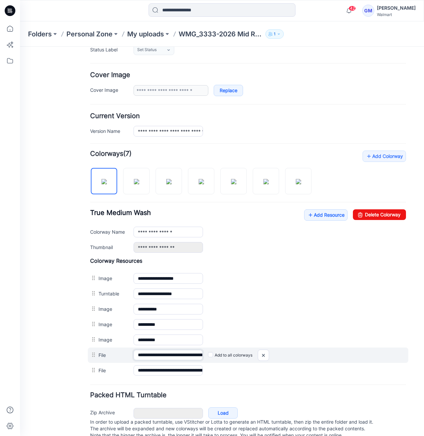
scroll to position [0, 108]
drag, startPoint x: 142, startPoint y: 354, endPoint x: 286, endPoint y: 353, distance: 143.7
click at [287, 353] on div "**********" at bounding box center [248, 355] width 321 height 15
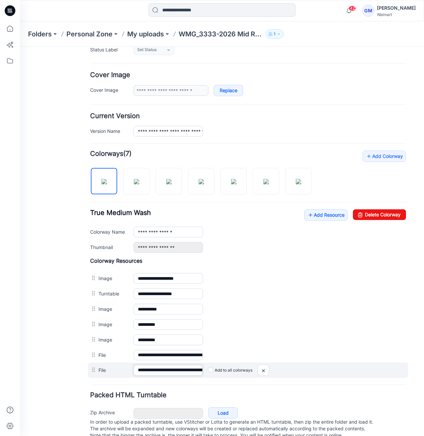
scroll to position [0, 40]
drag, startPoint x: 190, startPoint y: 367, endPoint x: 362, endPoint y: 374, distance: 171.2
click at [362, 374] on div "**********" at bounding box center [248, 370] width 321 height 15
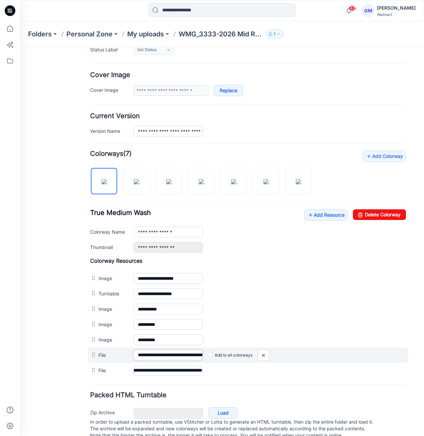
scroll to position [0, 0]
drag, startPoint x: 252, startPoint y: 356, endPoint x: 261, endPoint y: 357, distance: 8.7
click at [261, 357] on div "**********" at bounding box center [248, 355] width 321 height 15
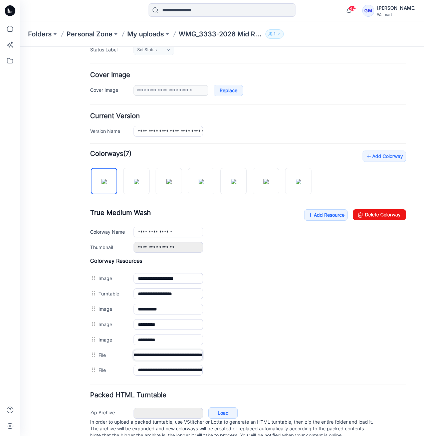
drag, startPoint x: 189, startPoint y: 353, endPoint x: 415, endPoint y: 359, distance: 226.0
click at [415, 359] on div "**********" at bounding box center [222, 195] width 404 height 506
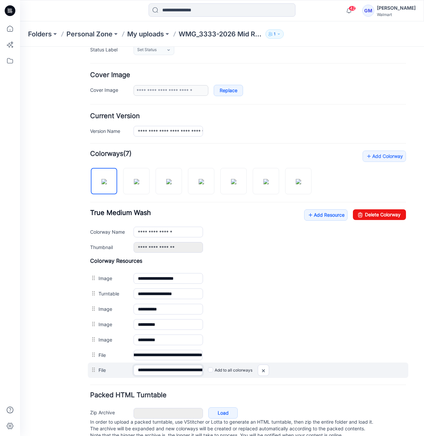
scroll to position [0, 0]
click at [191, 367] on input "**********" at bounding box center [168, 370] width 69 height 10
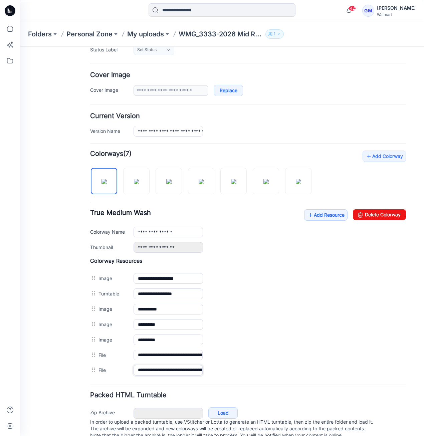
scroll to position [0, 40]
drag, startPoint x: 191, startPoint y: 367, endPoint x: 448, endPoint y: 388, distance: 257.5
click at [424, 388] on html "< Back 42 Gayan Mahawithanalage Profile Gayan Mahawithanalage Personal Settings…" at bounding box center [222, 195] width 404 height 506
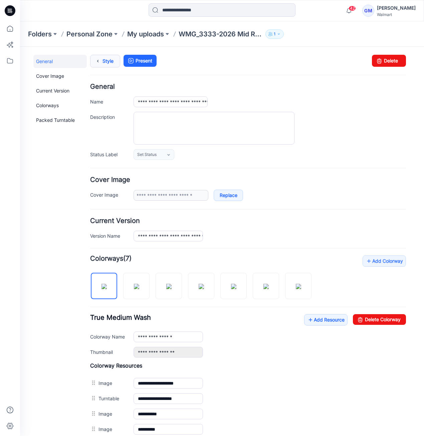
scroll to position [0, 0]
click at [99, 57] on icon at bounding box center [97, 61] width 9 height 12
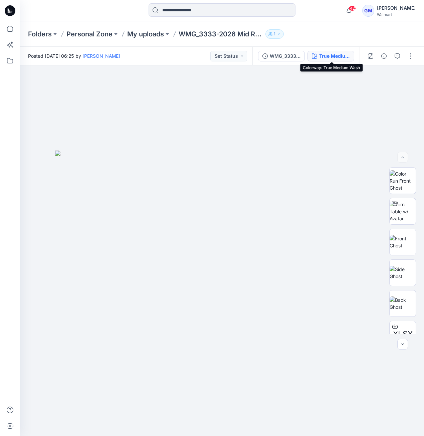
click at [323, 52] on div "True Medium Wash" at bounding box center [334, 55] width 31 height 7
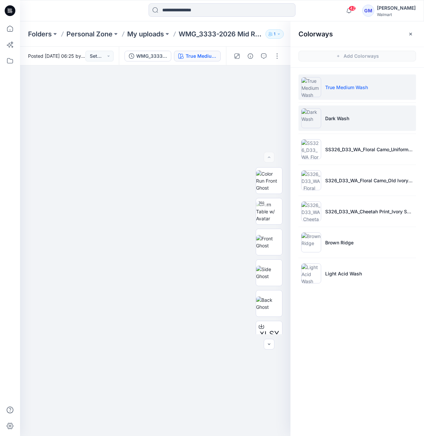
click at [313, 123] on img at bounding box center [311, 118] width 20 height 20
click at [311, 95] on img at bounding box center [311, 87] width 20 height 20
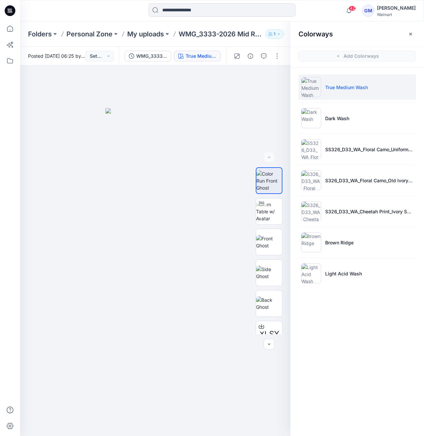
click at [308, 131] on ul "True Medium Wash Dark Wash SS326_D33_WA_Floral Camo_Uniform Green_G2948E S326_D…" at bounding box center [358, 180] width 134 height 225
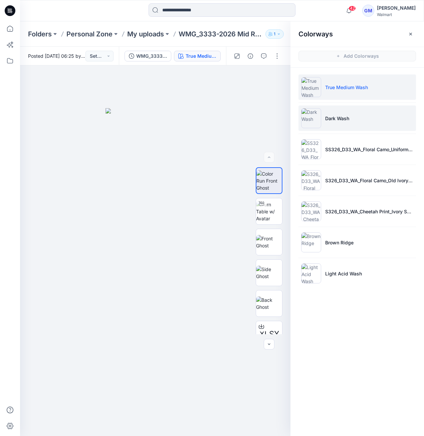
click at [316, 119] on img at bounding box center [311, 118] width 20 height 20
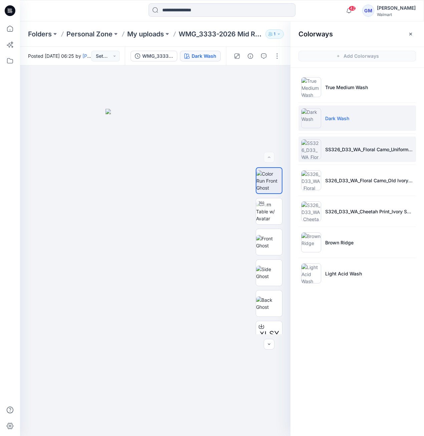
click at [311, 157] on img at bounding box center [311, 149] width 20 height 20
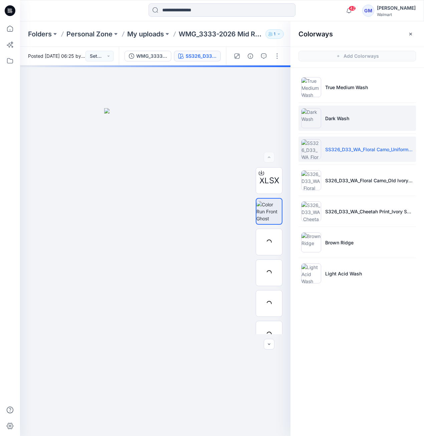
click at [316, 127] on img at bounding box center [311, 118] width 20 height 20
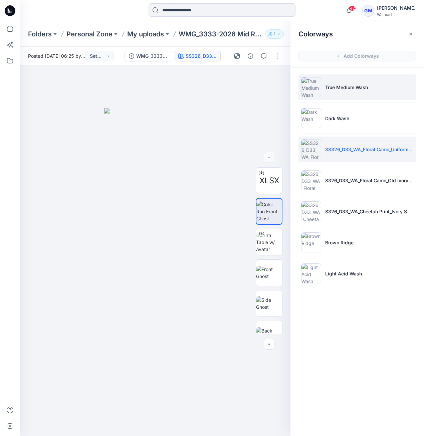
click at [313, 86] on img at bounding box center [311, 87] width 20 height 20
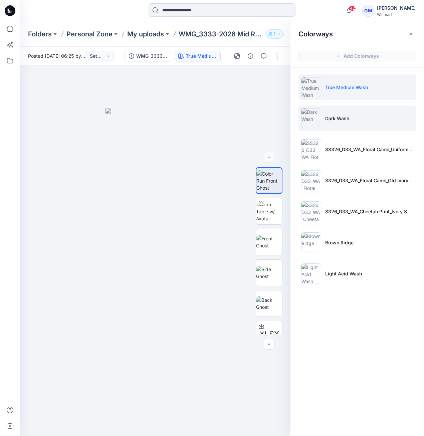
click at [316, 121] on img at bounding box center [311, 118] width 20 height 20
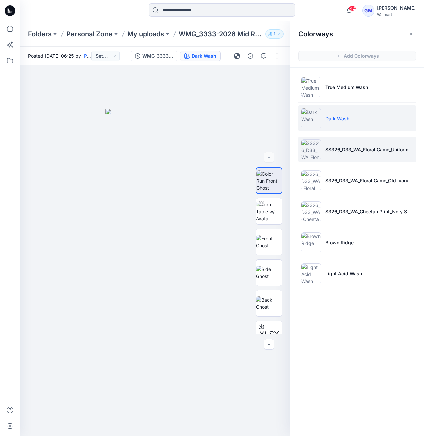
click at [314, 145] on img at bounding box center [311, 149] width 20 height 20
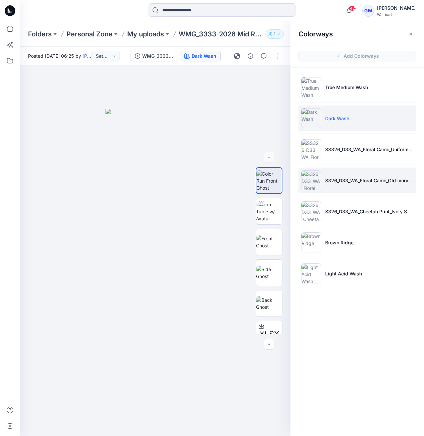
click at [312, 174] on img at bounding box center [311, 180] width 20 height 20
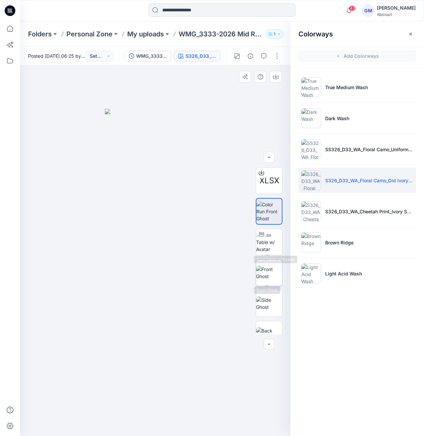
scroll to position [75, 0]
